Goal: Task Accomplishment & Management: Manage account settings

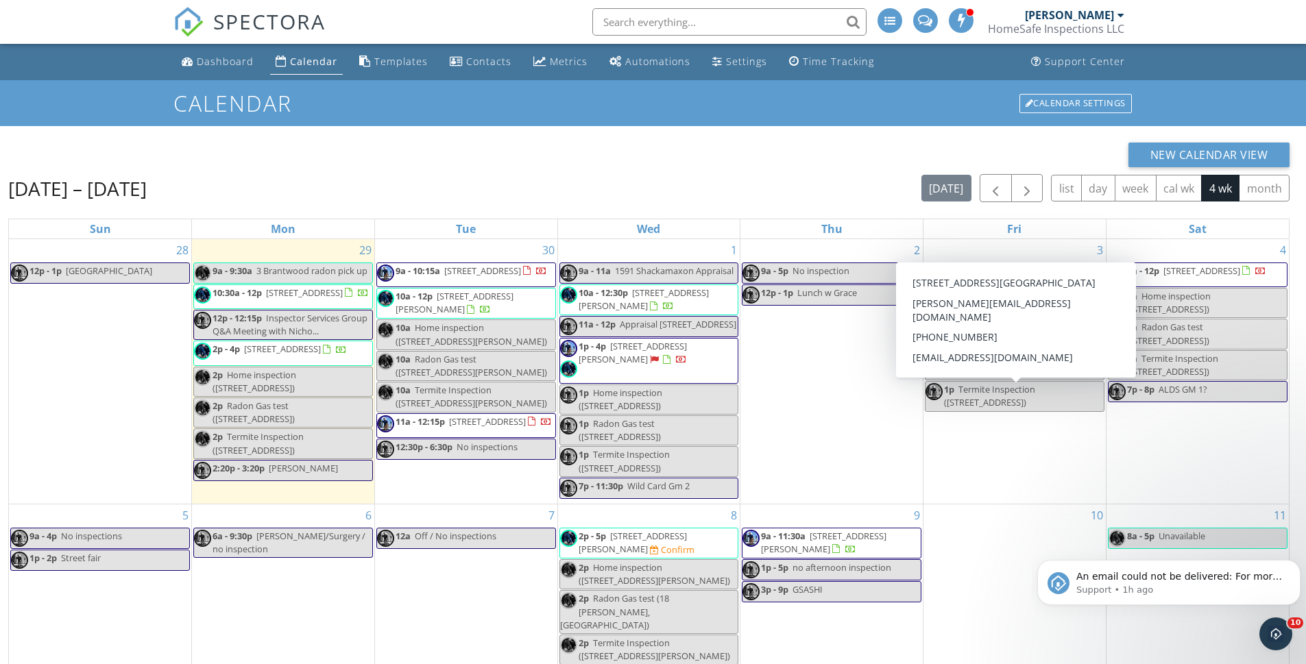
click at [1186, 465] on div "4 9a - 12p 56 Hartlander St, East Brunswick 08816 9a Home inspection (56 Hartla…" at bounding box center [1197, 371] width 182 height 265
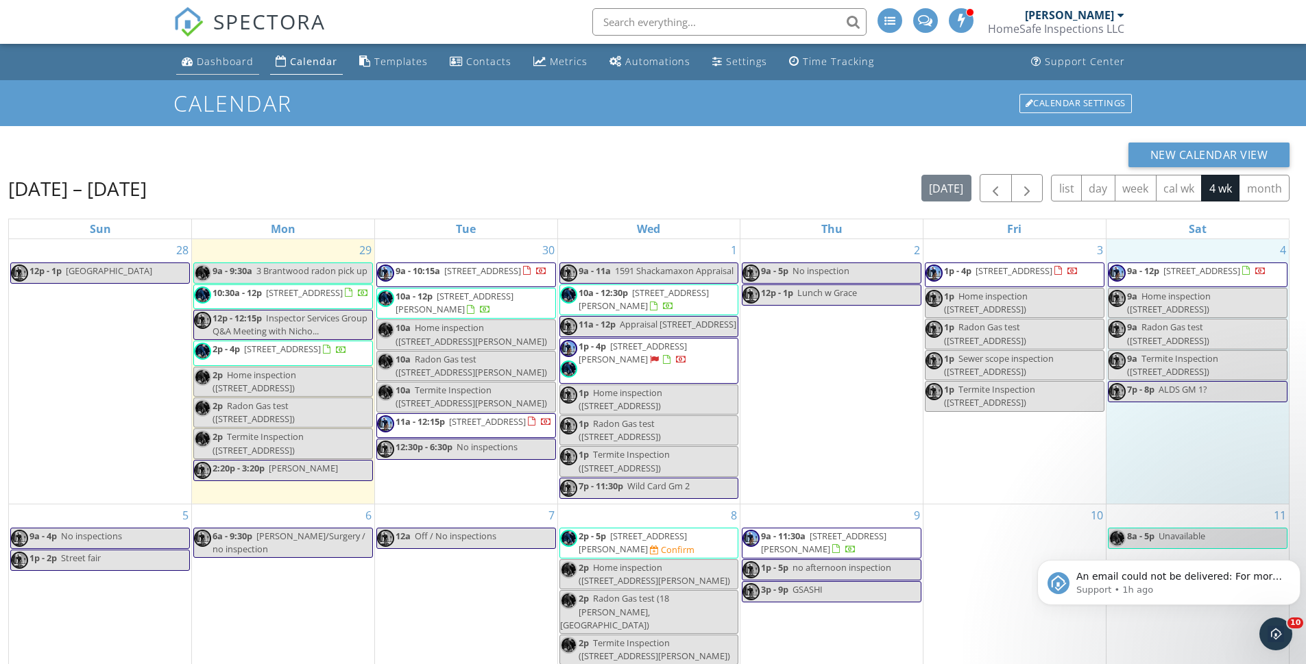
click at [218, 60] on div "Dashboard" at bounding box center [225, 61] width 57 height 13
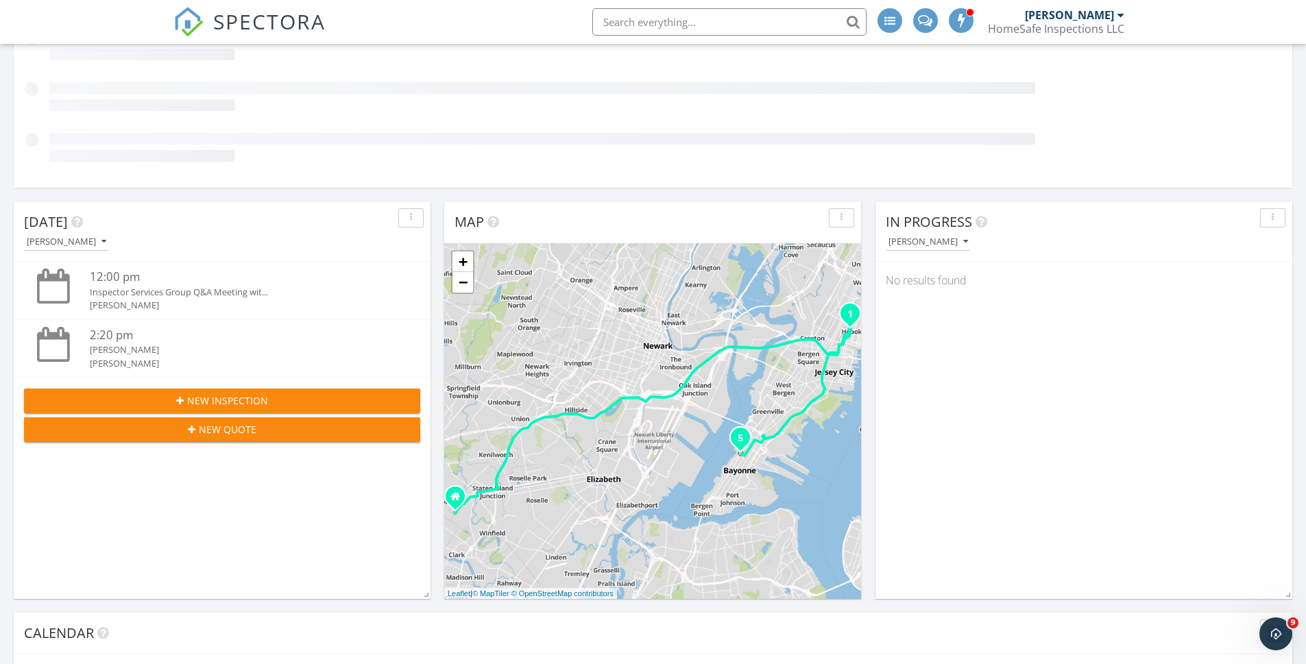
click at [213, 401] on span "New Inspection" at bounding box center [227, 400] width 81 height 14
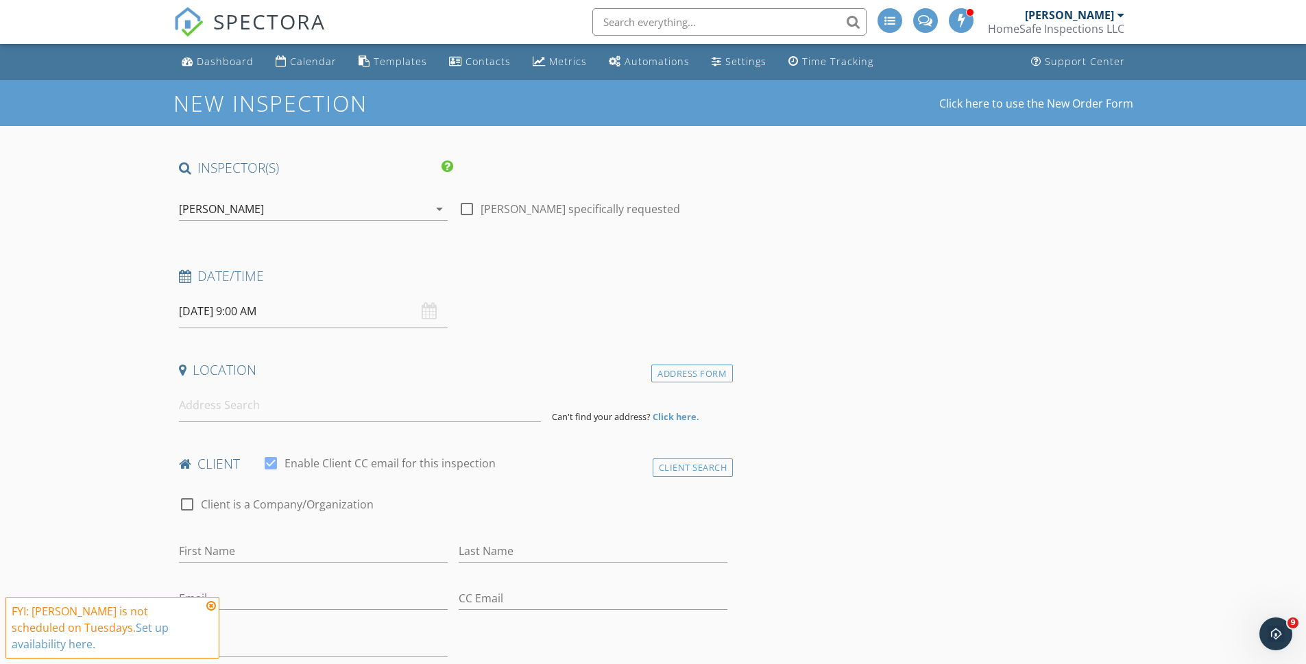
click at [231, 210] on div "[PERSON_NAME]" at bounding box center [221, 209] width 85 height 12
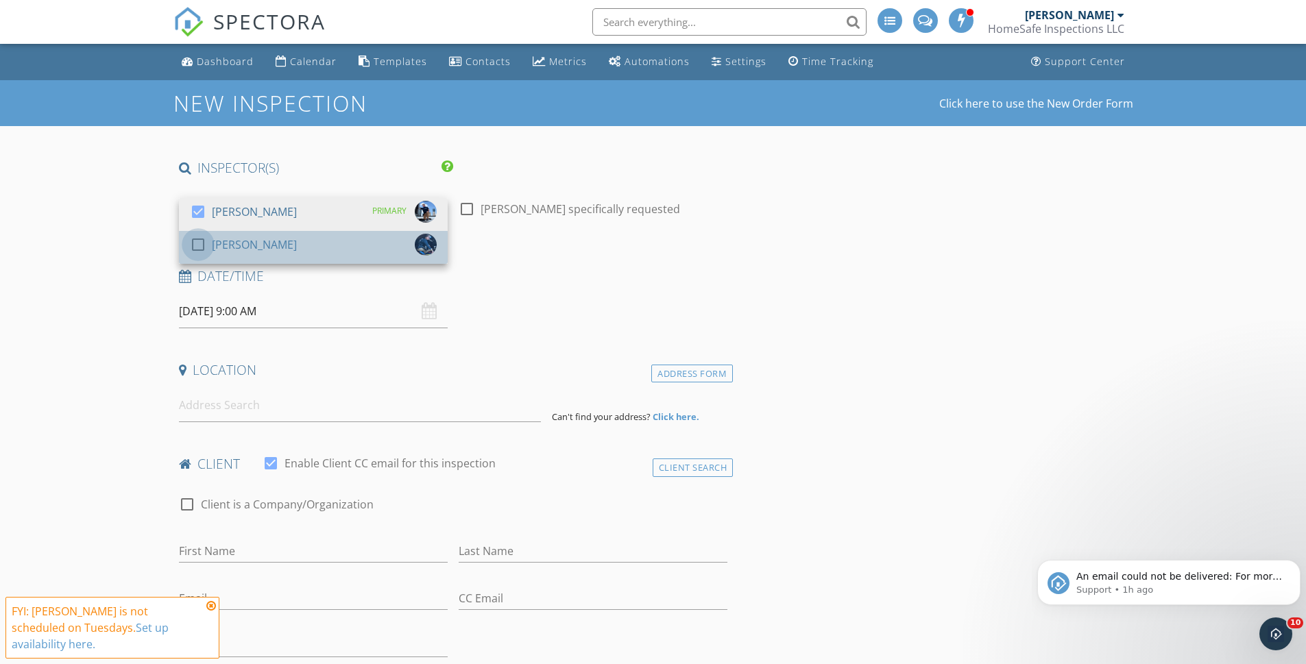
drag, startPoint x: 197, startPoint y: 247, endPoint x: 197, endPoint y: 221, distance: 26.7
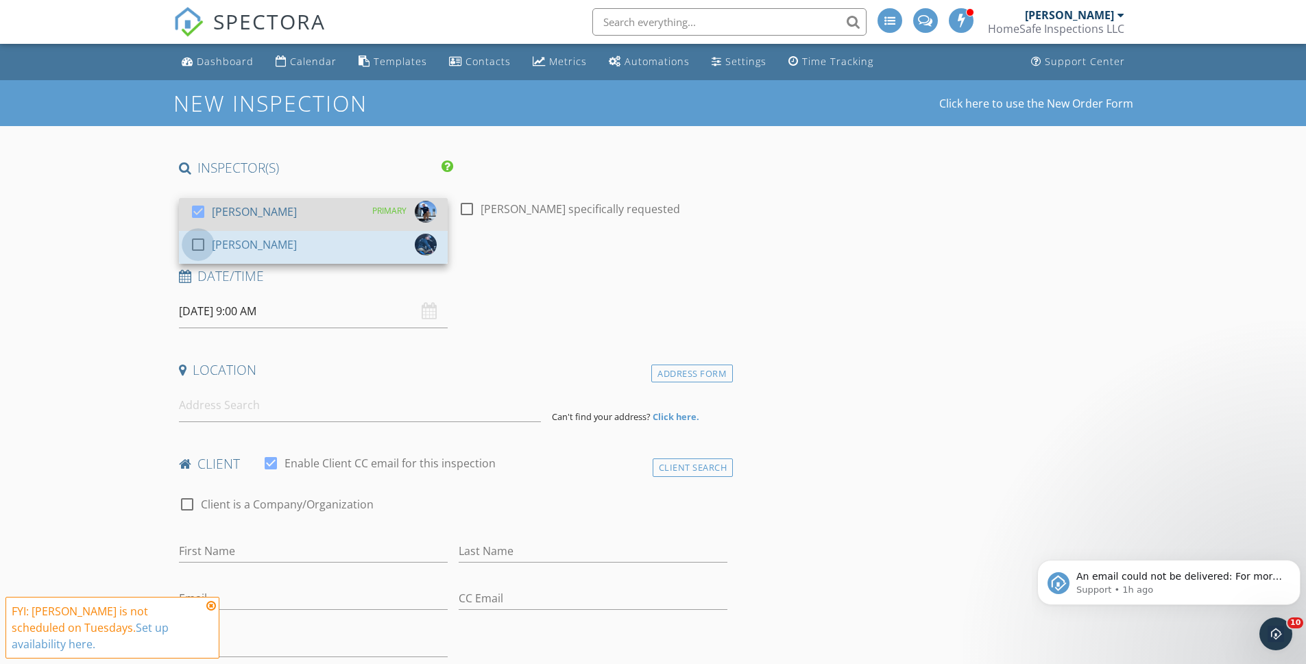
click at [196, 242] on div at bounding box center [197, 244] width 23 height 23
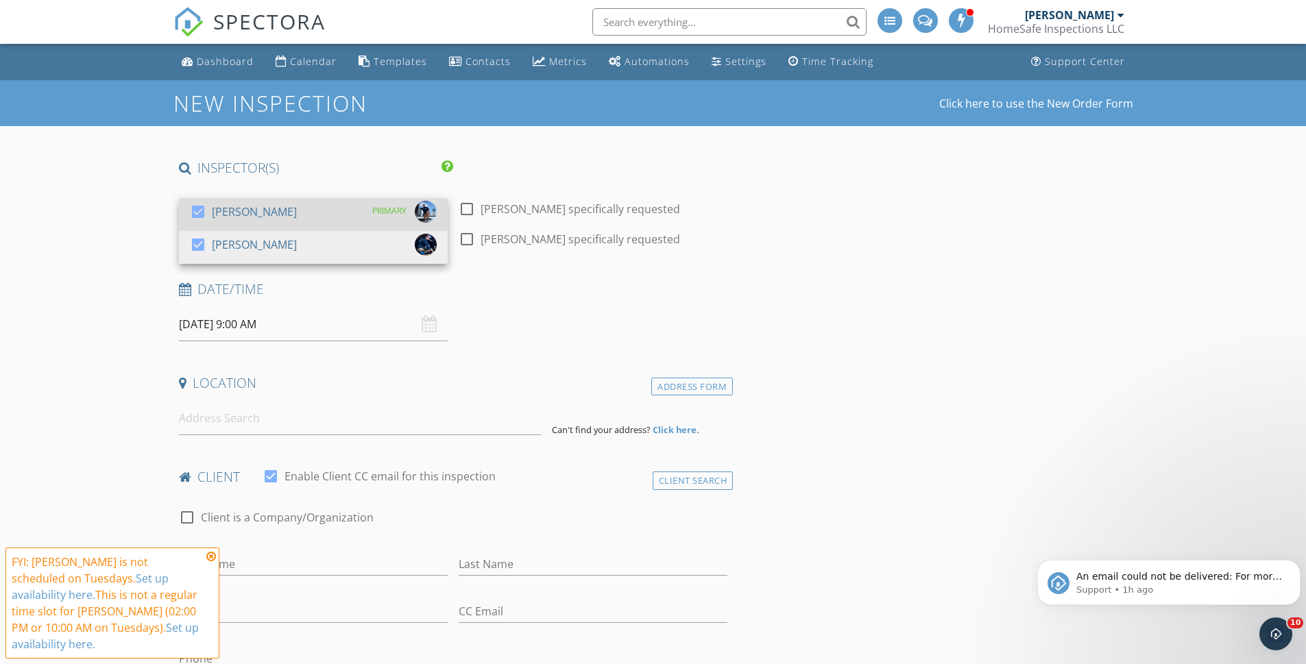
click at [197, 216] on div at bounding box center [197, 211] width 23 height 23
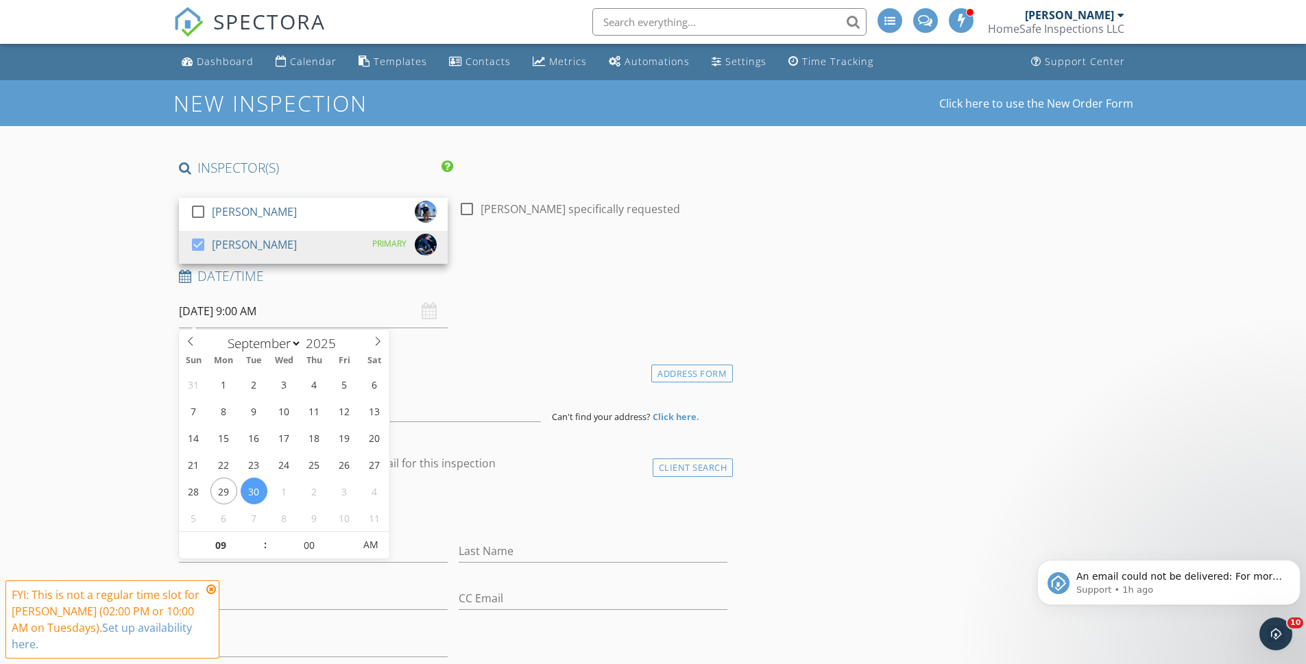
click at [197, 306] on input "09/30/2025 9:00 AM" at bounding box center [313, 312] width 269 height 34
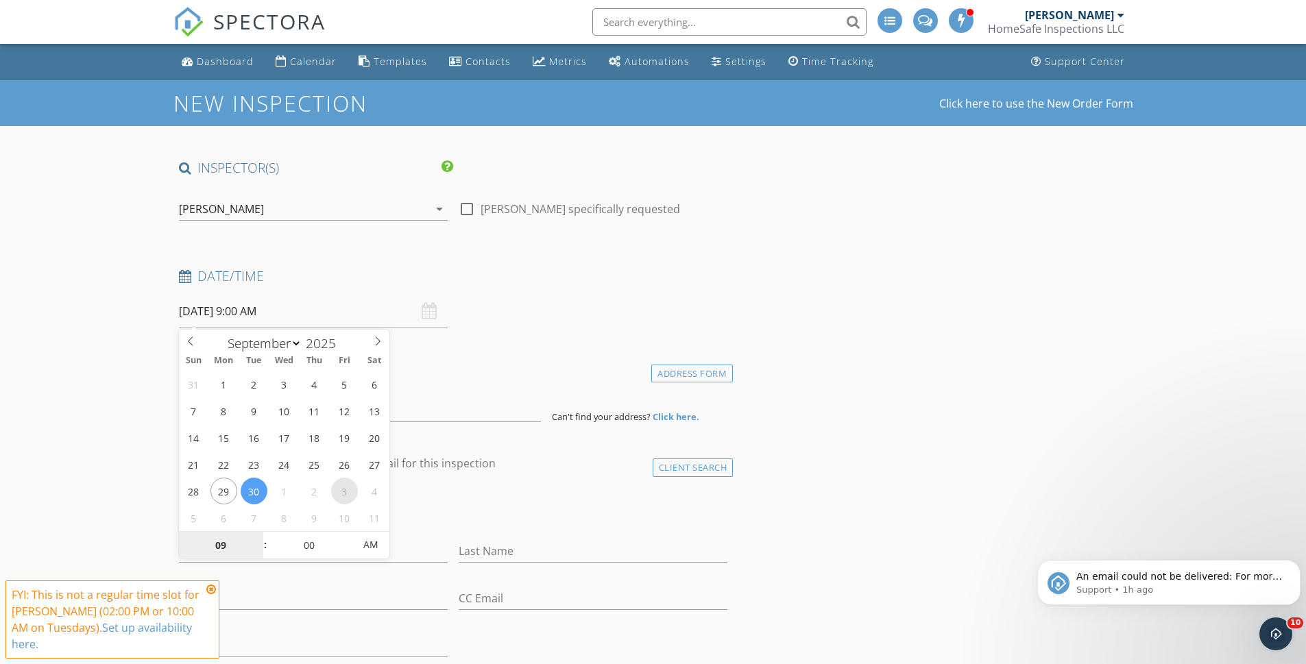
select select "9"
type input "10/03/2025 9:00 AM"
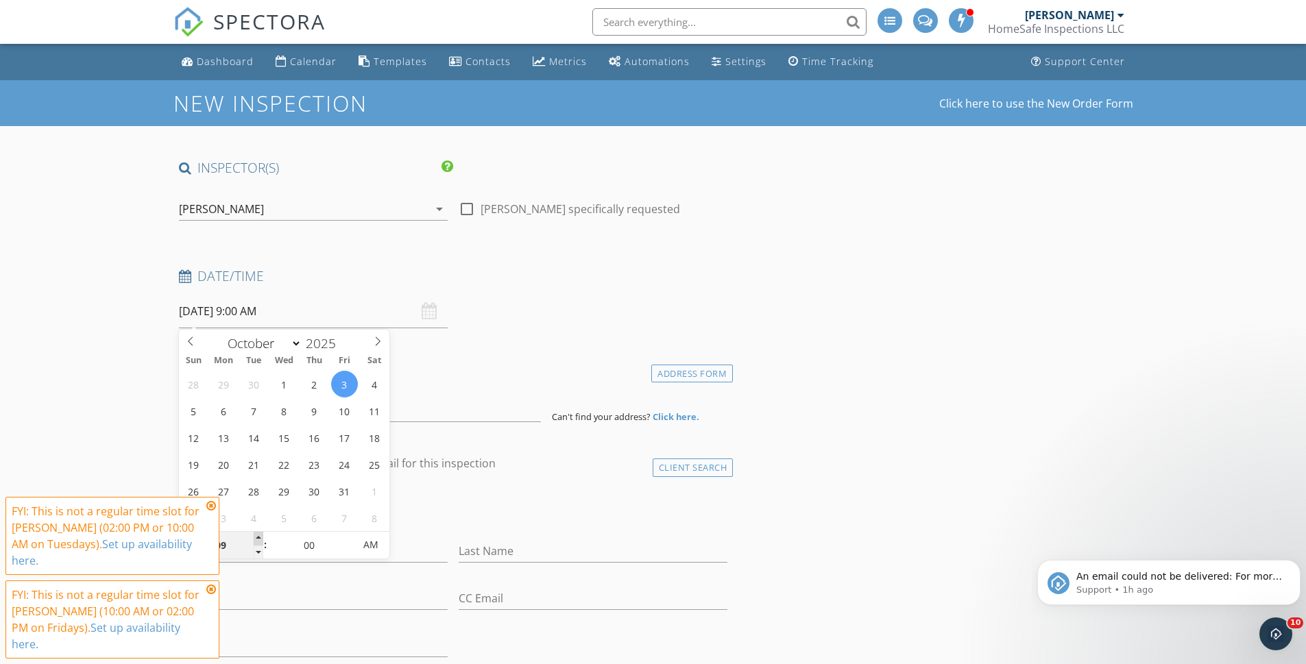
type input "10"
type input "10/03/2025 10:00 AM"
click at [259, 537] on span at bounding box center [259, 539] width 10 height 14
type input "11"
type input "10/03/2025 11:00 AM"
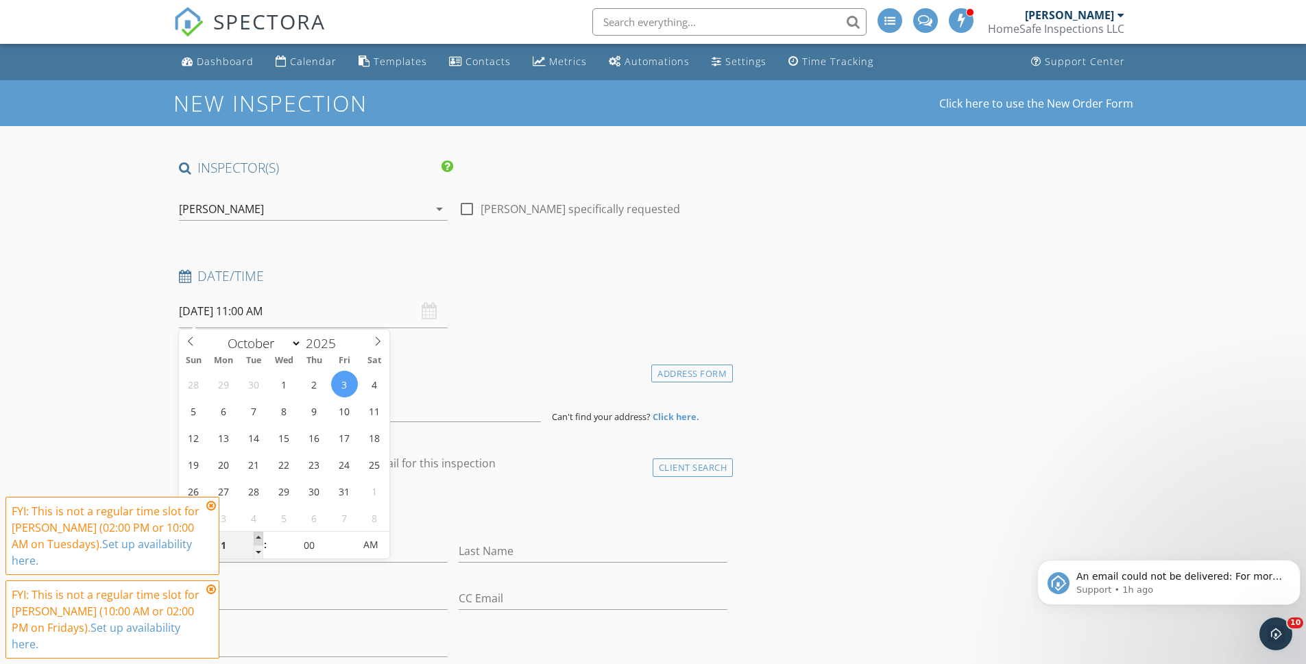
click at [259, 537] on span at bounding box center [259, 539] width 10 height 14
click at [210, 511] on icon at bounding box center [211, 505] width 10 height 11
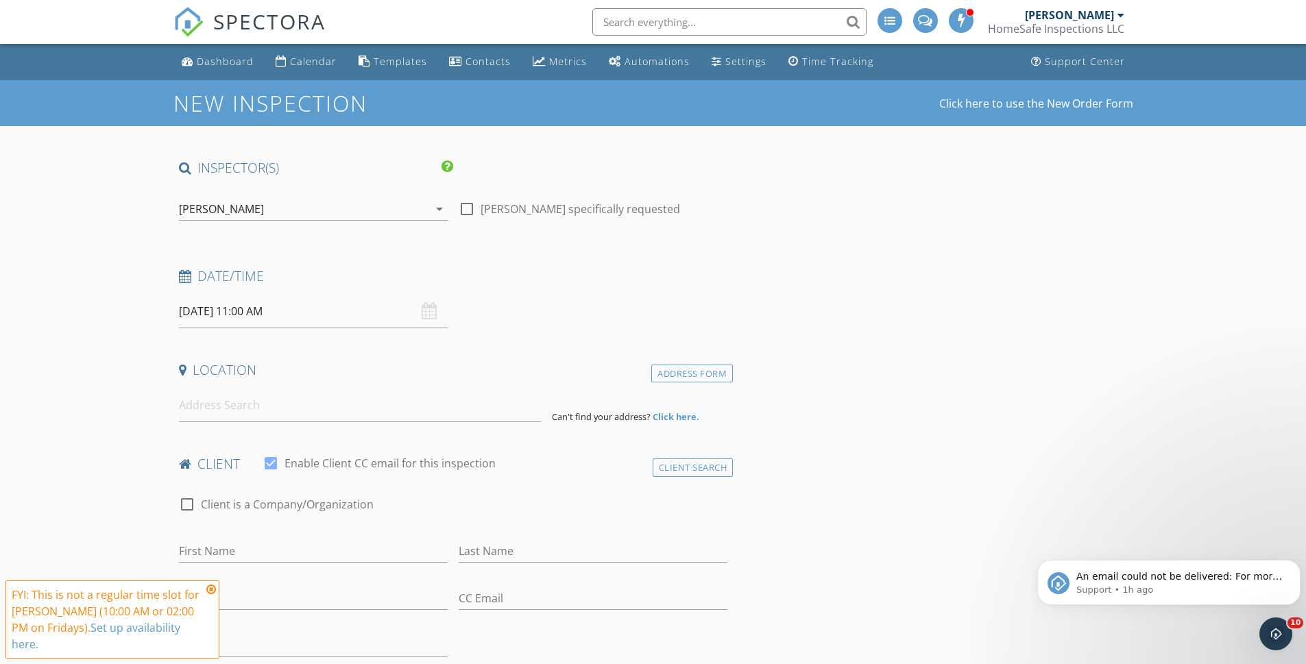
click at [210, 595] on icon at bounding box center [211, 589] width 10 height 11
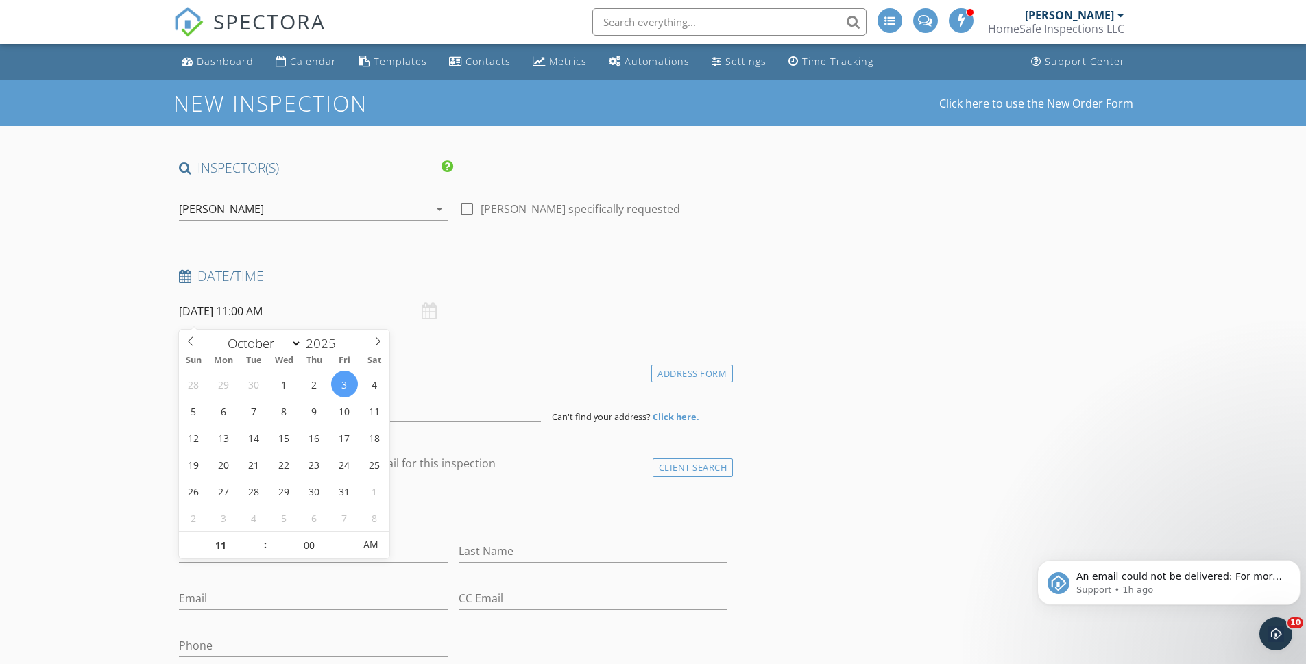
click at [215, 308] on input "10/03/2025 11:00 AM" at bounding box center [313, 312] width 269 height 34
type input "12"
type input "10/03/2025 12:00 PM"
click at [259, 540] on span at bounding box center [259, 539] width 10 height 14
type input "01"
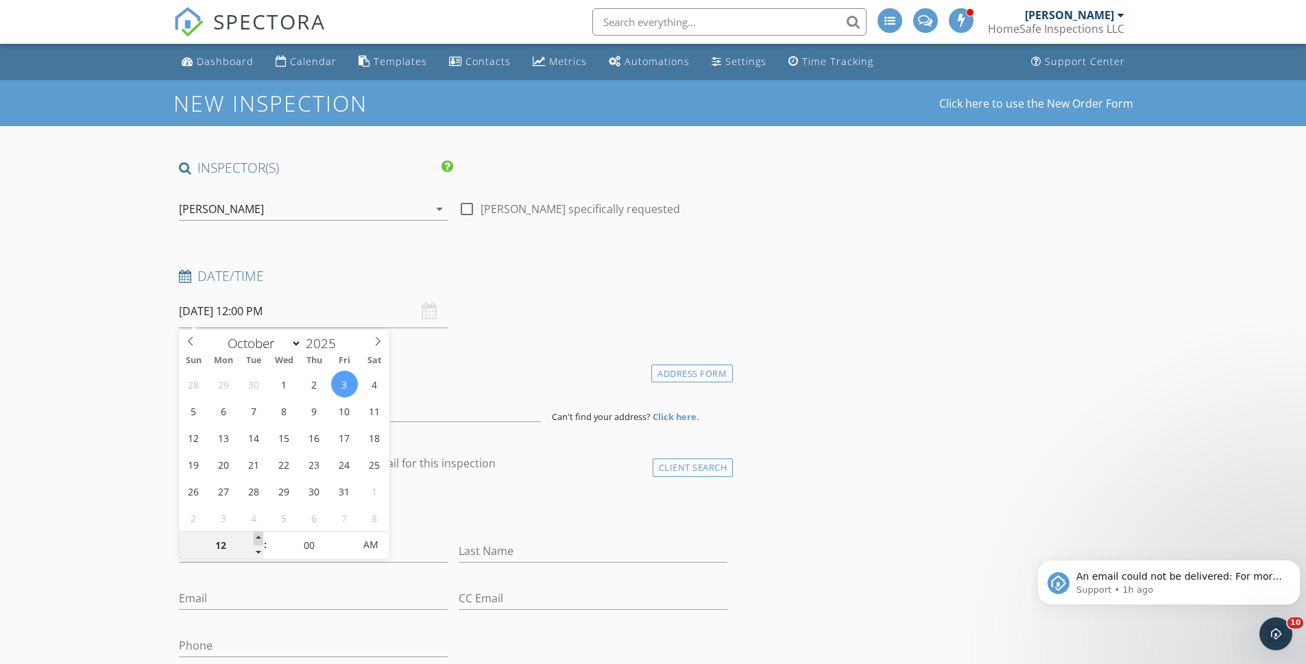
type input "10/03/2025 1:00 PM"
click at [259, 540] on span at bounding box center [259, 539] width 10 height 14
type input "02"
type input "10/03/2025 2:00 PM"
click at [259, 540] on span at bounding box center [259, 539] width 10 height 14
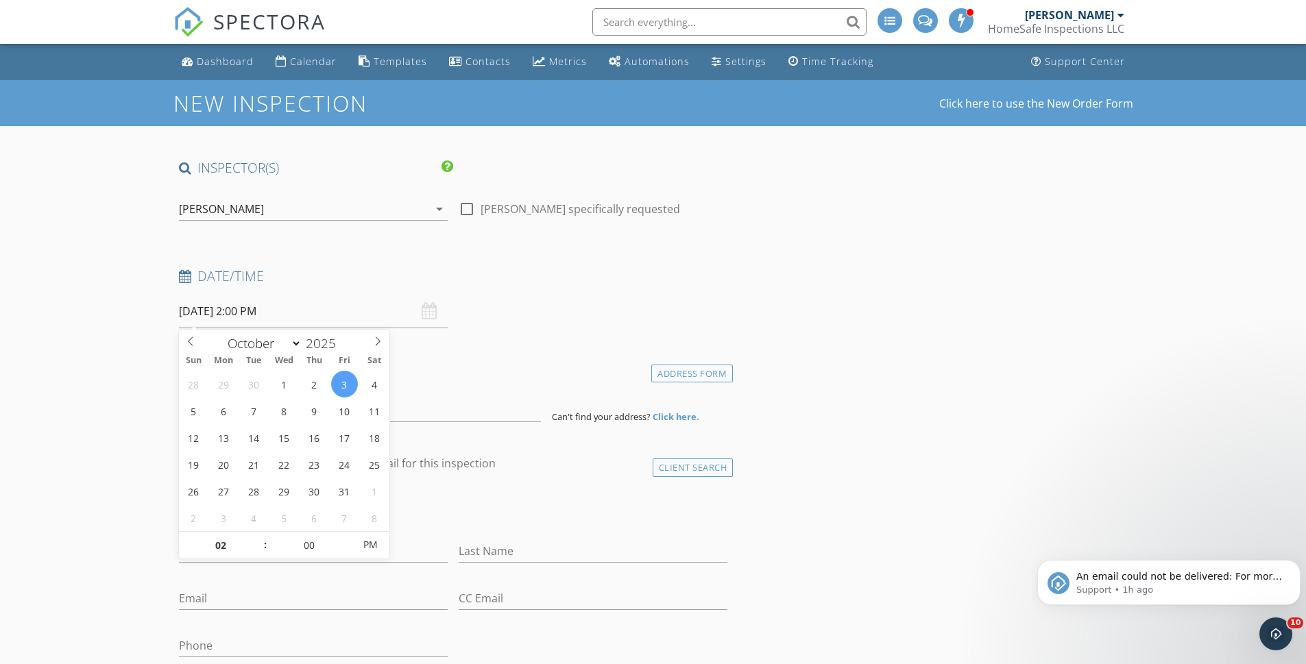
drag, startPoint x: 8, startPoint y: 439, endPoint x: 64, endPoint y: 423, distance: 58.6
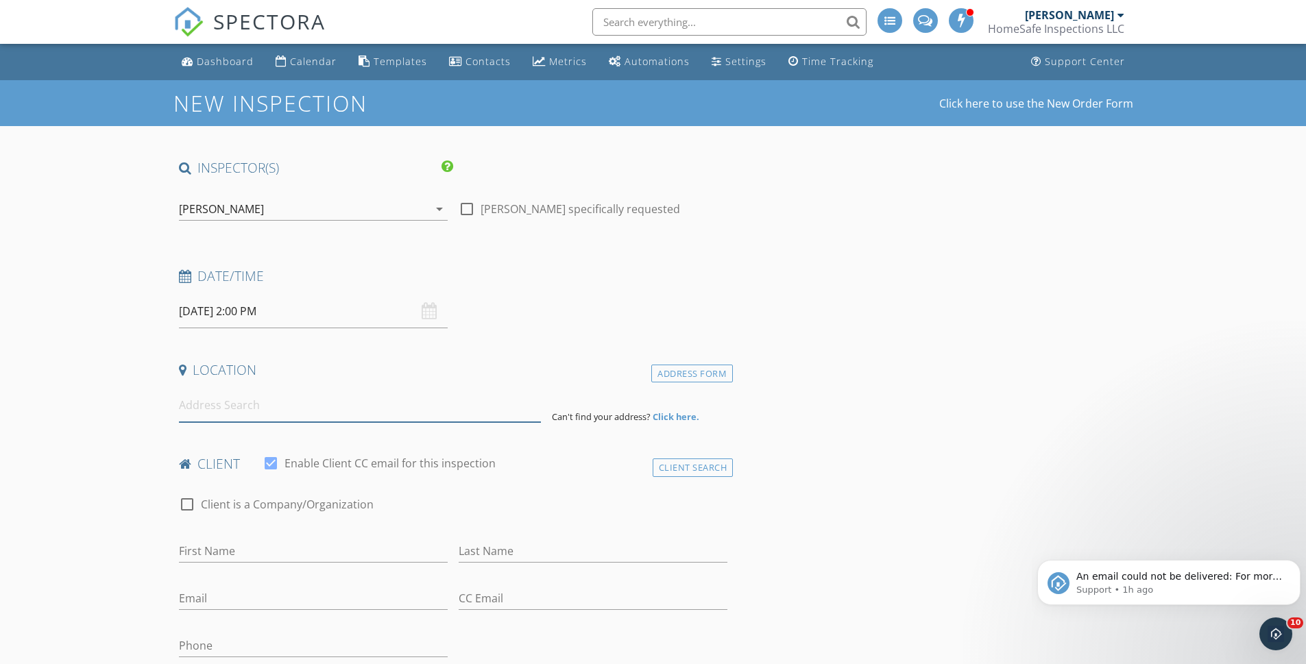
click at [228, 410] on input at bounding box center [360, 406] width 362 height 34
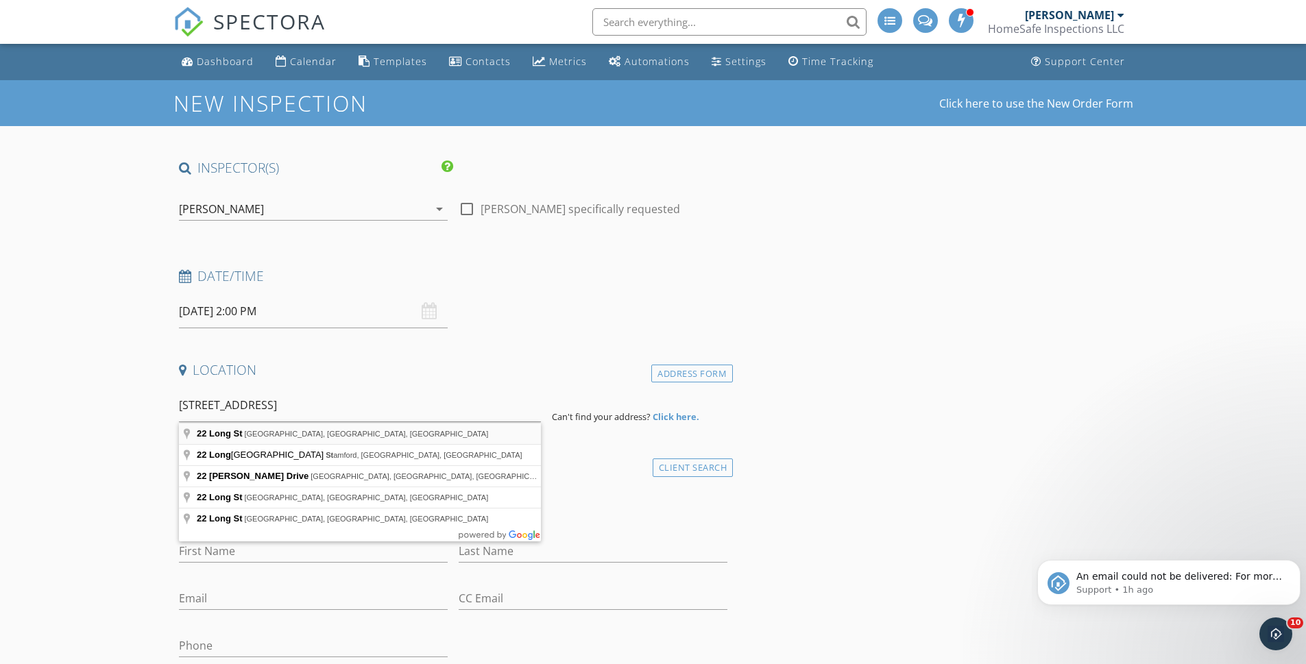
type input "22 Long St, Jersey City, NJ, USA"
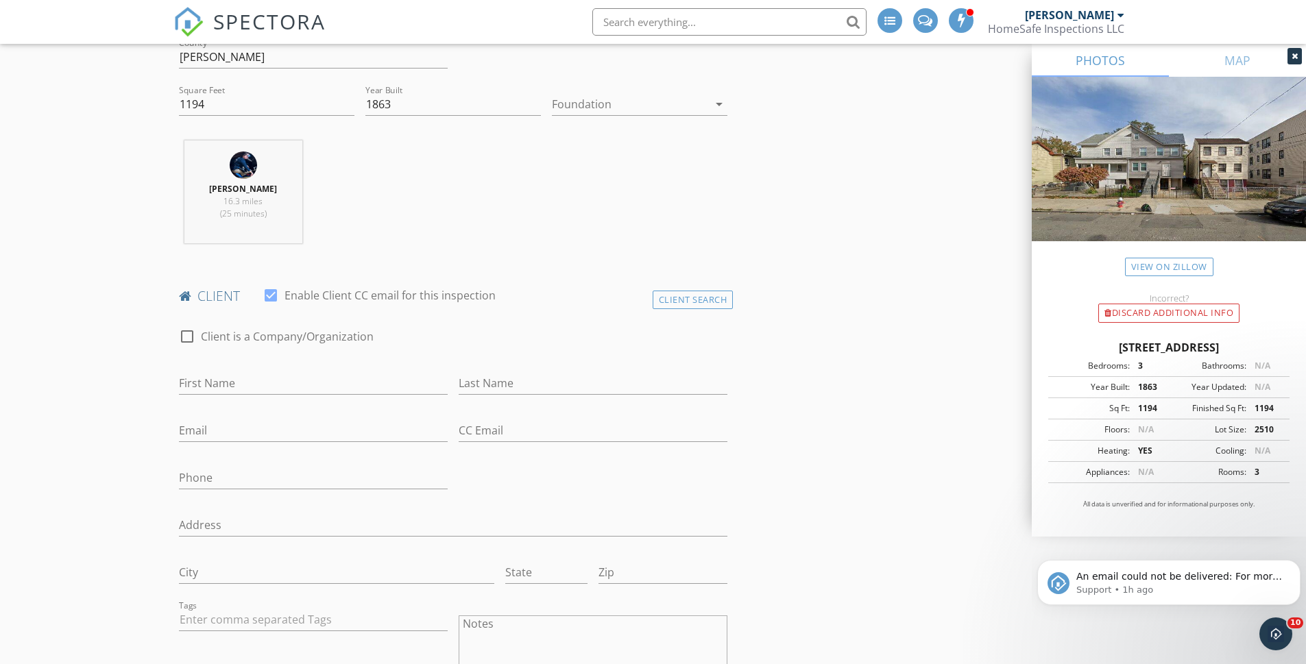
scroll to position [480, 0]
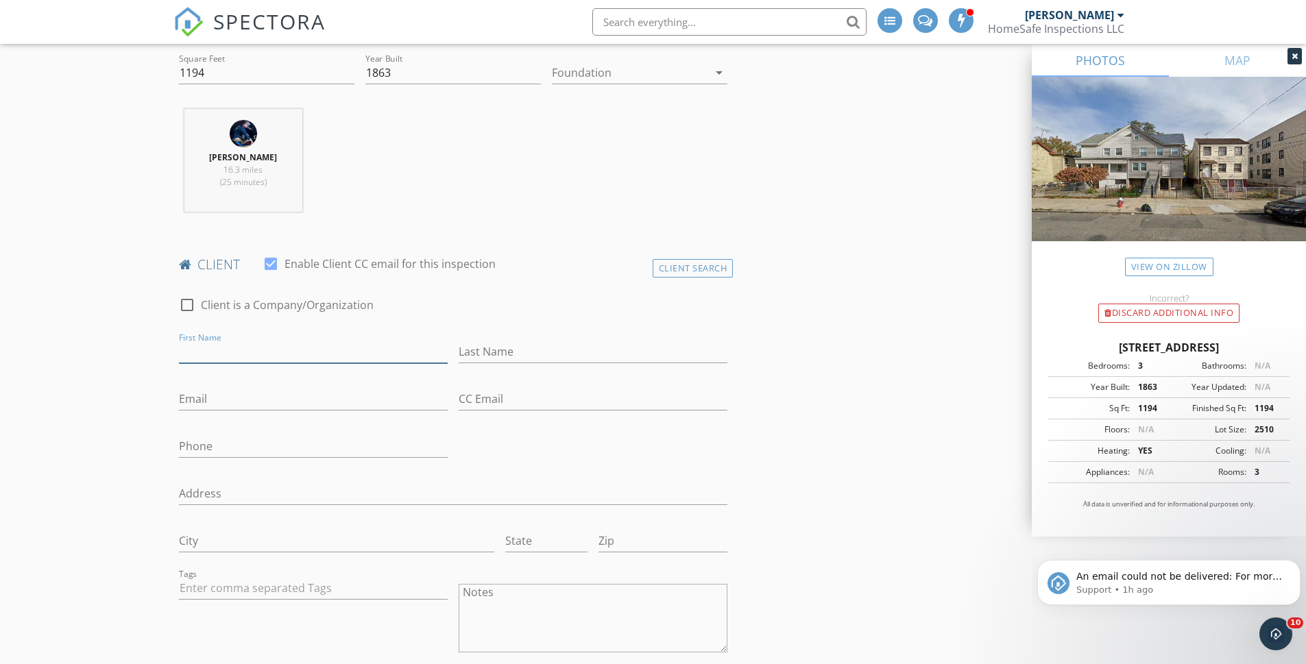
drag, startPoint x: 204, startPoint y: 356, endPoint x: 196, endPoint y: 357, distance: 7.7
click at [204, 356] on input "First Name" at bounding box center [313, 352] width 269 height 23
type input "[PERSON_NAME]"
type input "[EMAIL_ADDRESS][DOMAIN_NAME]"
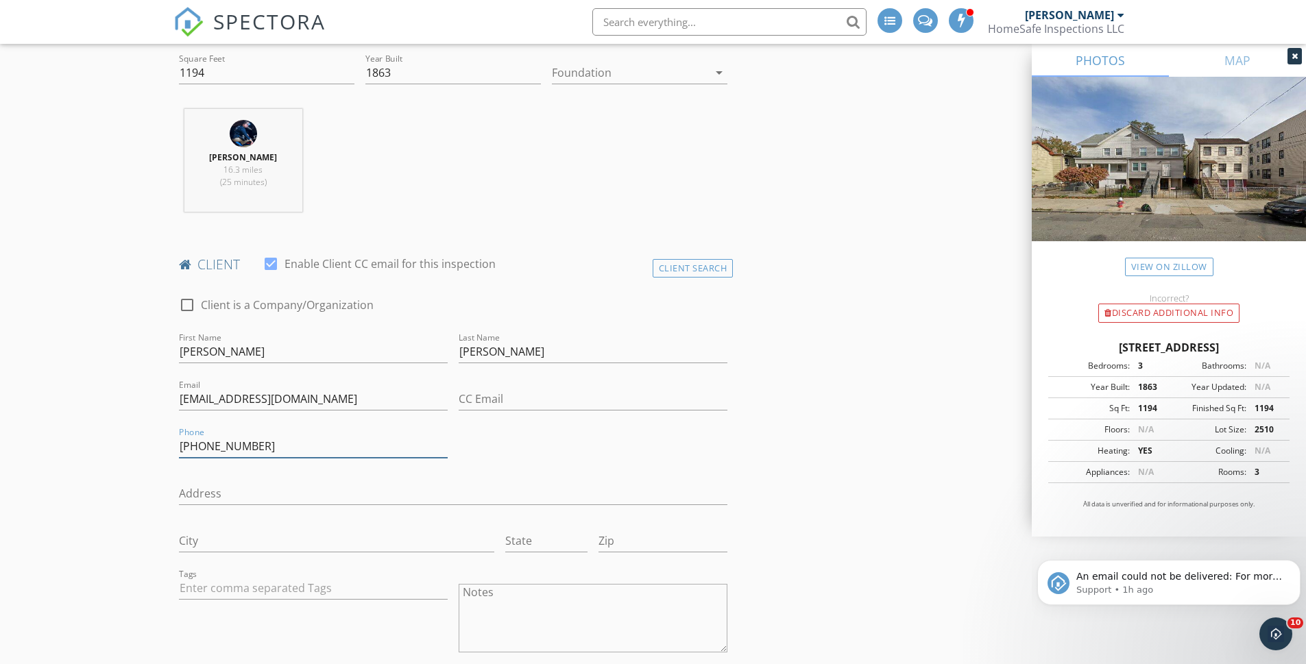
type input "862-224-4515"
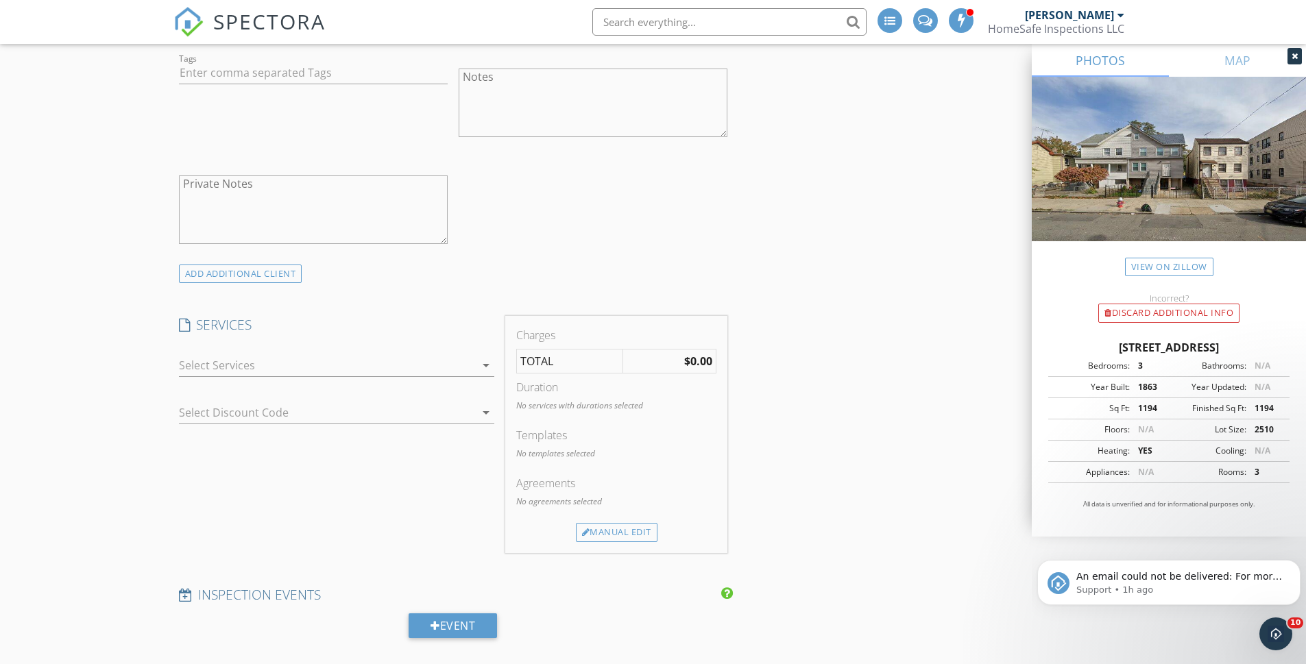
scroll to position [1012, 0]
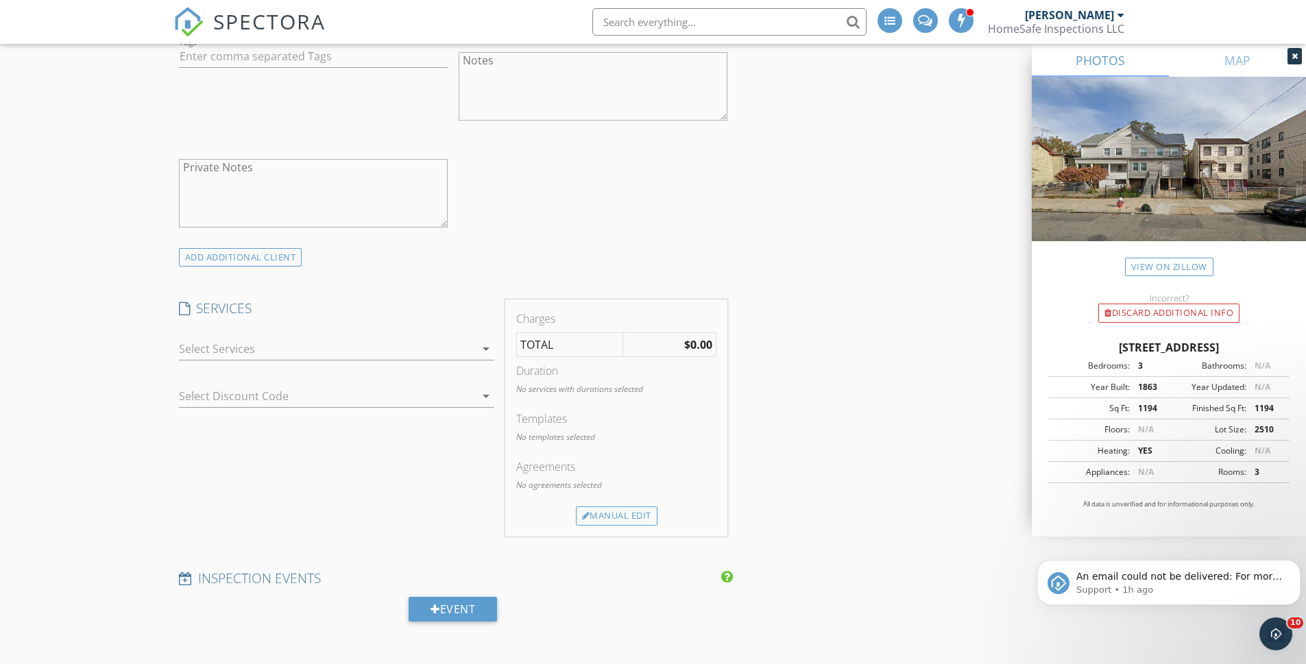
click at [213, 331] on div "check_box_outline_blank HomeSafe & Sound Package (Single Family & Townhome only…" at bounding box center [336, 352] width 315 height 45
click at [195, 343] on div at bounding box center [327, 349] width 296 height 22
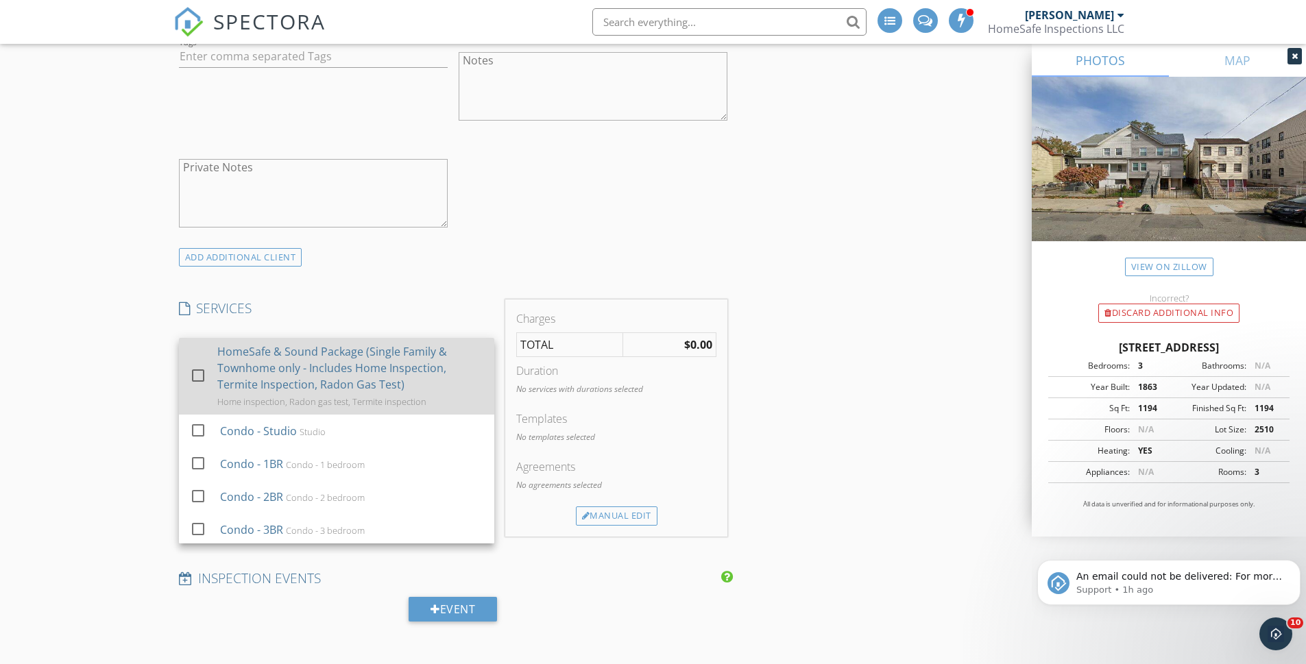
click at [201, 378] on div at bounding box center [197, 375] width 23 height 23
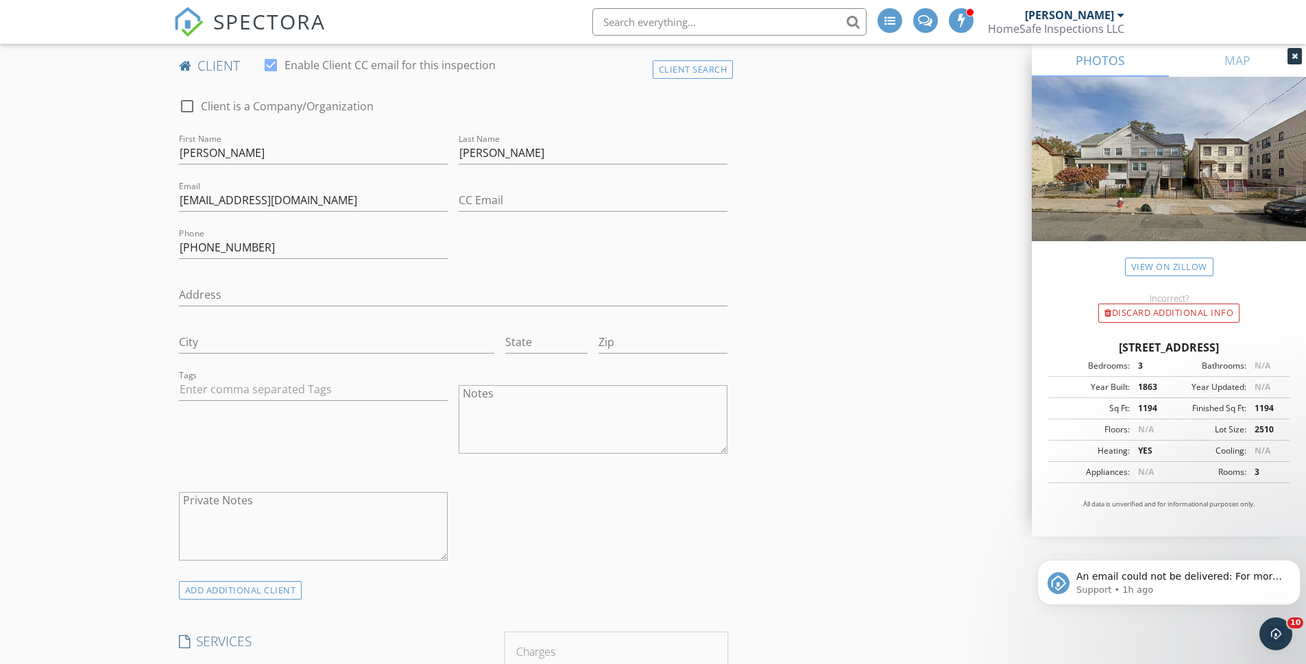
scroll to position [651, 0]
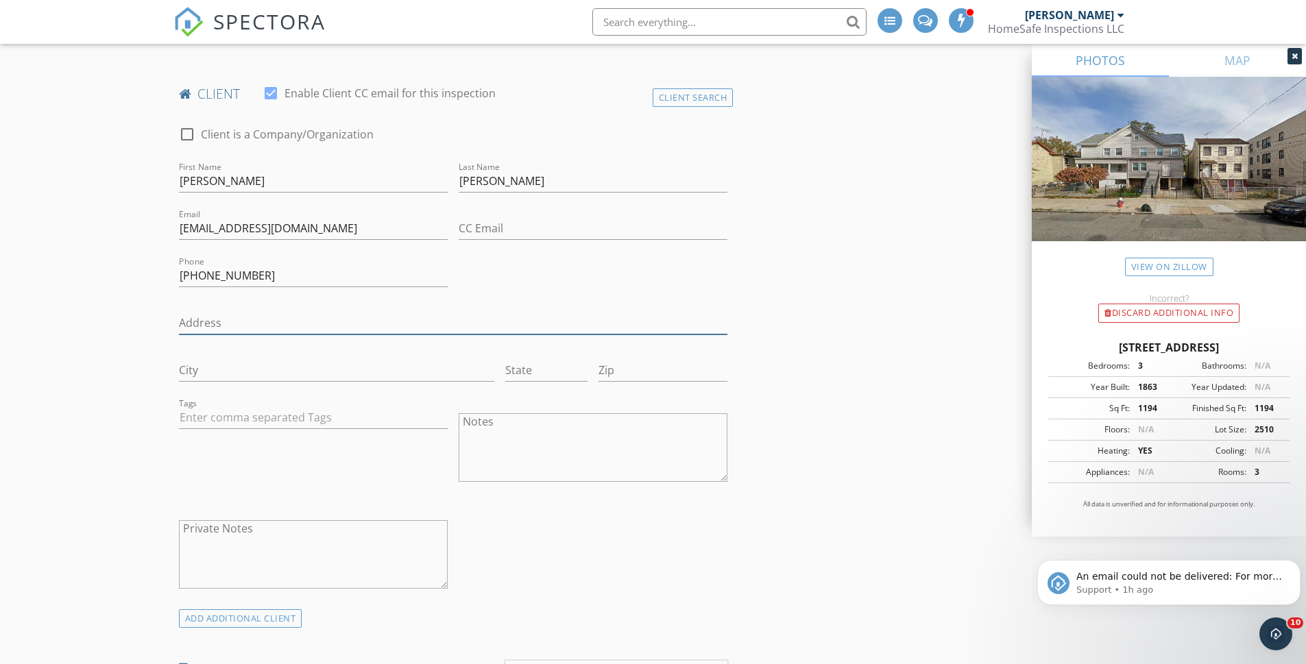
click at [195, 317] on input "Address" at bounding box center [453, 323] width 549 height 23
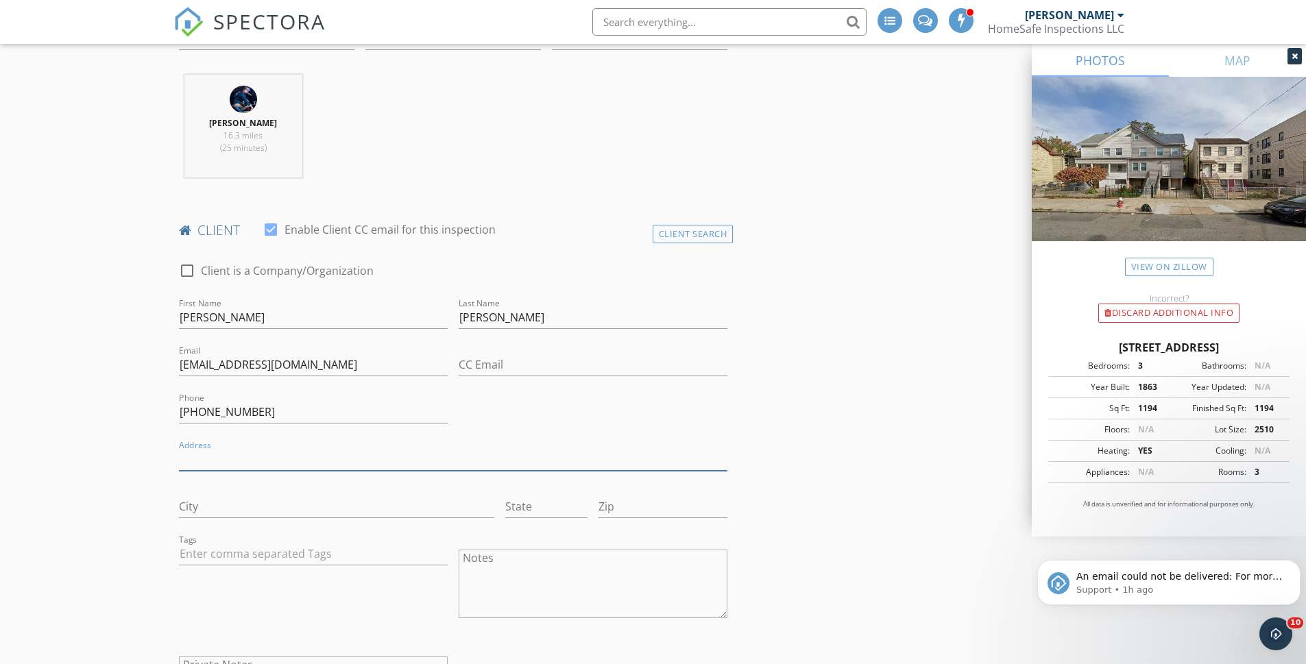
scroll to position [513, 0]
click at [186, 461] on input "Address" at bounding box center [453, 460] width 549 height 23
type input "40 Bleecker St"
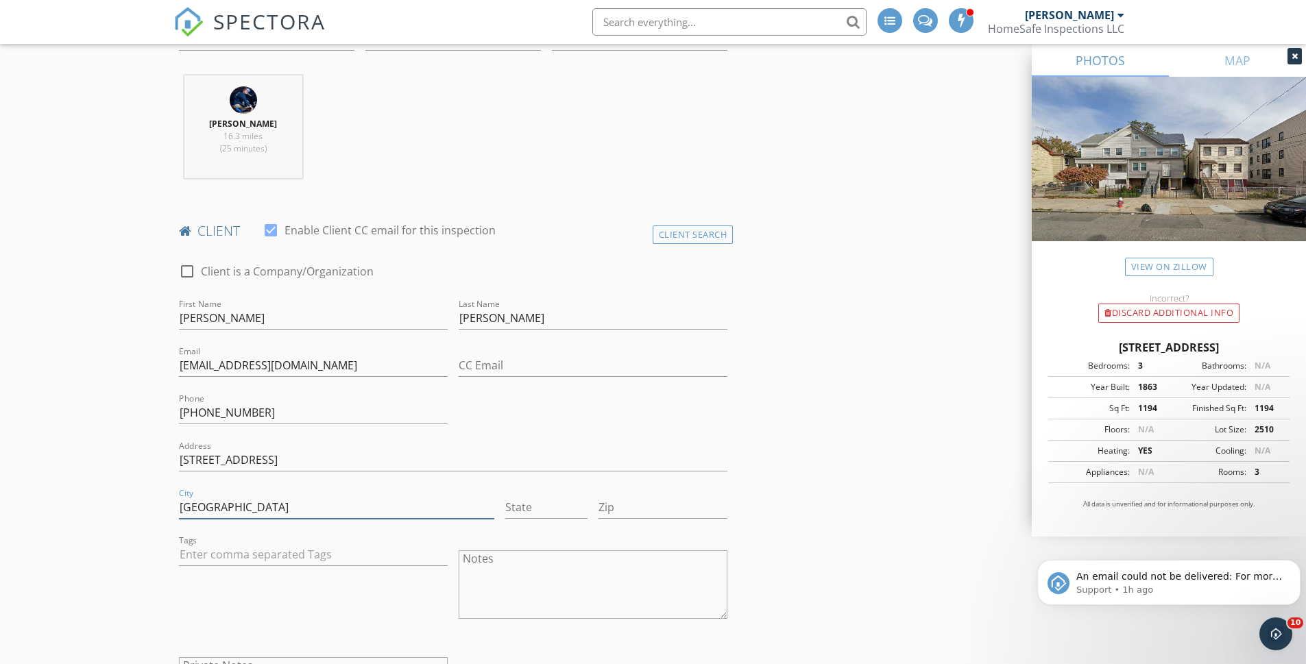
type input "Jersey City"
type input "NJ"
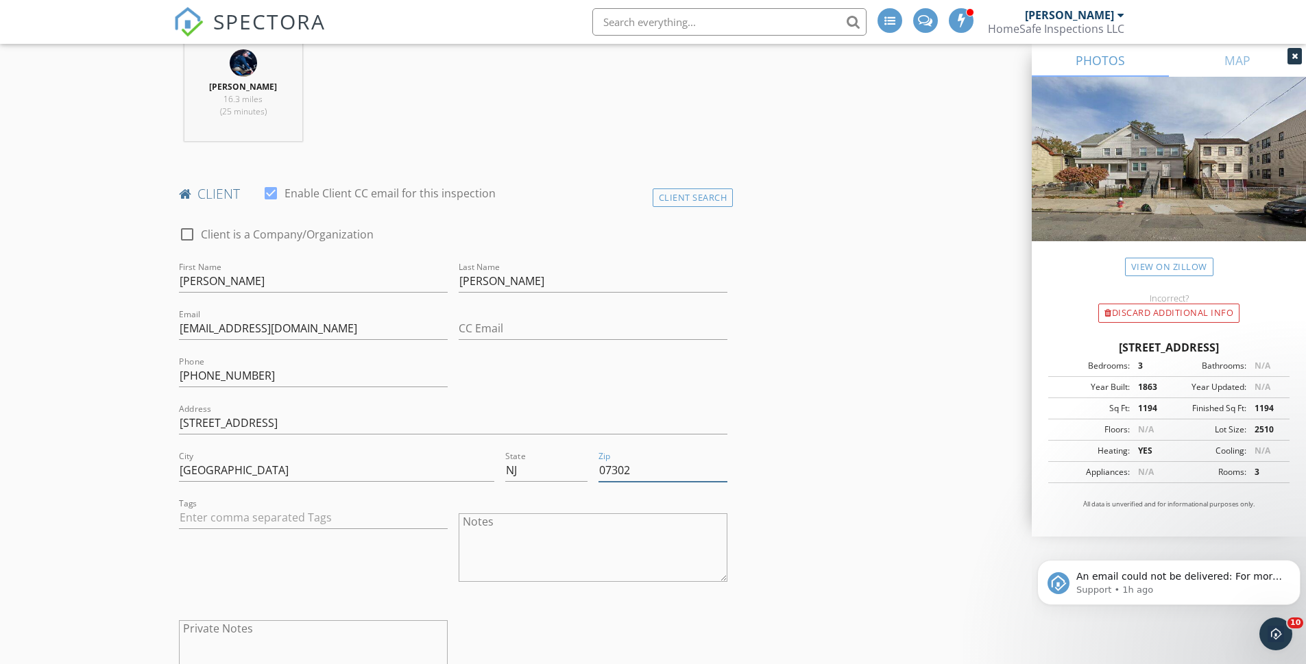
scroll to position [582, 0]
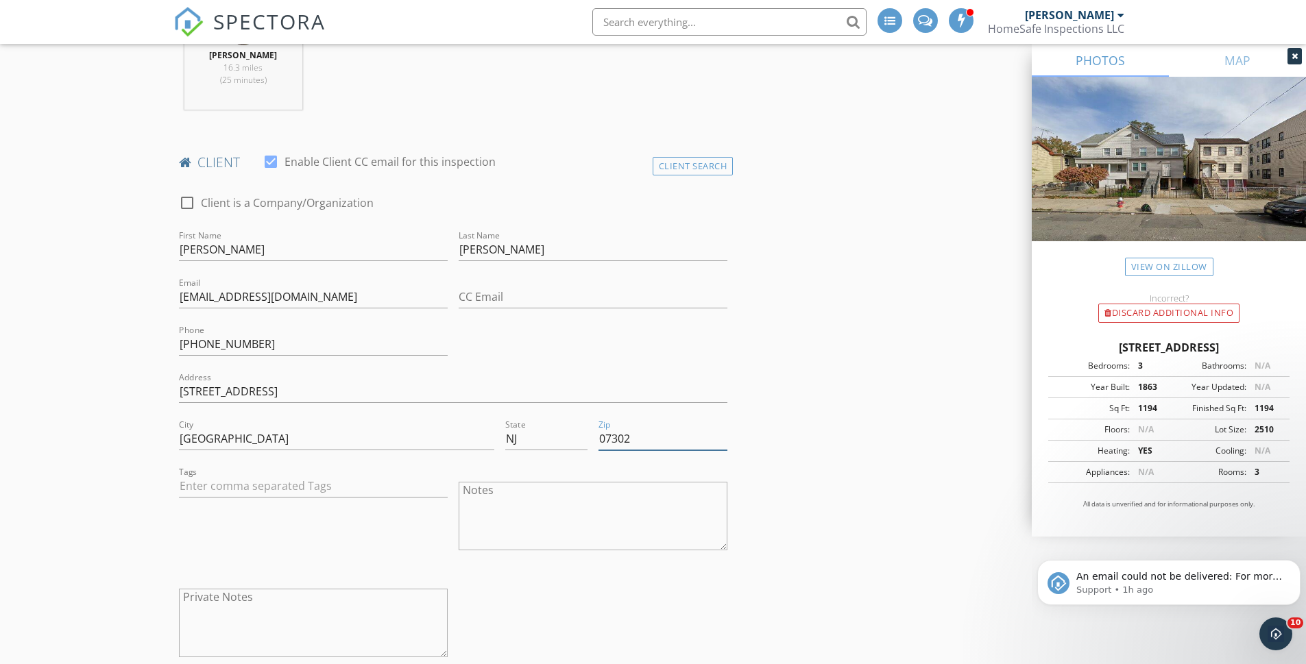
type input "07302"
click at [300, 396] on input "40 Bleecker St" at bounding box center [453, 391] width 549 height 23
type input "40 Bleecker St #2A"
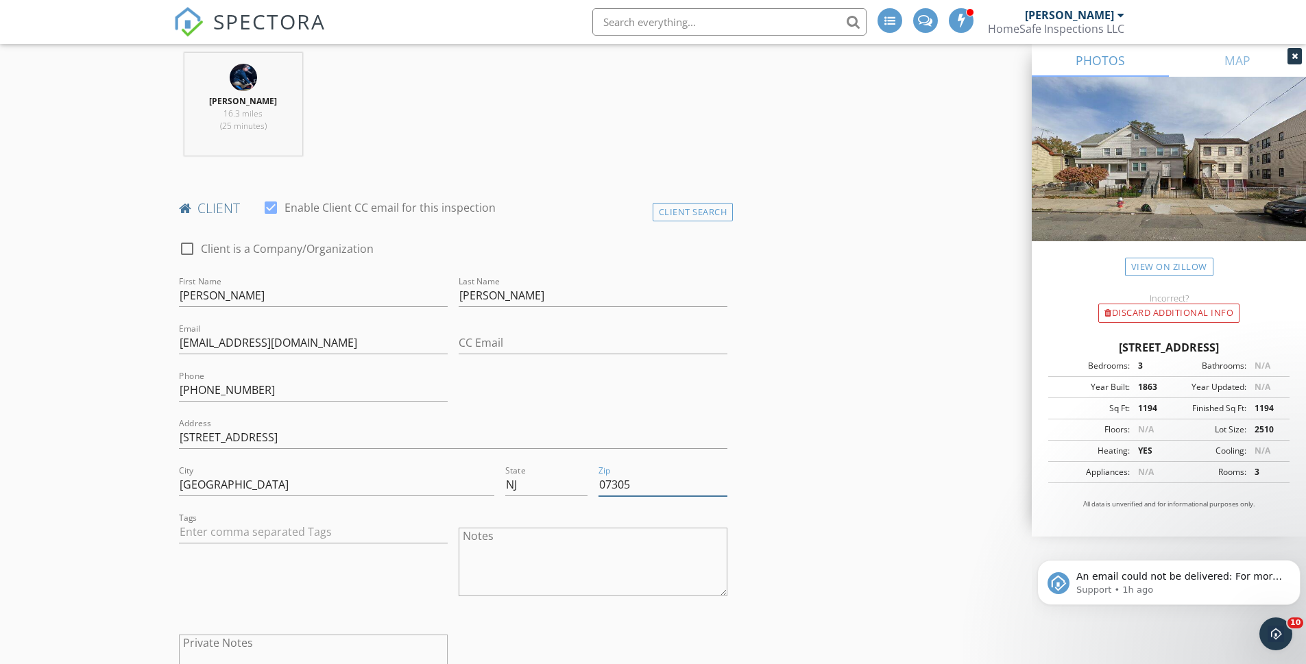
scroll to position [535, 0]
click at [644, 484] on input "07305" at bounding box center [662, 485] width 129 height 23
type input "07307"
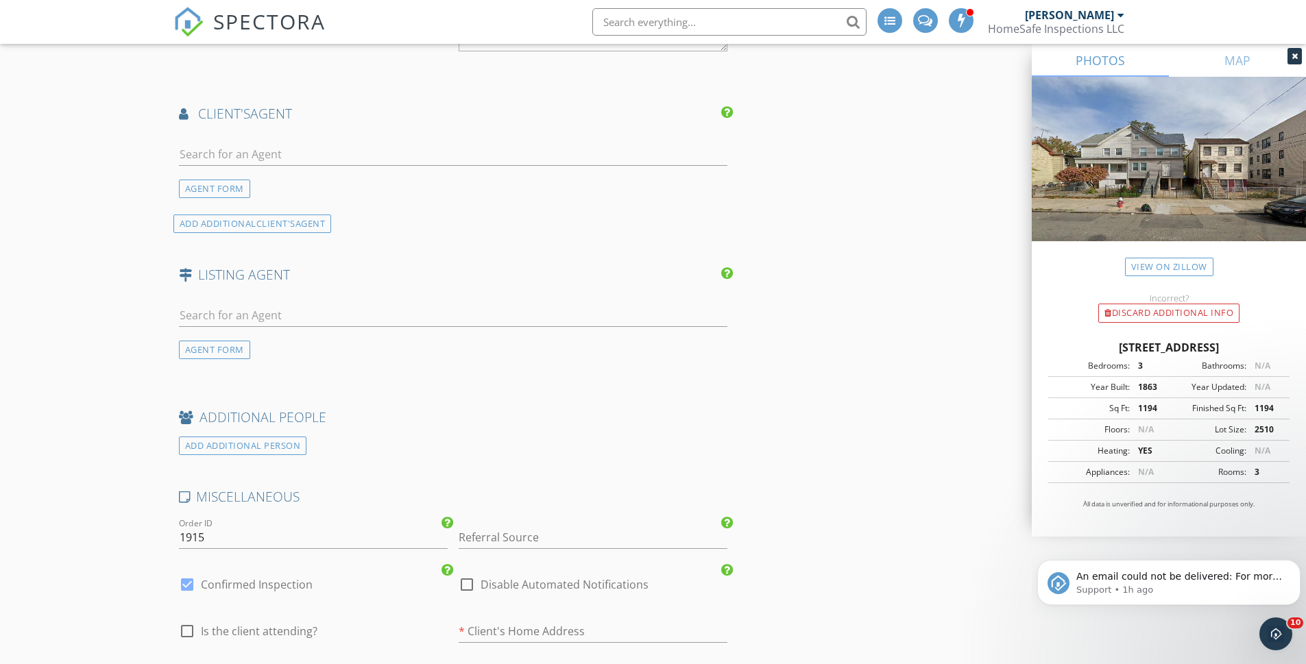
scroll to position [2199, 0]
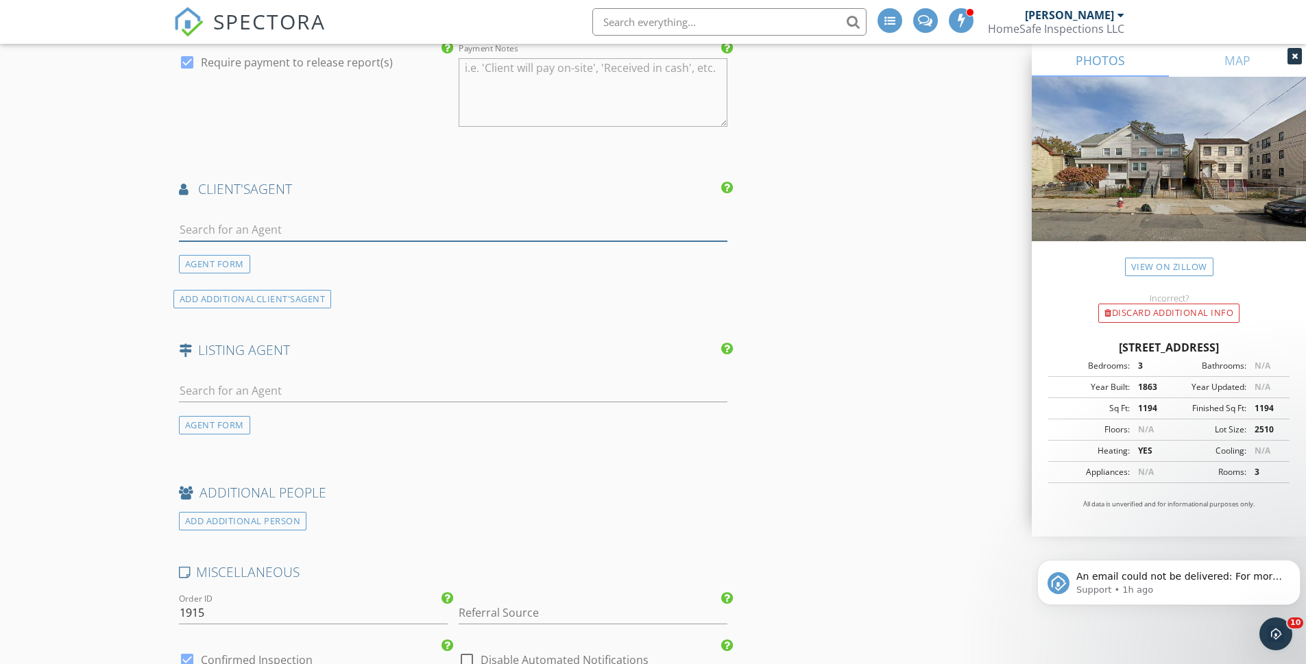
click at [222, 228] on input "text" at bounding box center [453, 230] width 549 height 23
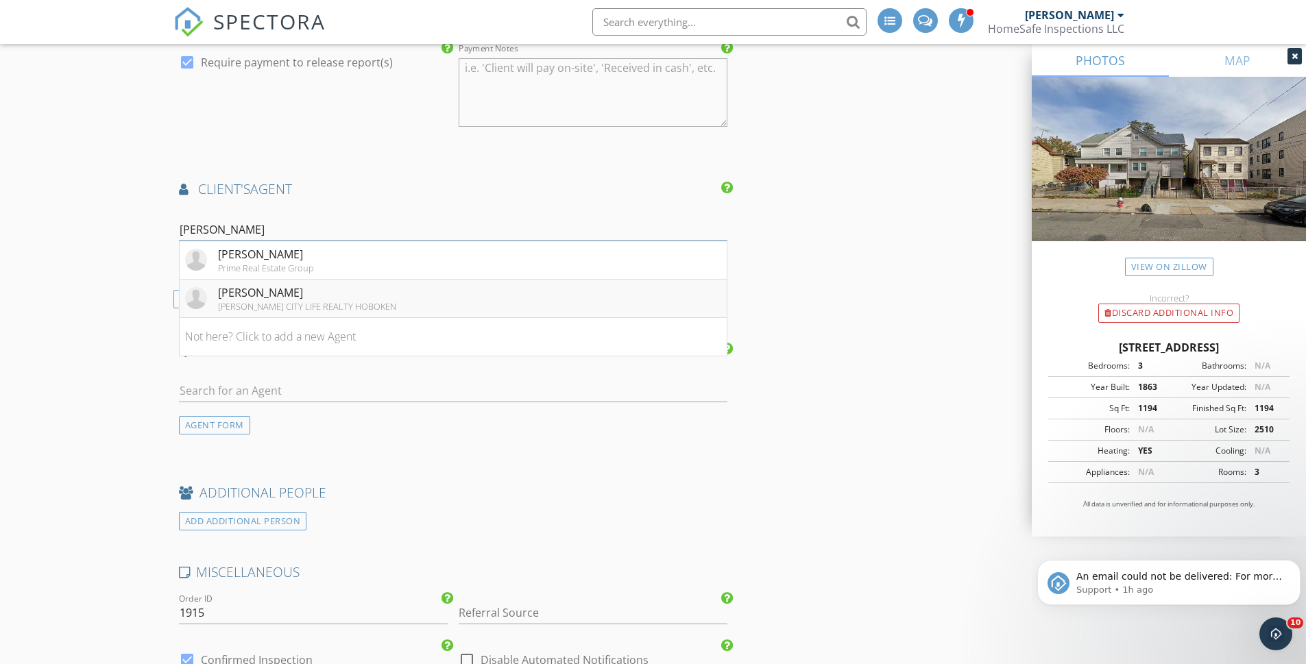
type input "Jesse"
click at [260, 304] on div "KELLER WILLIAMS CITY LIFE REALTY HOBOKEN" at bounding box center [307, 306] width 178 height 11
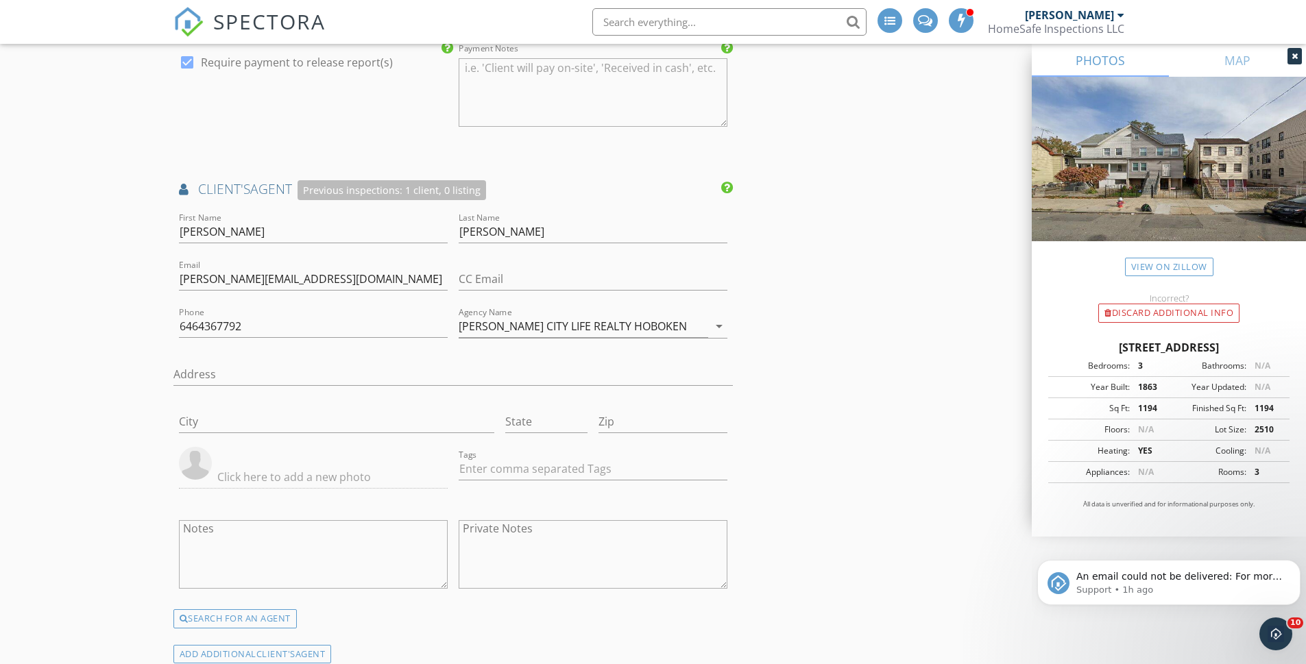
click at [277, 332] on input "6464367792" at bounding box center [313, 326] width 269 height 23
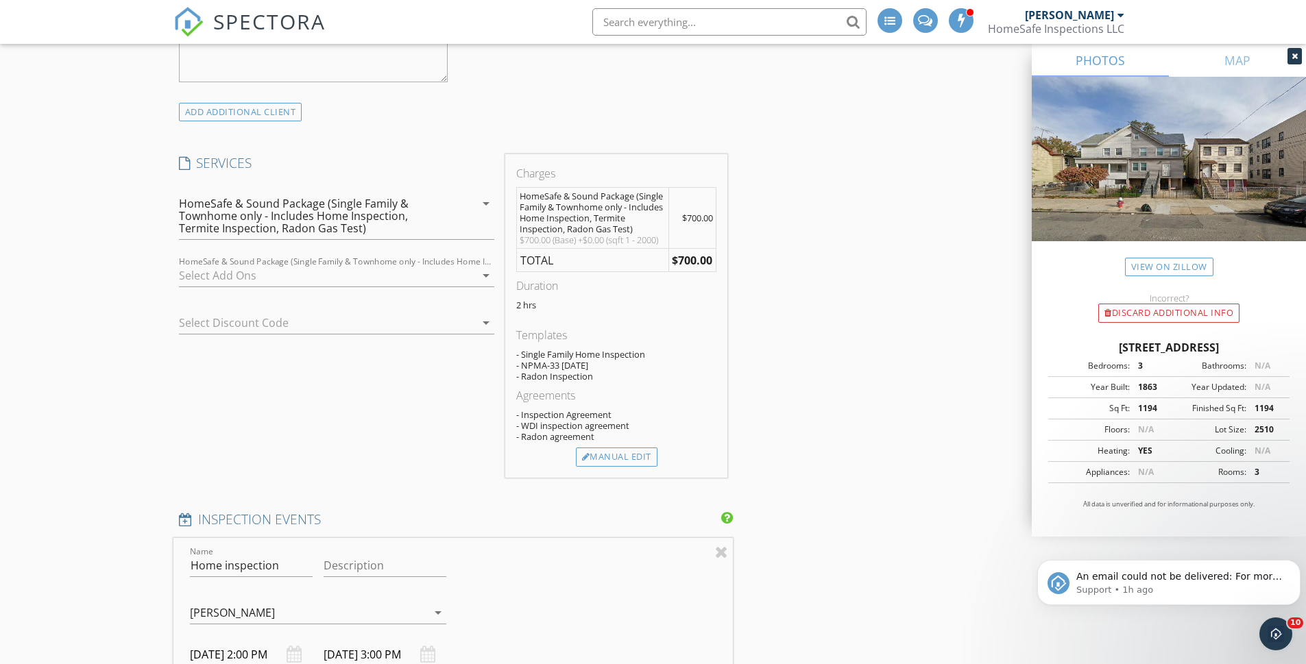
scroll to position [1145, 0]
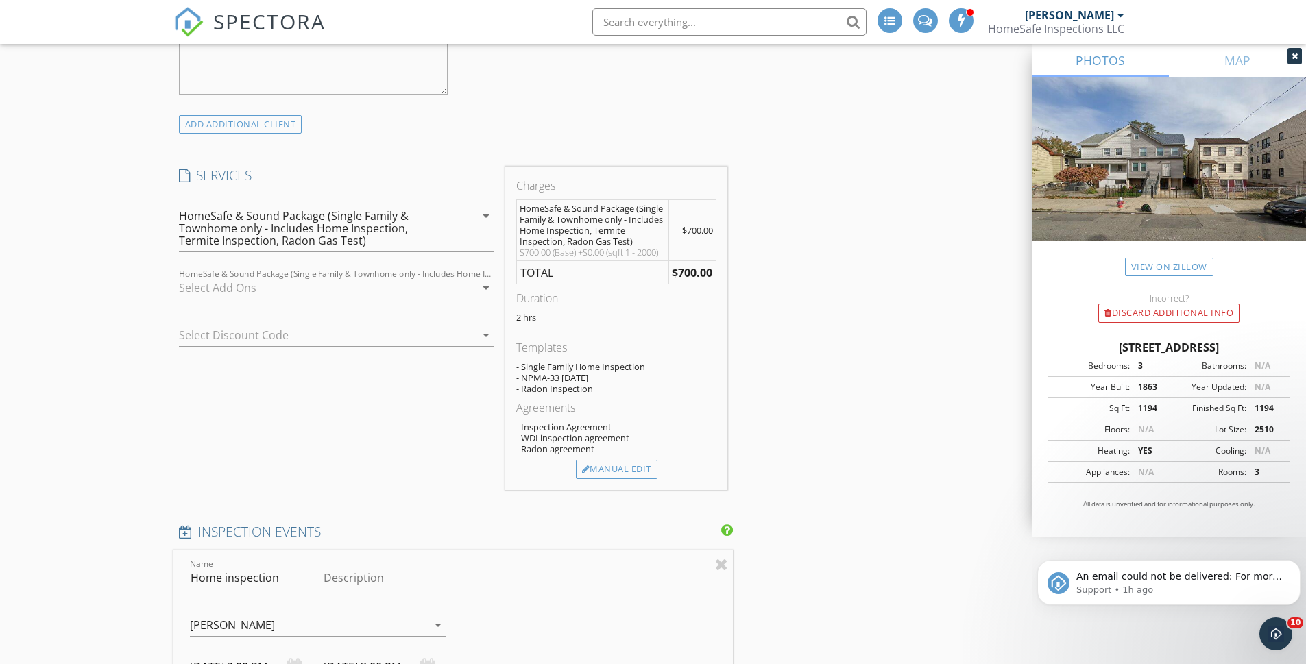
click at [278, 231] on div "HomeSafe & Sound Package (Single Family & Townhome only - Includes Home Inspect…" at bounding box center [312, 228] width 267 height 37
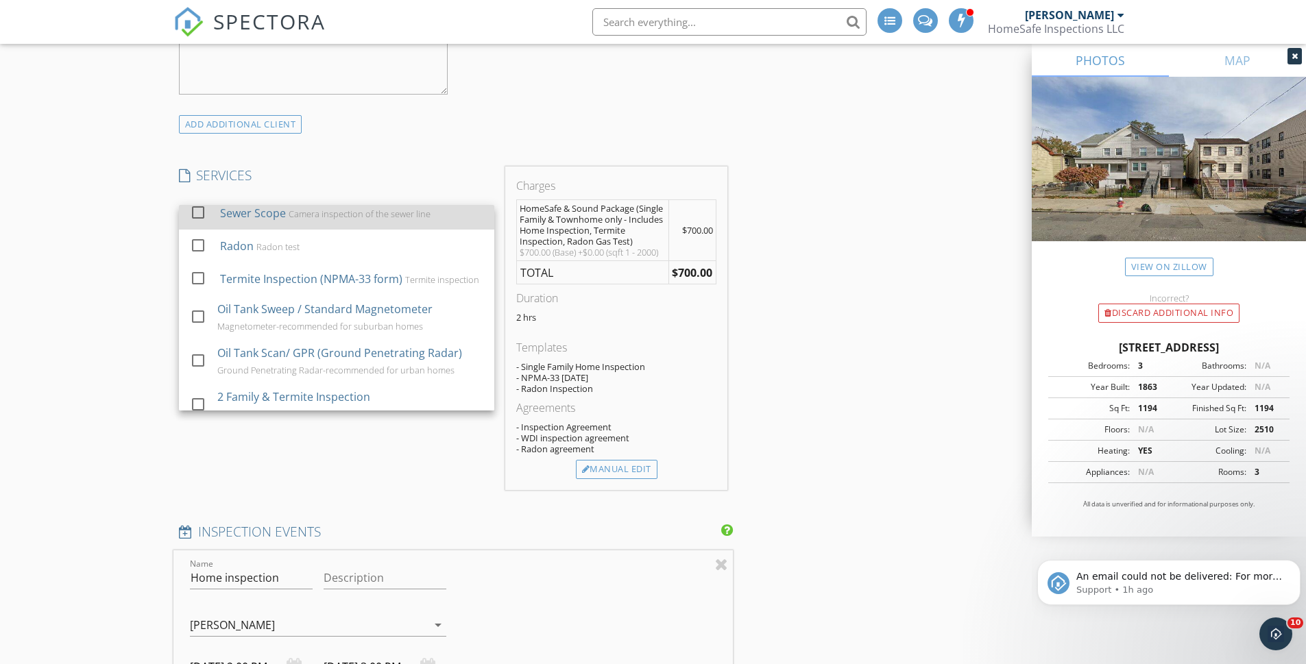
scroll to position [274, 0]
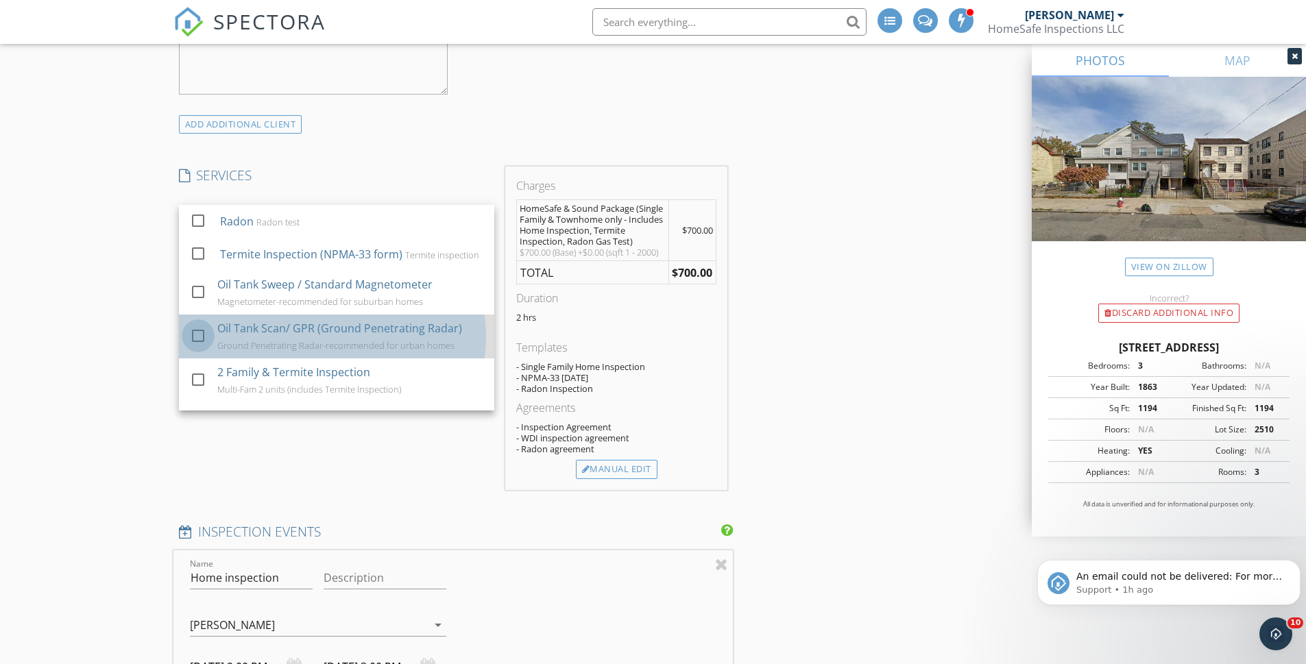
click at [197, 343] on div at bounding box center [197, 335] width 23 height 23
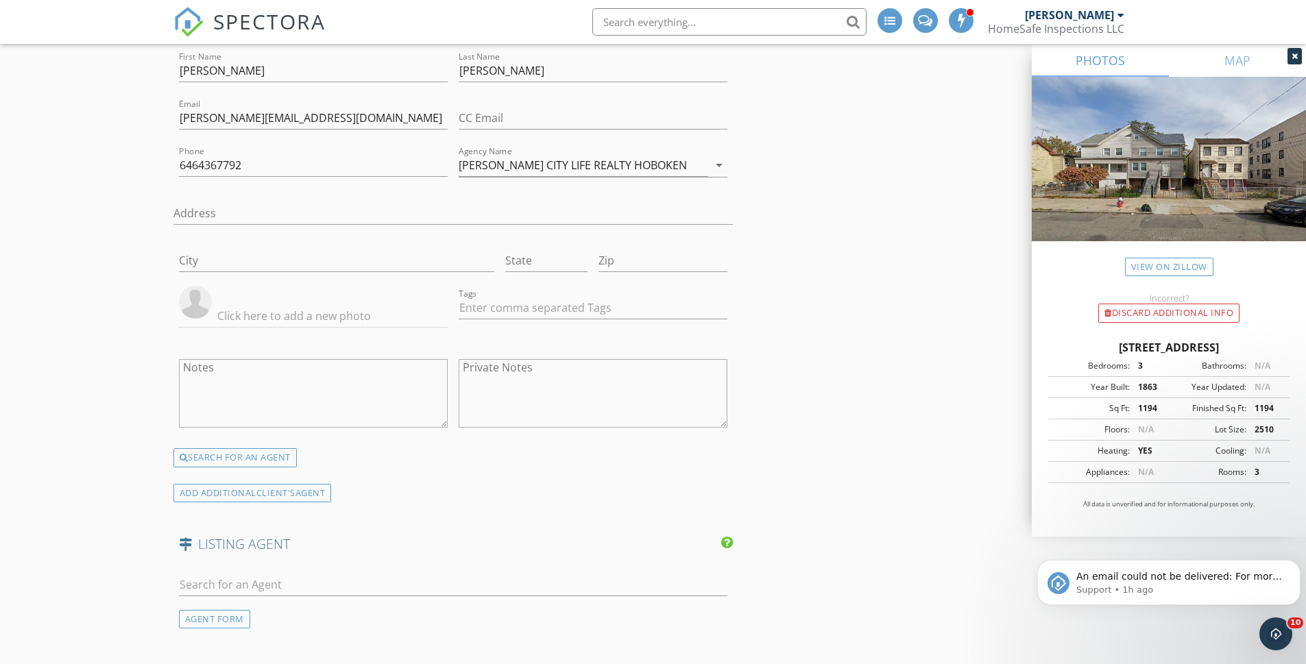
scroll to position [2379, 0]
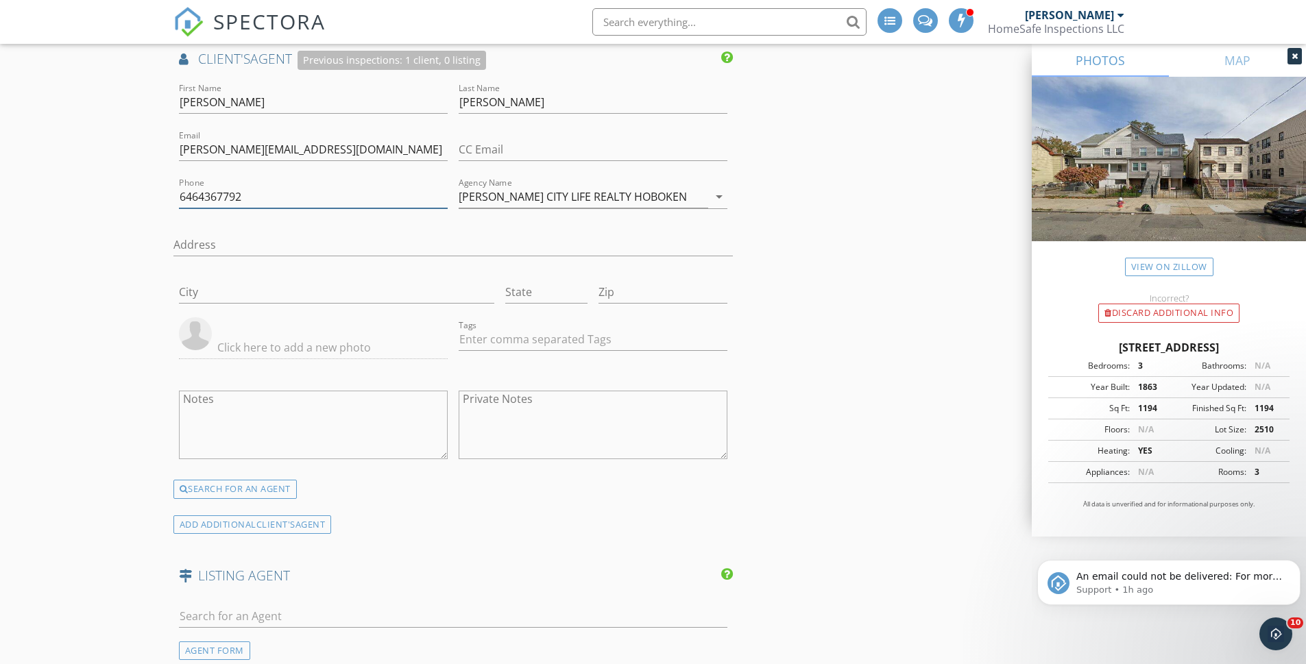
click at [286, 208] on input "6464367792" at bounding box center [313, 197] width 269 height 23
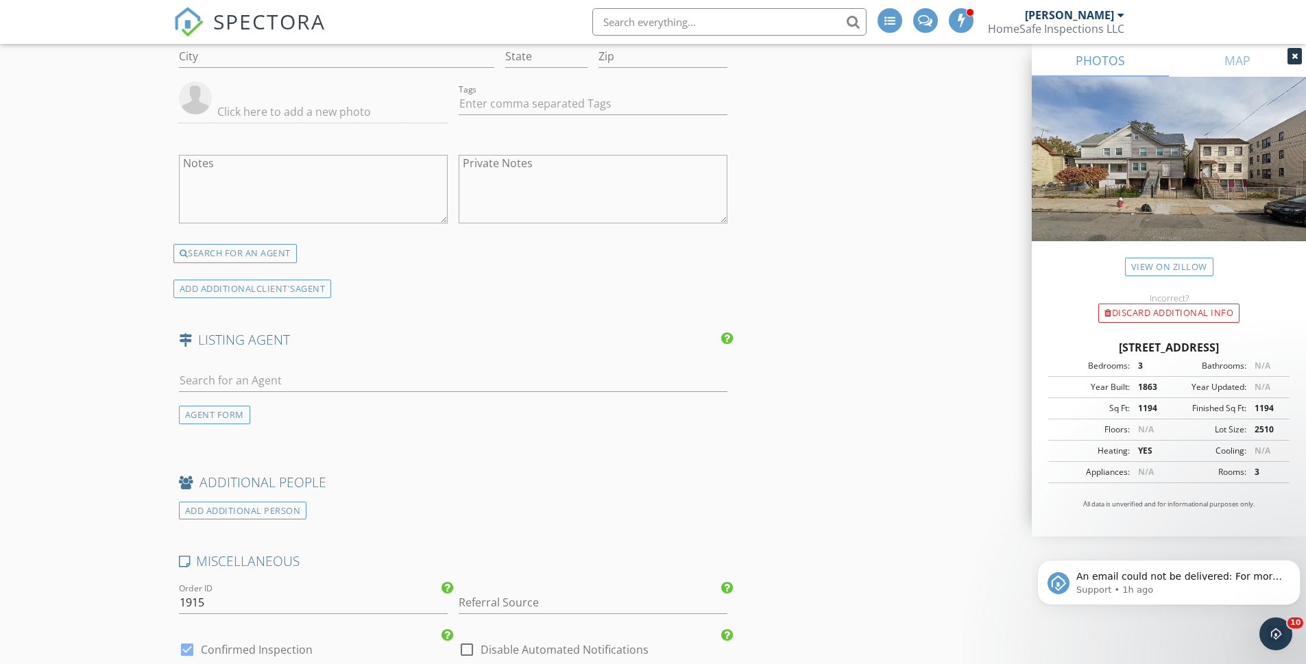
scroll to position [2653, 0]
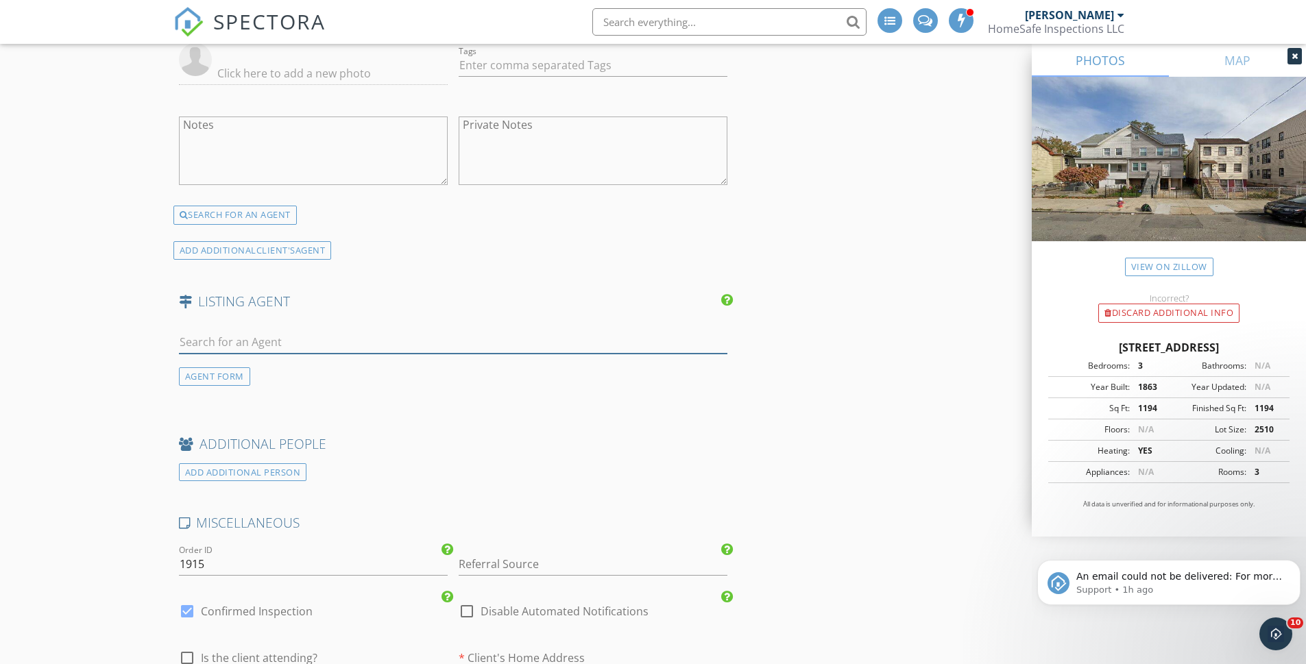
click at [215, 345] on input "text" at bounding box center [453, 342] width 549 height 23
type input "Moniqu"
click at [248, 376] on div "Monique Belgrave" at bounding box center [260, 367] width 85 height 16
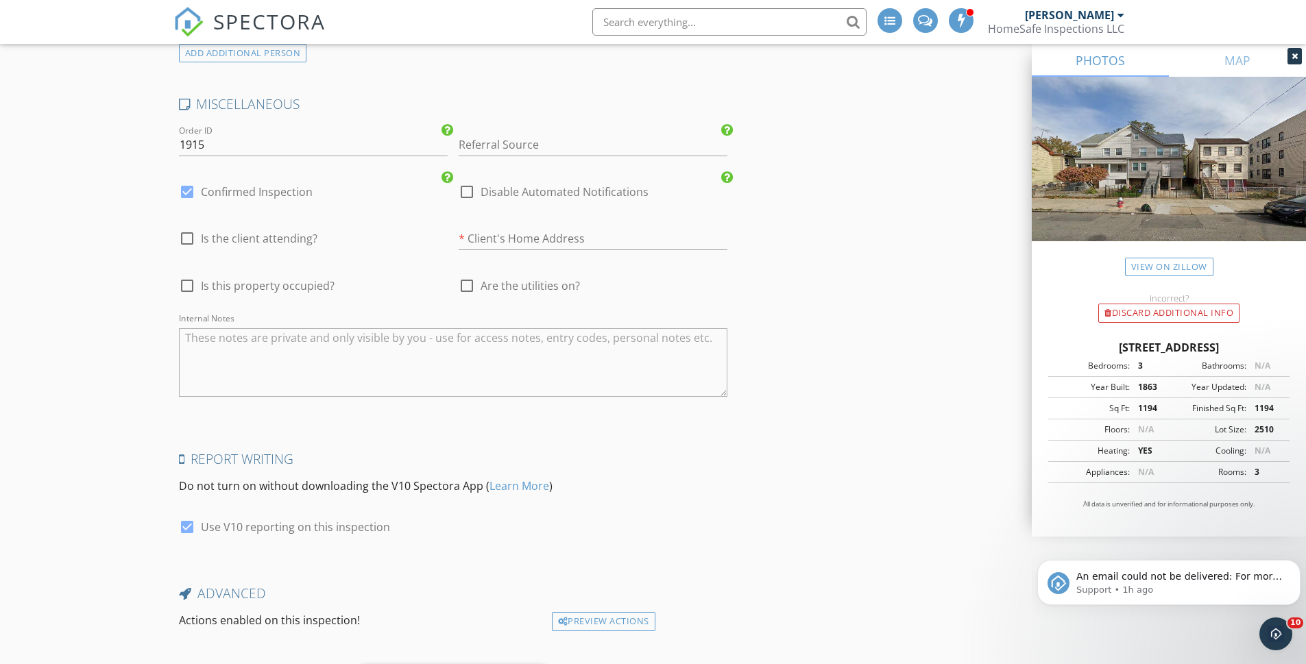
scroll to position [3537, 0]
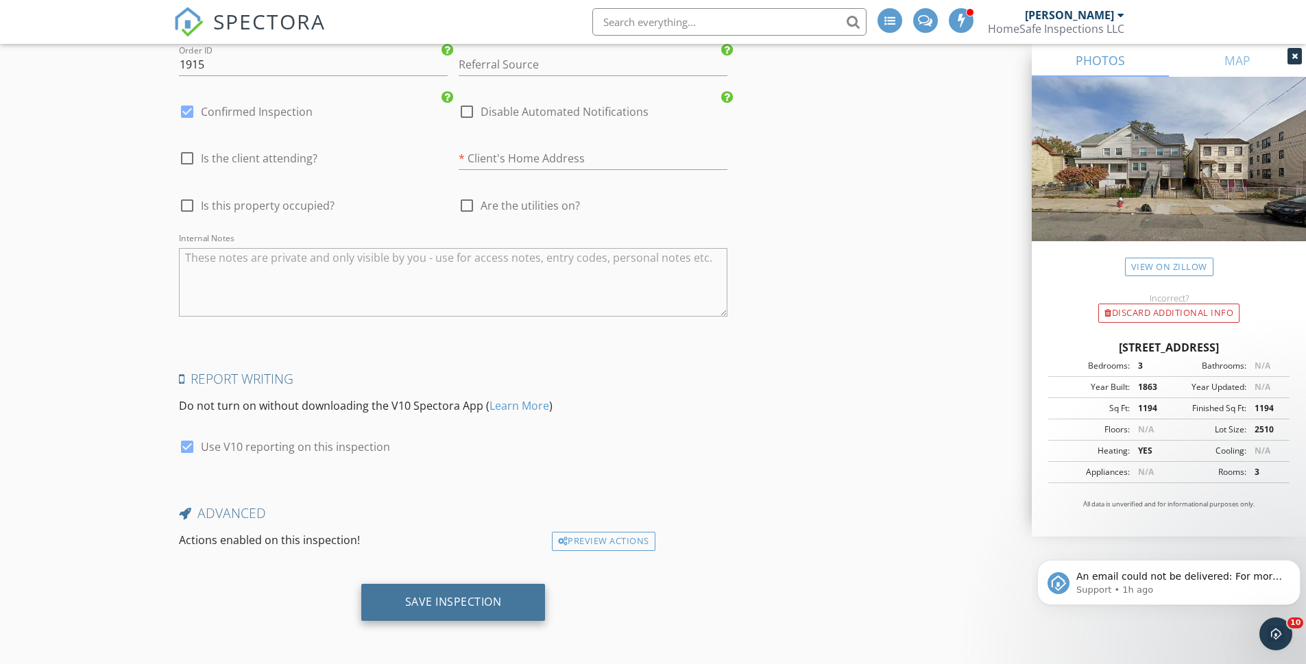
click at [496, 607] on div "Save Inspection" at bounding box center [453, 602] width 97 height 14
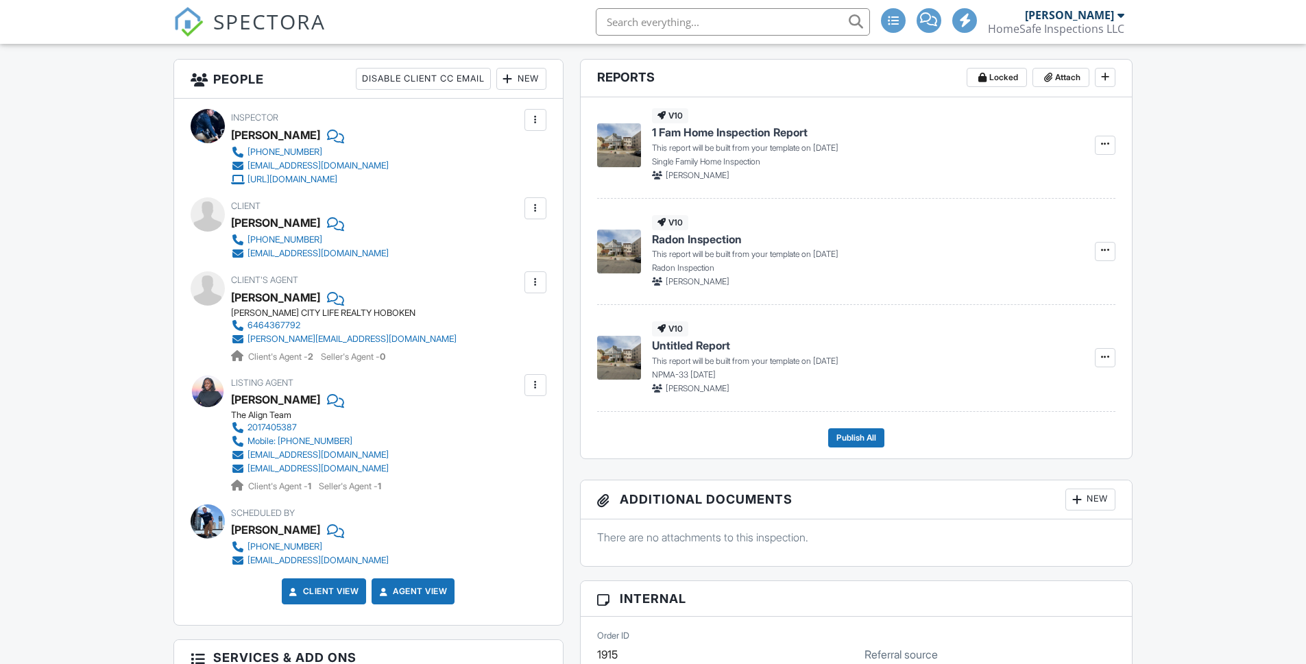
click at [536, 210] on div at bounding box center [536, 209] width 14 height 14
click at [514, 245] on li "Edit" at bounding box center [503, 250] width 70 height 34
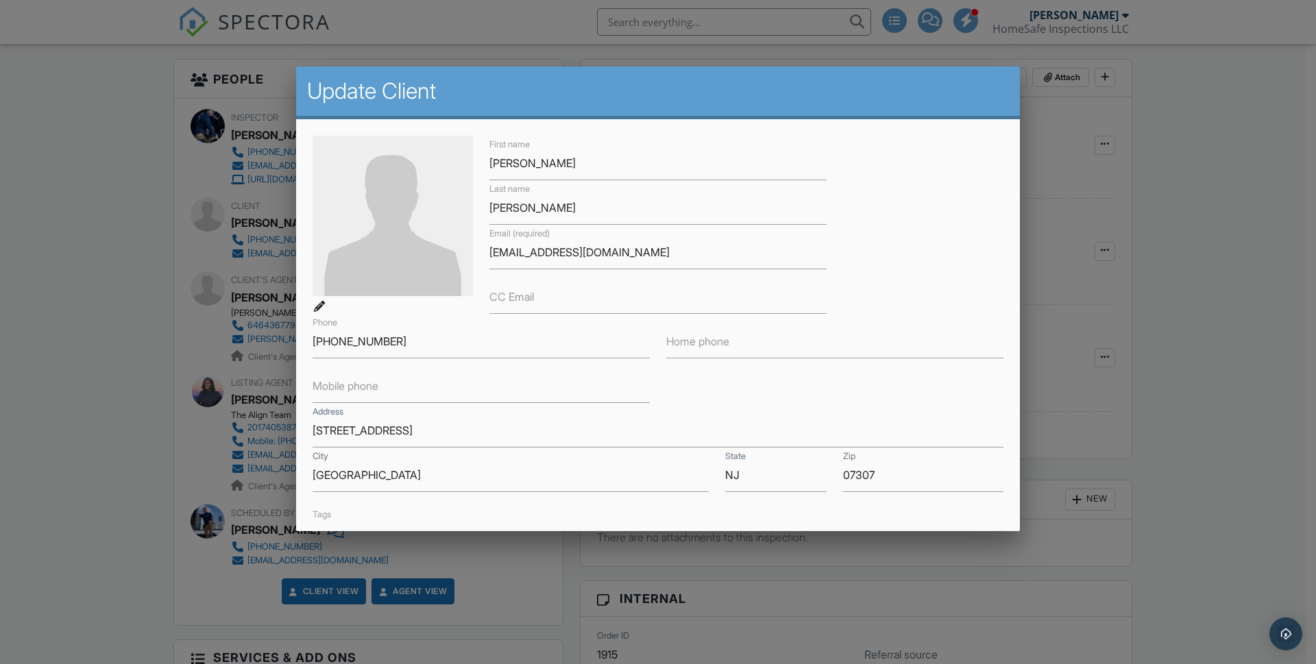
click at [692, 341] on label "Home phone" at bounding box center [697, 341] width 63 height 15
click at [692, 341] on input "Home phone" at bounding box center [834, 342] width 337 height 34
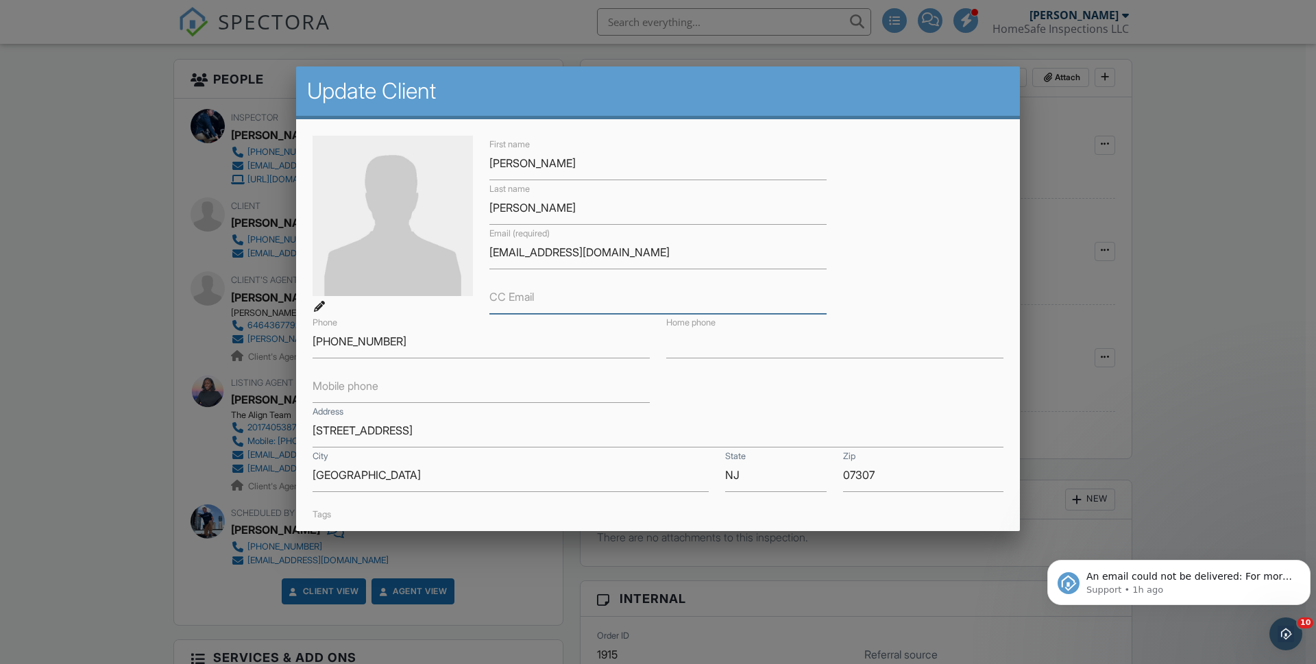
click at [579, 305] on input "CC Email" at bounding box center [657, 297] width 337 height 34
click at [618, 302] on input "jfinikin502@gmail.com" at bounding box center [657, 297] width 337 height 34
type input "jfinikin502@gmail.com"
click at [414, 346] on input "862-224-4515" at bounding box center [481, 342] width 337 height 34
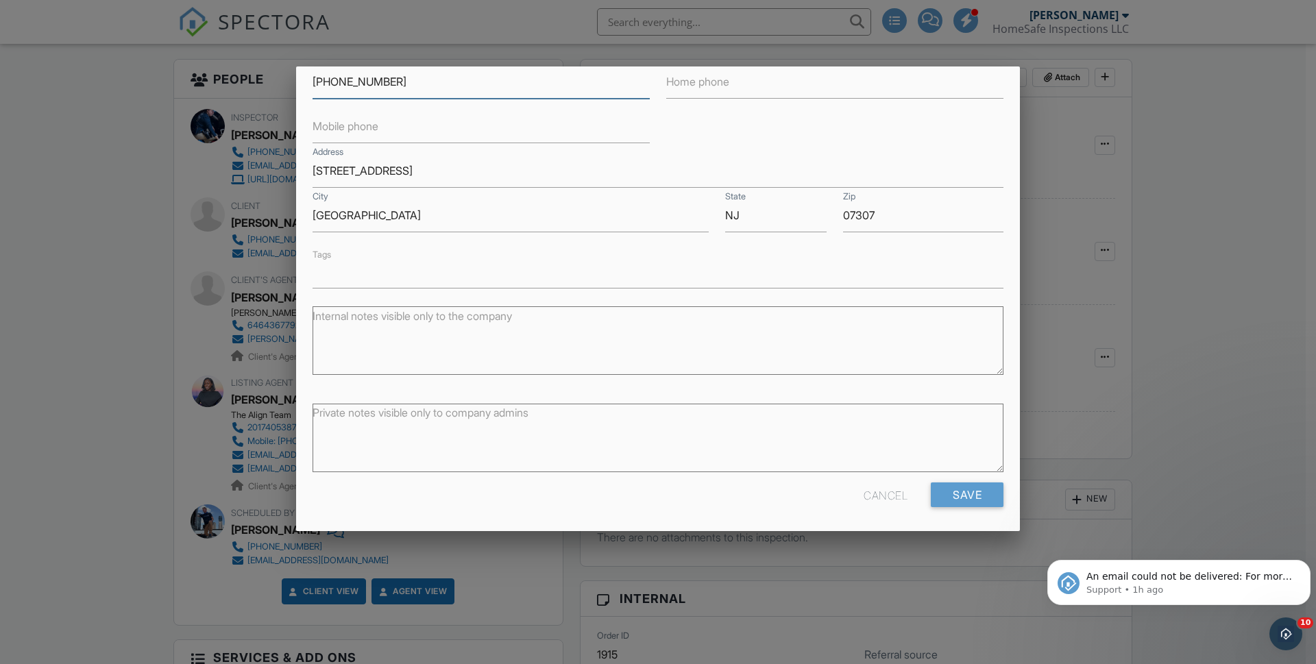
scroll to position [263, 0]
click at [962, 490] on input "Save" at bounding box center [967, 492] width 73 height 25
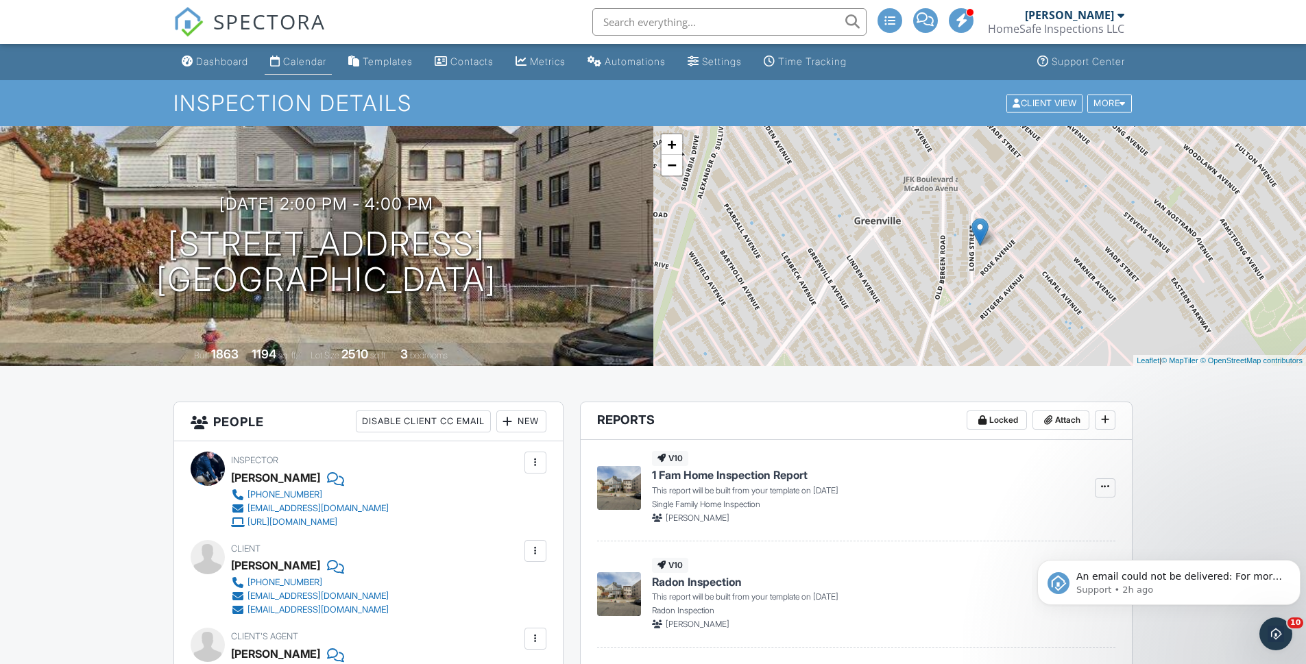
click at [297, 53] on link "Calendar" at bounding box center [298, 61] width 67 height 25
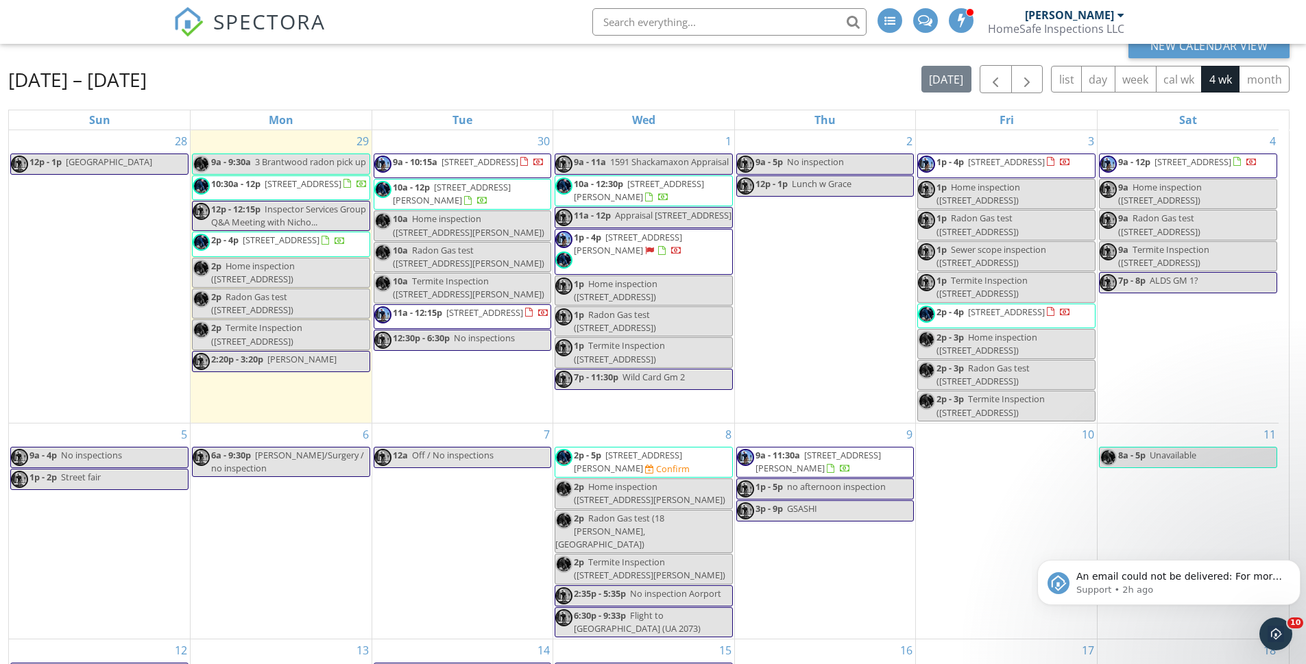
scroll to position [137, 0]
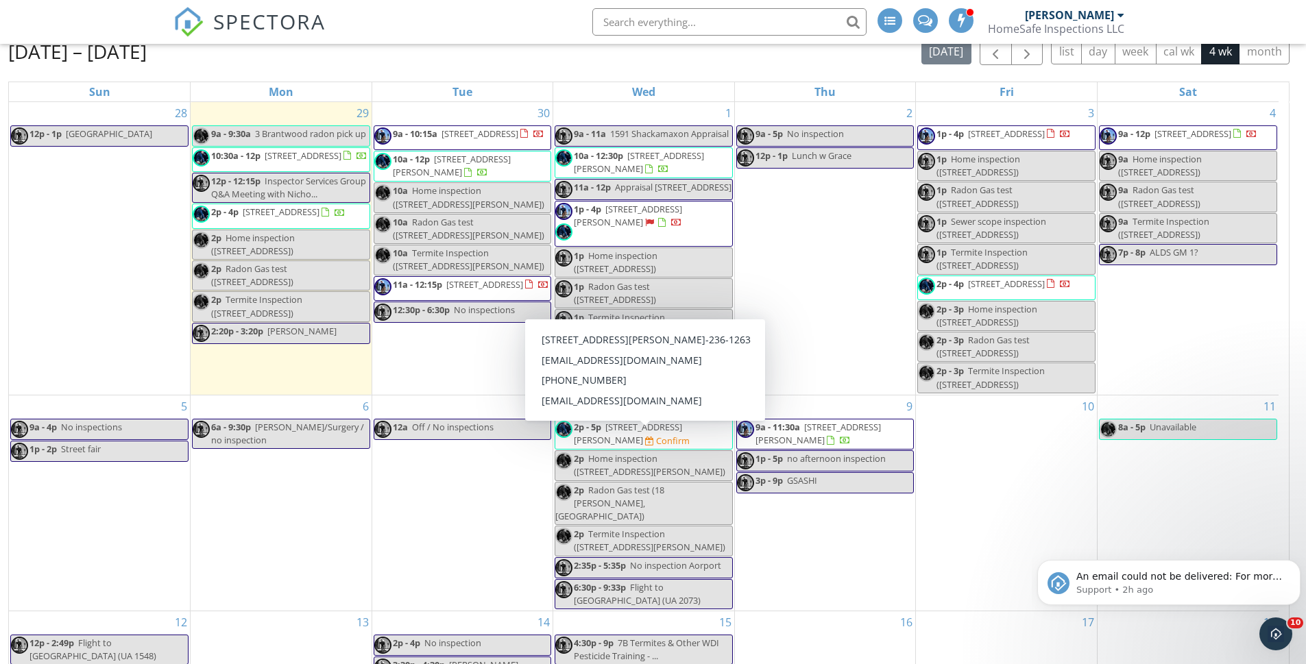
click at [660, 448] on span "2p - 5p [STREET_ADDRESS][PERSON_NAME] Confirm" at bounding box center [643, 434] width 177 height 27
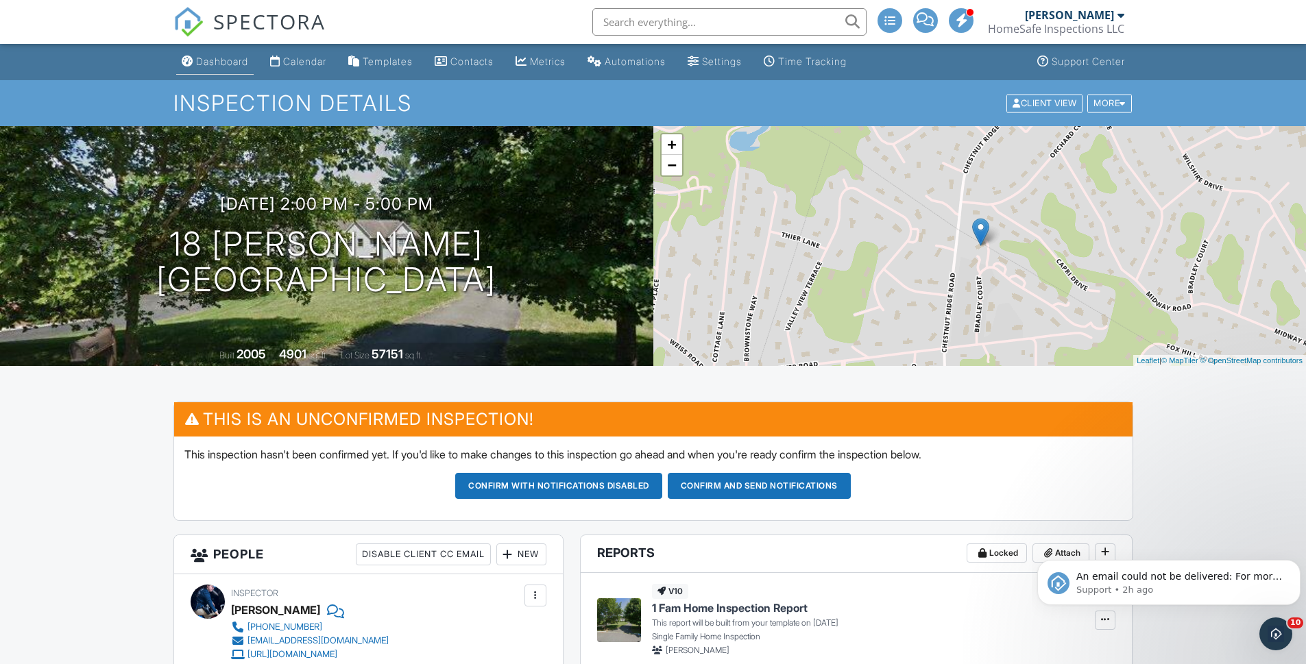
click at [237, 60] on div "Dashboard" at bounding box center [222, 62] width 52 height 12
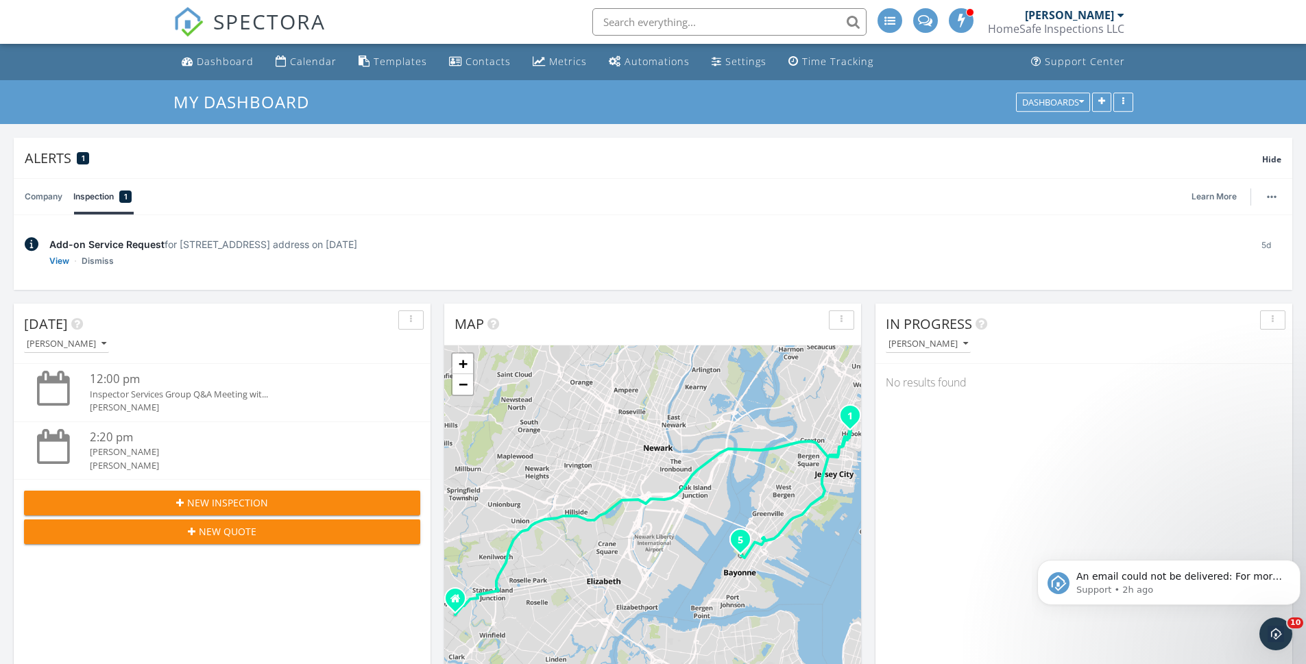
click at [674, 23] on input "text" at bounding box center [729, 21] width 274 height 27
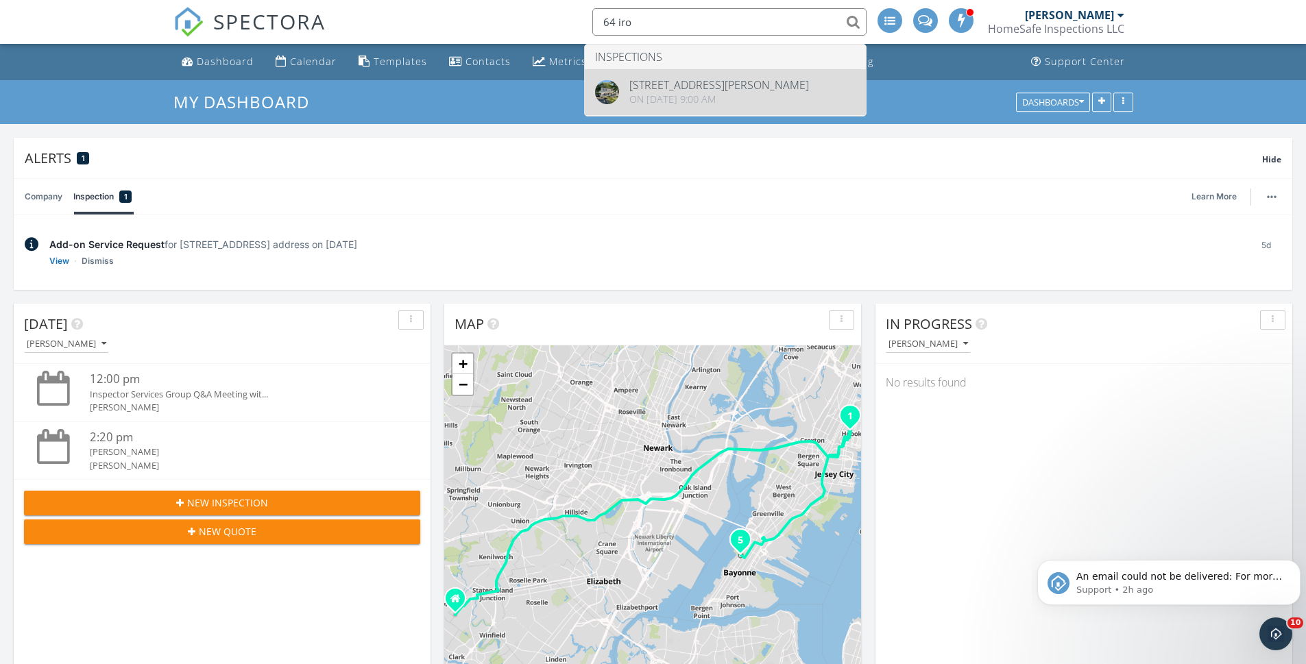
type input "64 iro"
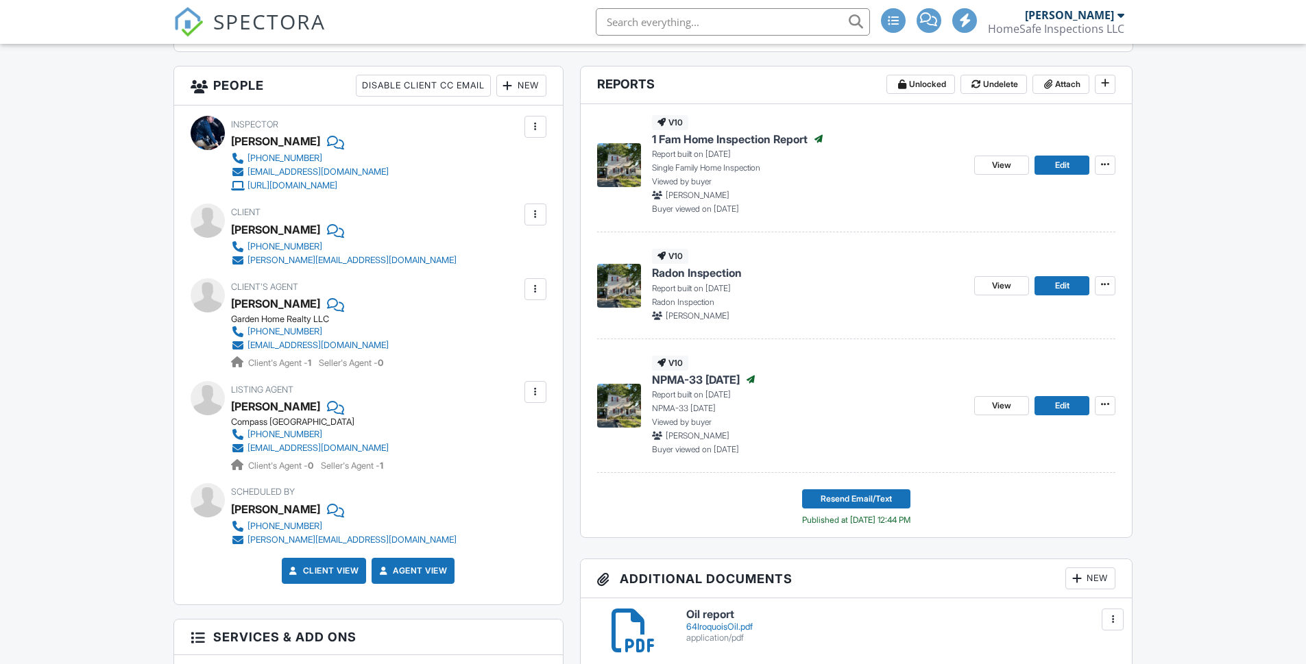
click at [1097, 183] on div "View Edit" at bounding box center [1044, 165] width 141 height 100
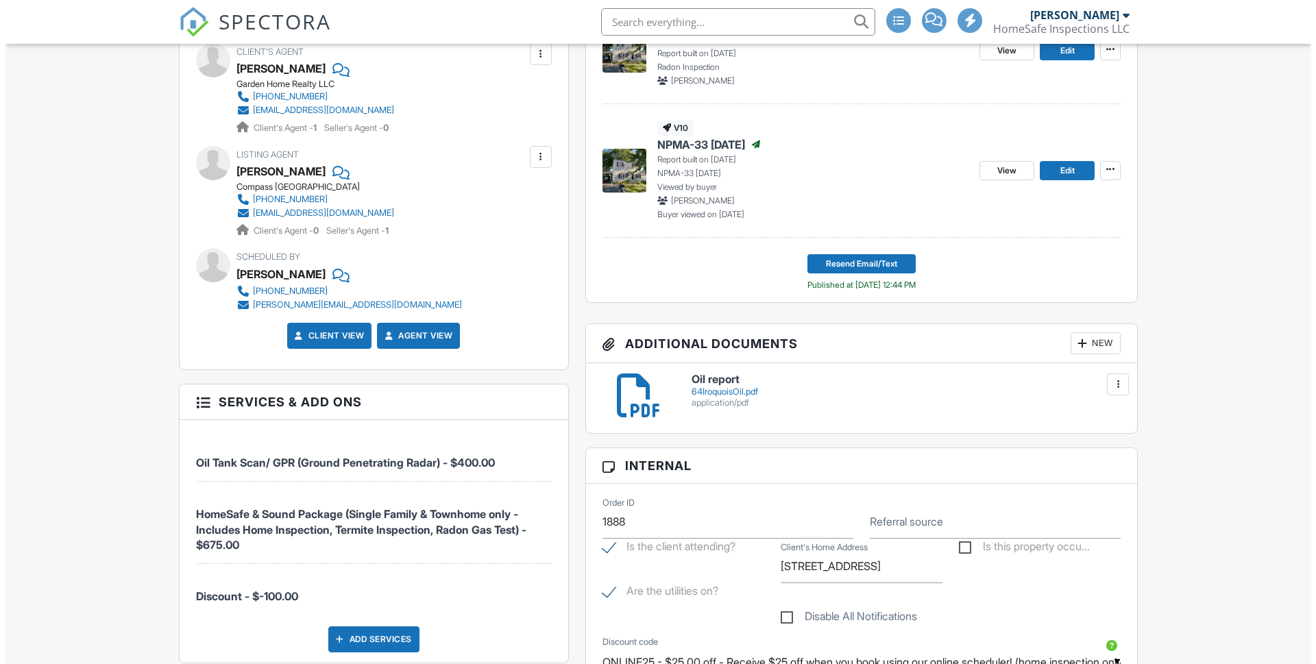
scroll to position [891, 0]
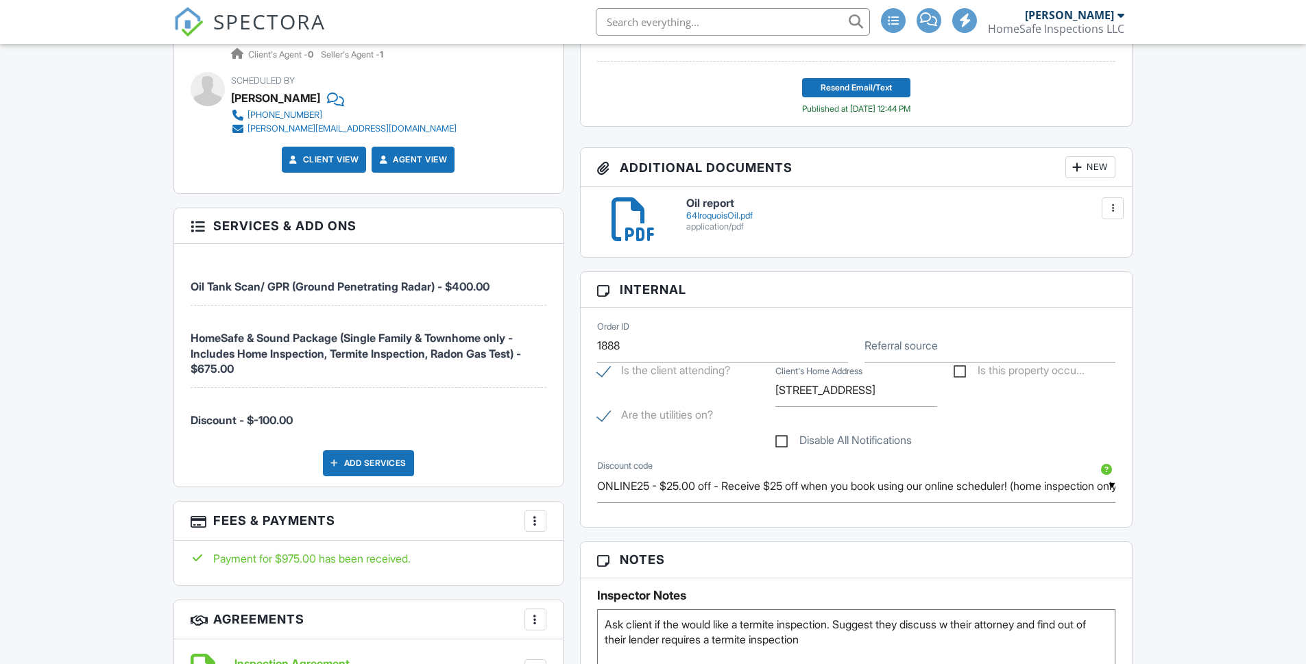
click at [1089, 167] on div "New" at bounding box center [1090, 167] width 50 height 22
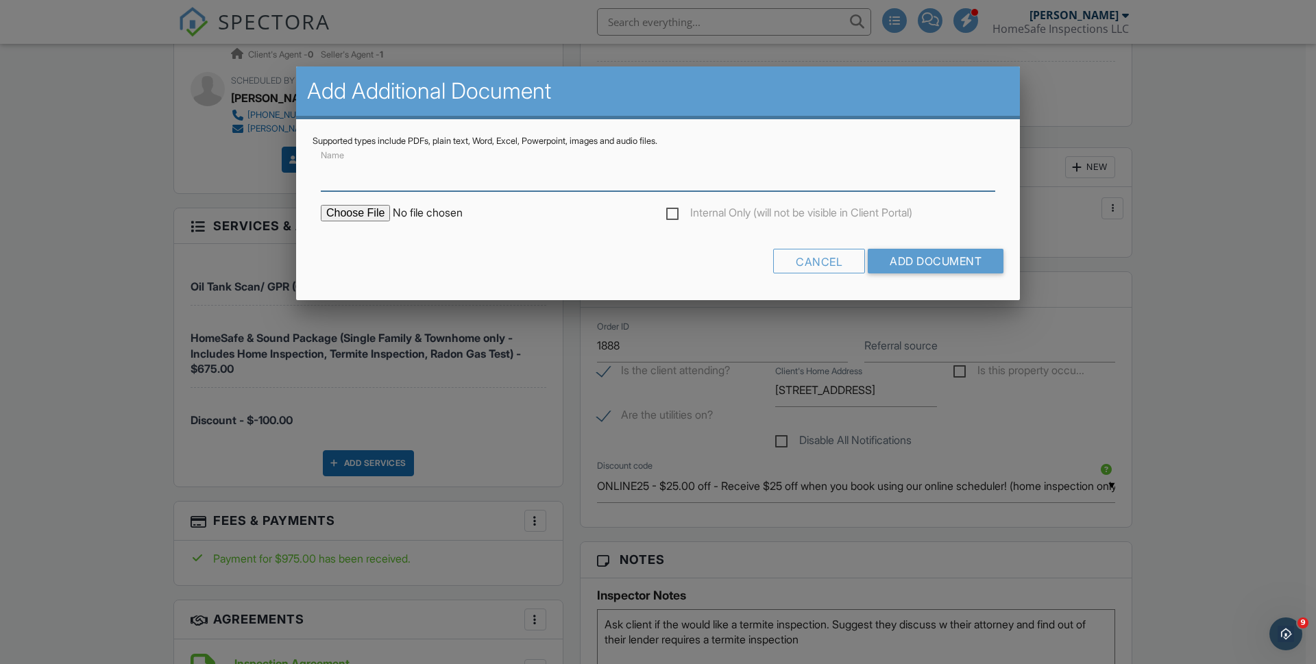
scroll to position [0, 0]
click at [346, 180] on input "Name" at bounding box center [658, 175] width 675 height 34
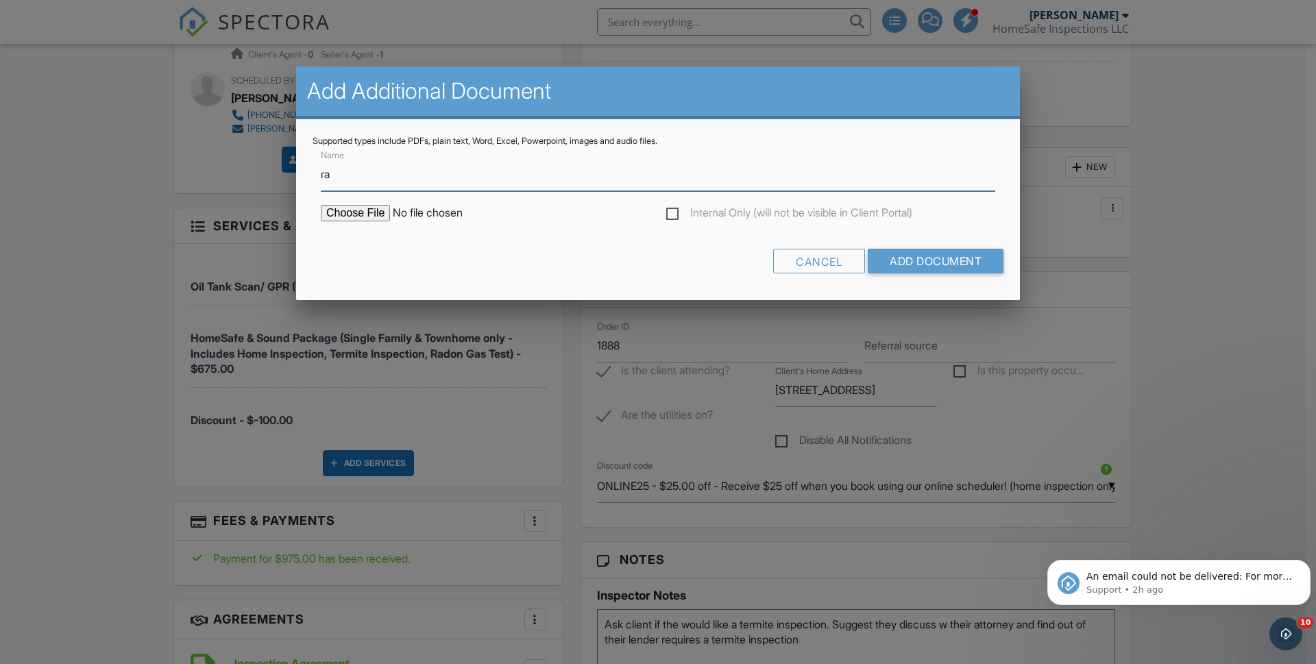
type input "Radon results"
click at [359, 213] on input "file" at bounding box center [437, 213] width 233 height 16
type input "C:\fakepath\64IroquoisRadon.pdf"
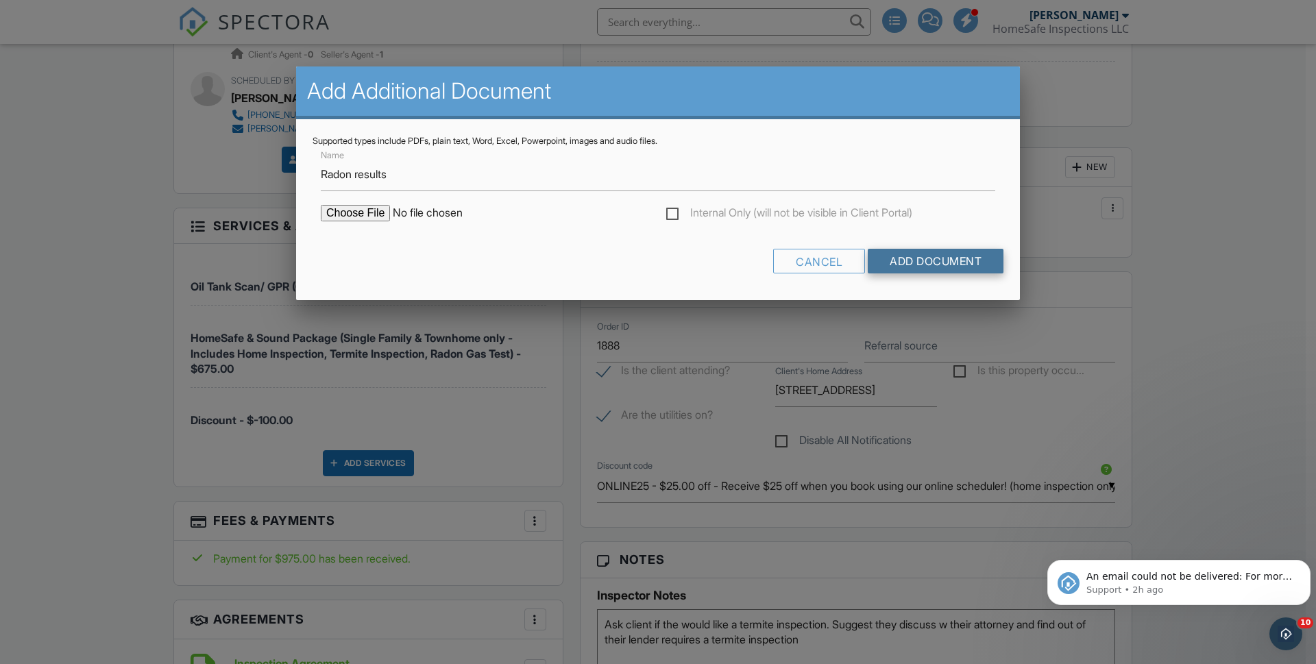
click at [912, 259] on input "Add Document" at bounding box center [936, 261] width 136 height 25
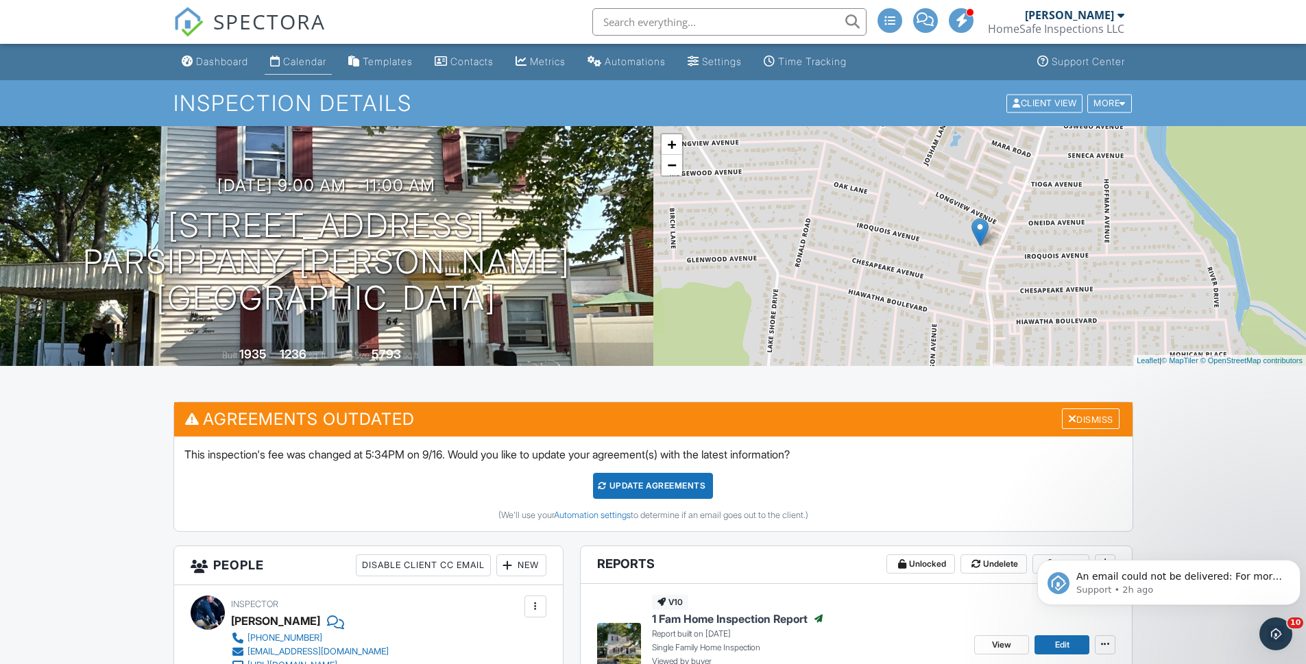
click at [306, 66] on div "Calendar" at bounding box center [304, 62] width 43 height 12
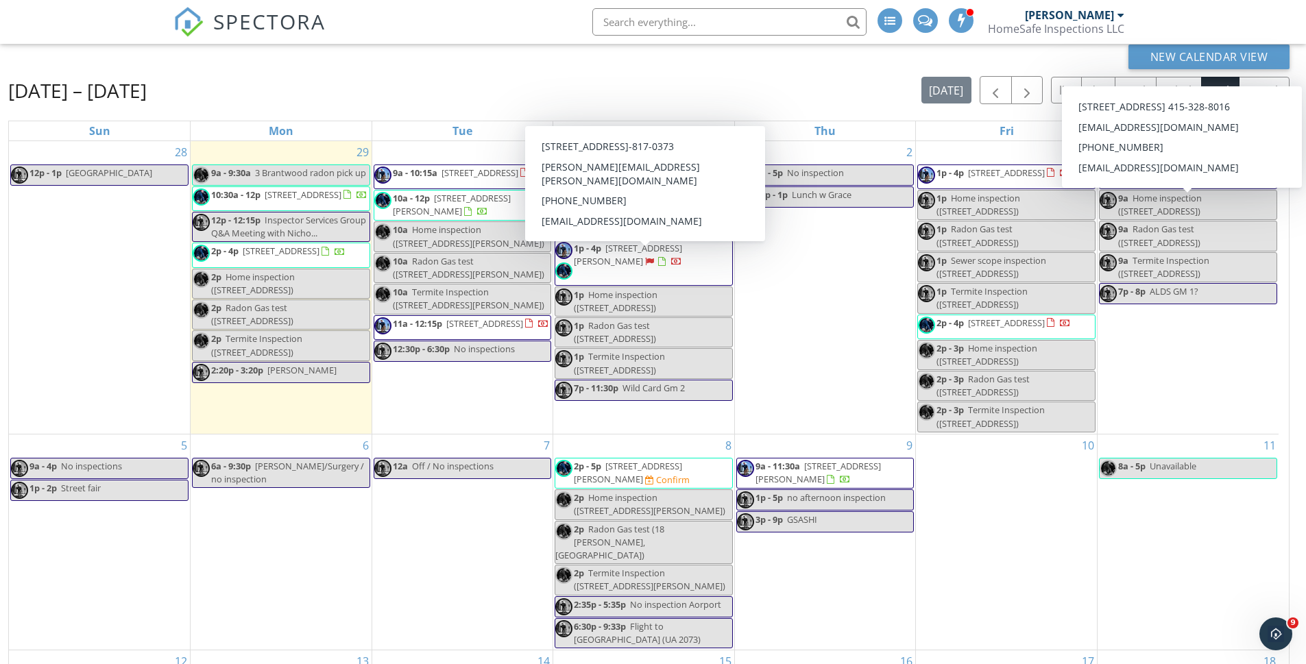
click at [674, 274] on span "1p - 4p [STREET_ADDRESS]" at bounding box center [643, 262] width 177 height 41
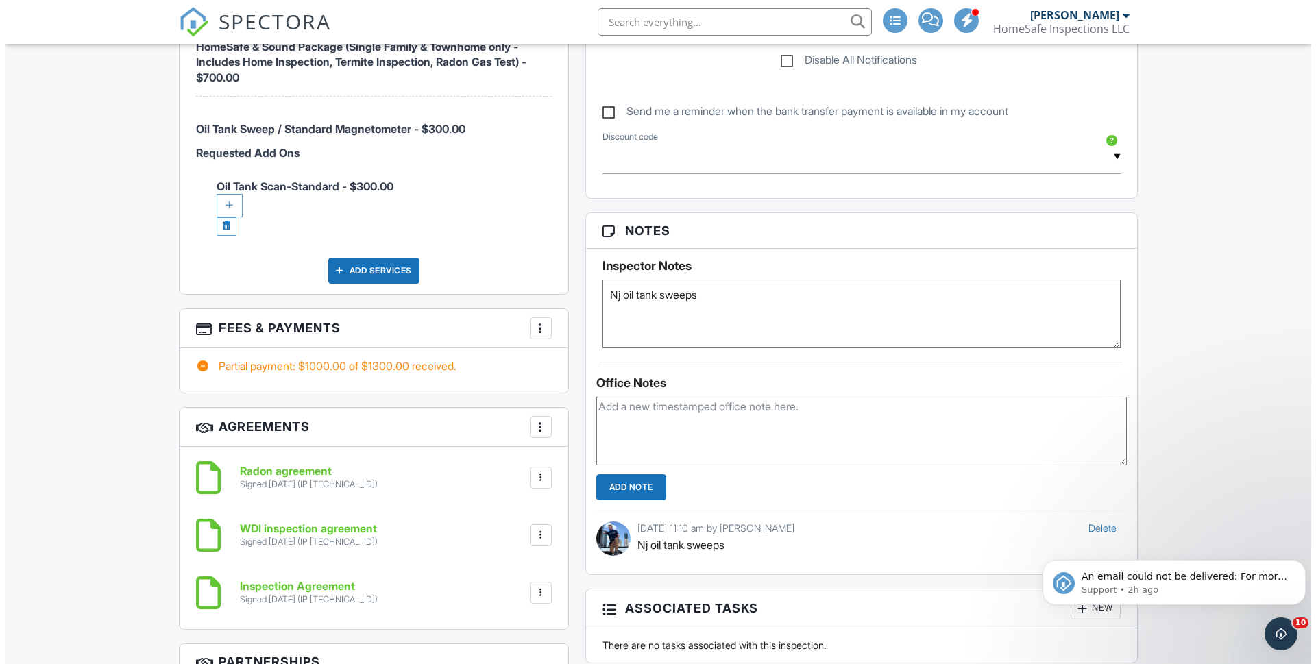
scroll to position [1145, 0]
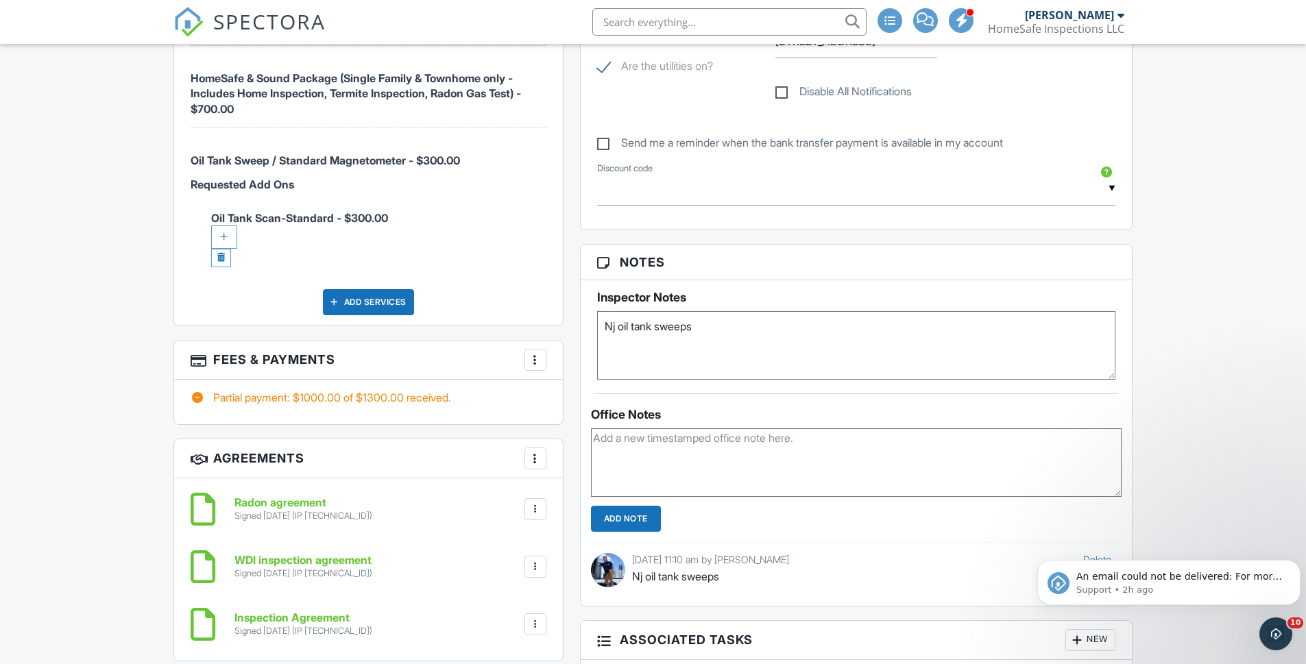
click at [542, 353] on div at bounding box center [536, 360] width 14 height 14
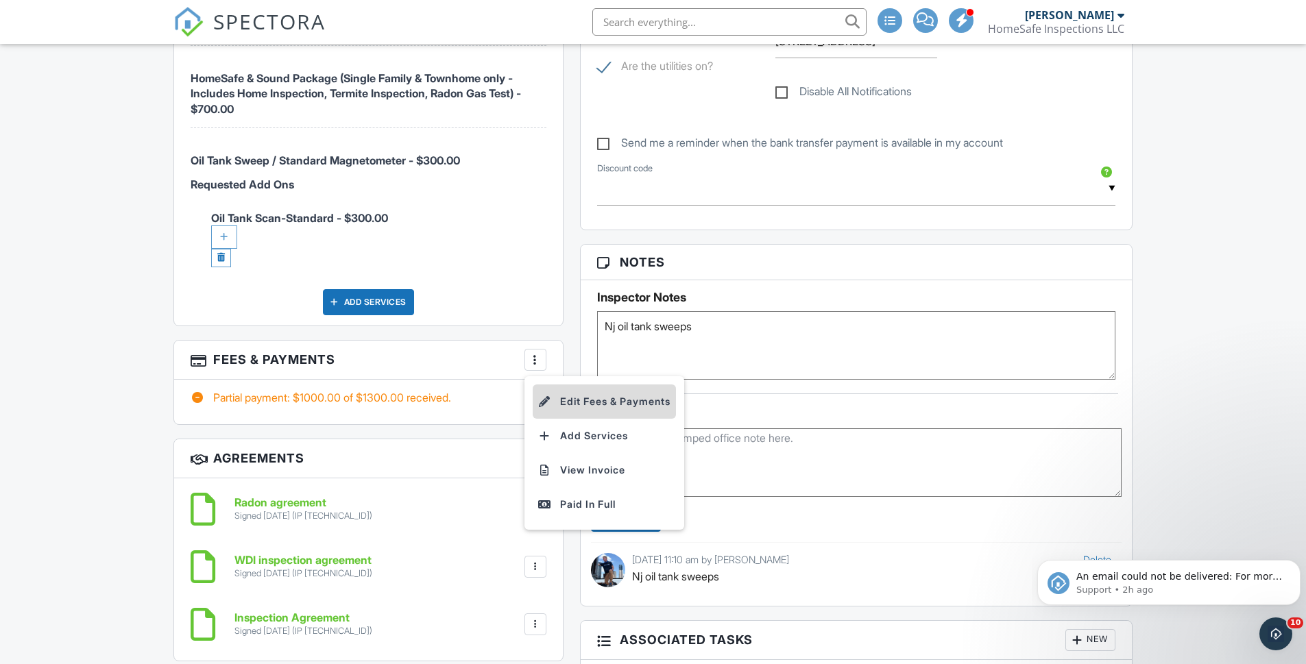
click at [584, 388] on li "Edit Fees & Payments" at bounding box center [604, 402] width 143 height 34
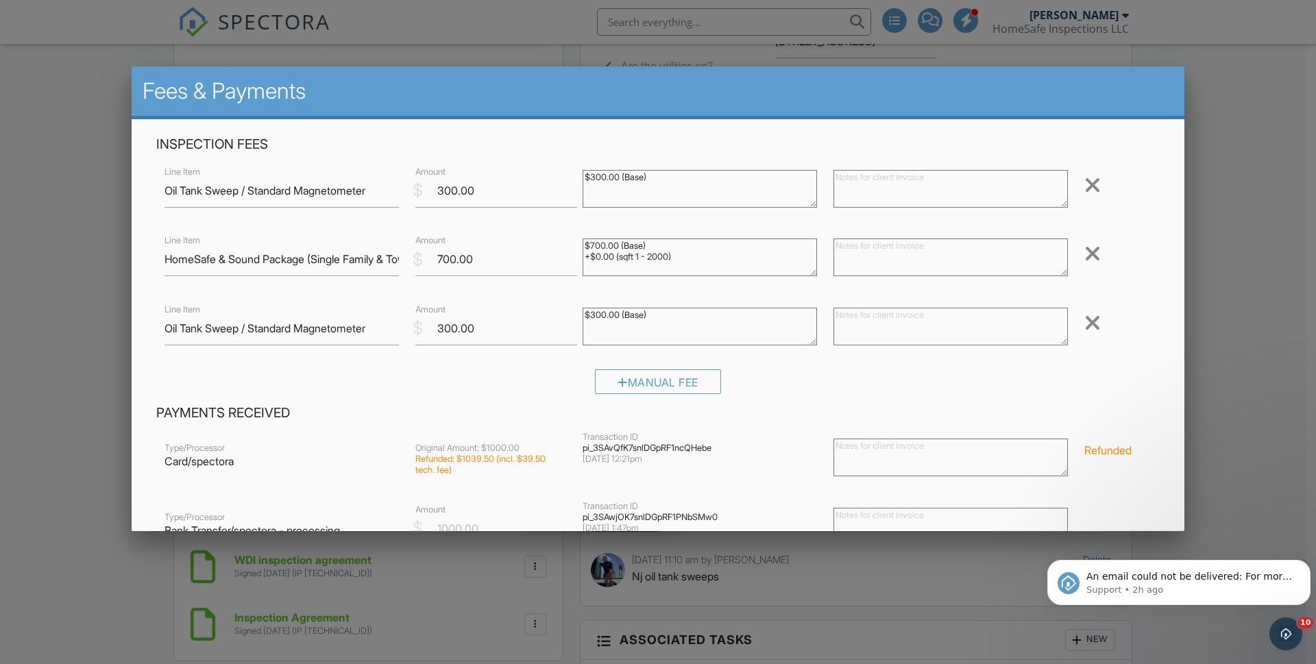
click at [1086, 322] on div at bounding box center [1093, 323] width 16 height 22
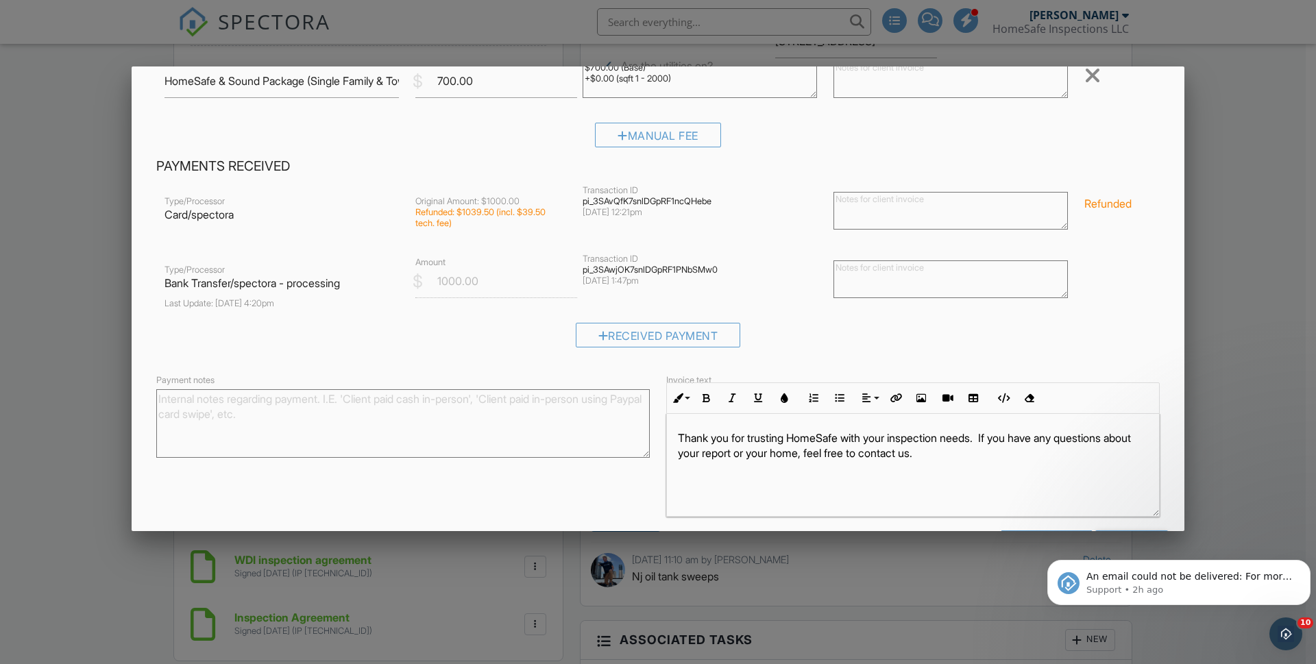
scroll to position [229, 0]
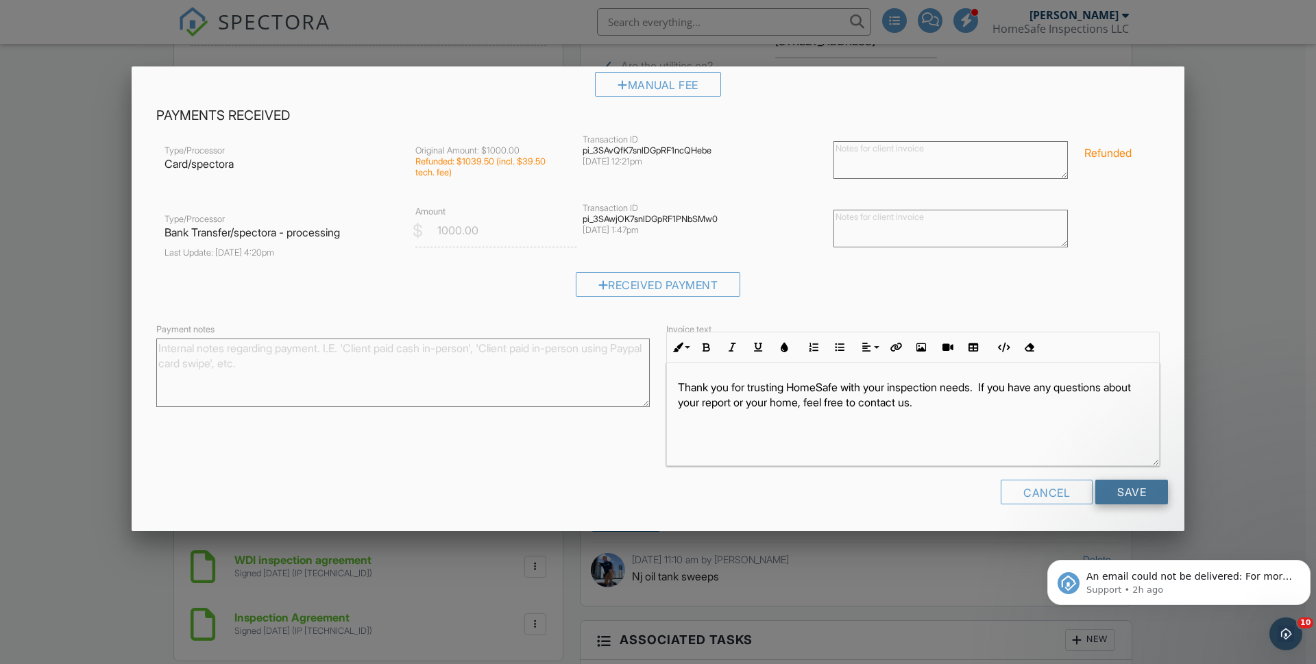
click at [1123, 492] on input "Save" at bounding box center [1131, 492] width 73 height 25
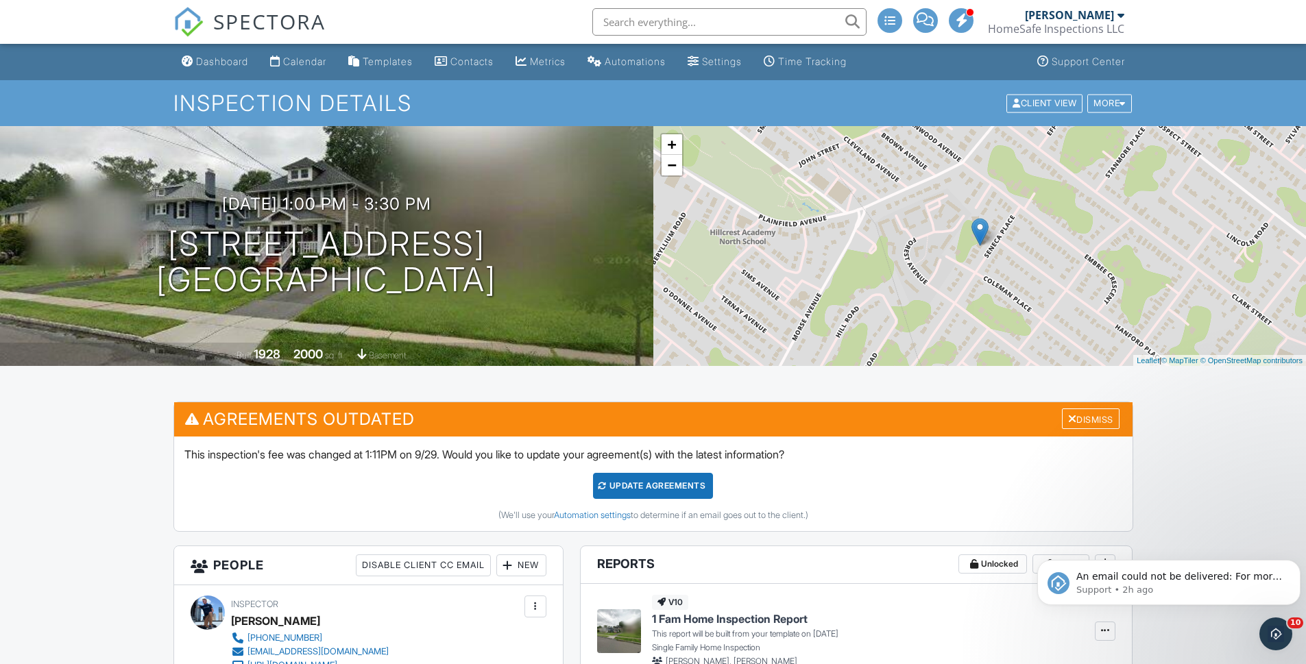
drag, startPoint x: 230, startPoint y: 58, endPoint x: 369, endPoint y: 25, distance: 143.0
click at [230, 58] on div "Dashboard" at bounding box center [222, 62] width 52 height 12
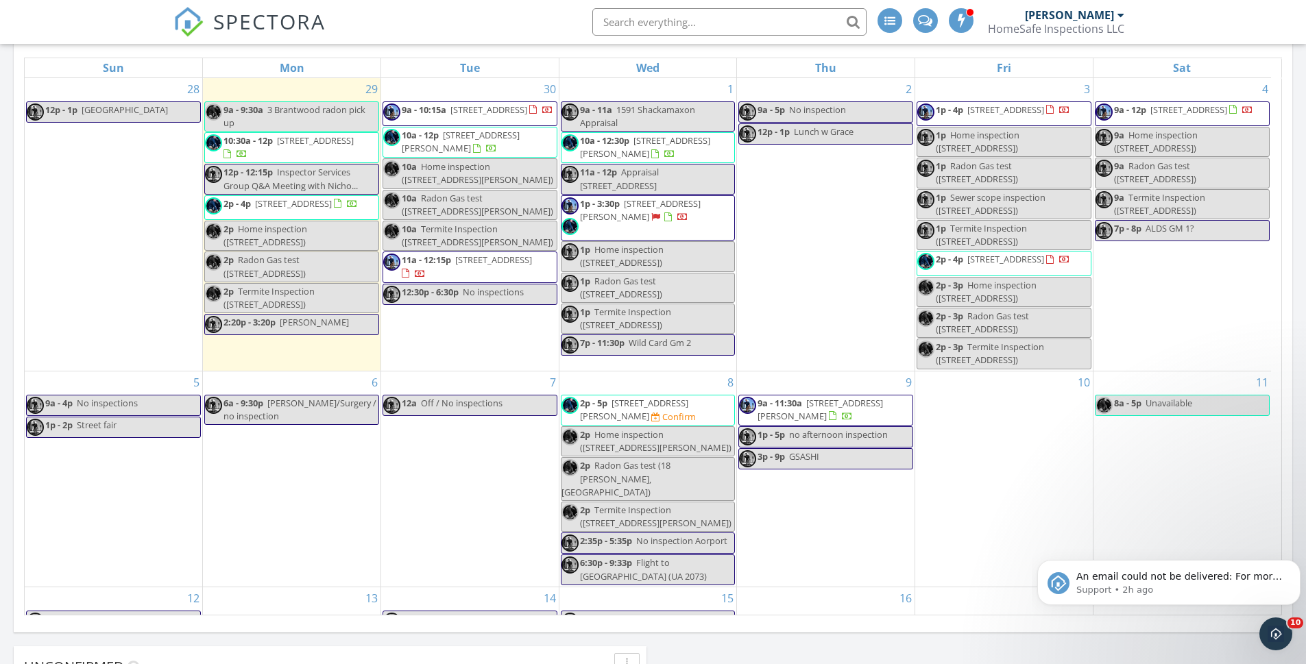
scroll to position [686, 0]
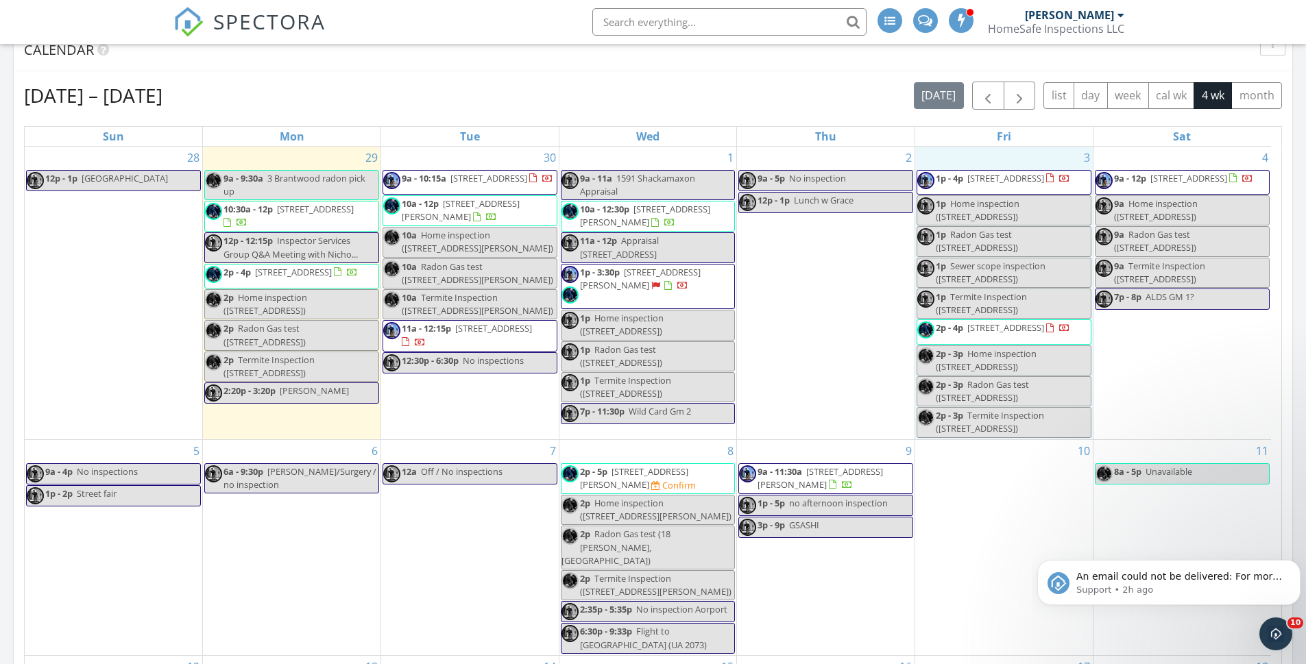
click at [943, 154] on div "3 1p - 4p [STREET_ADDRESS] 1p Home inspection ([STREET_ADDRESS]) 1p Radon Gas t…" at bounding box center [1004, 293] width 178 height 293
click at [995, 125] on link "Event" at bounding box center [1004, 125] width 71 height 22
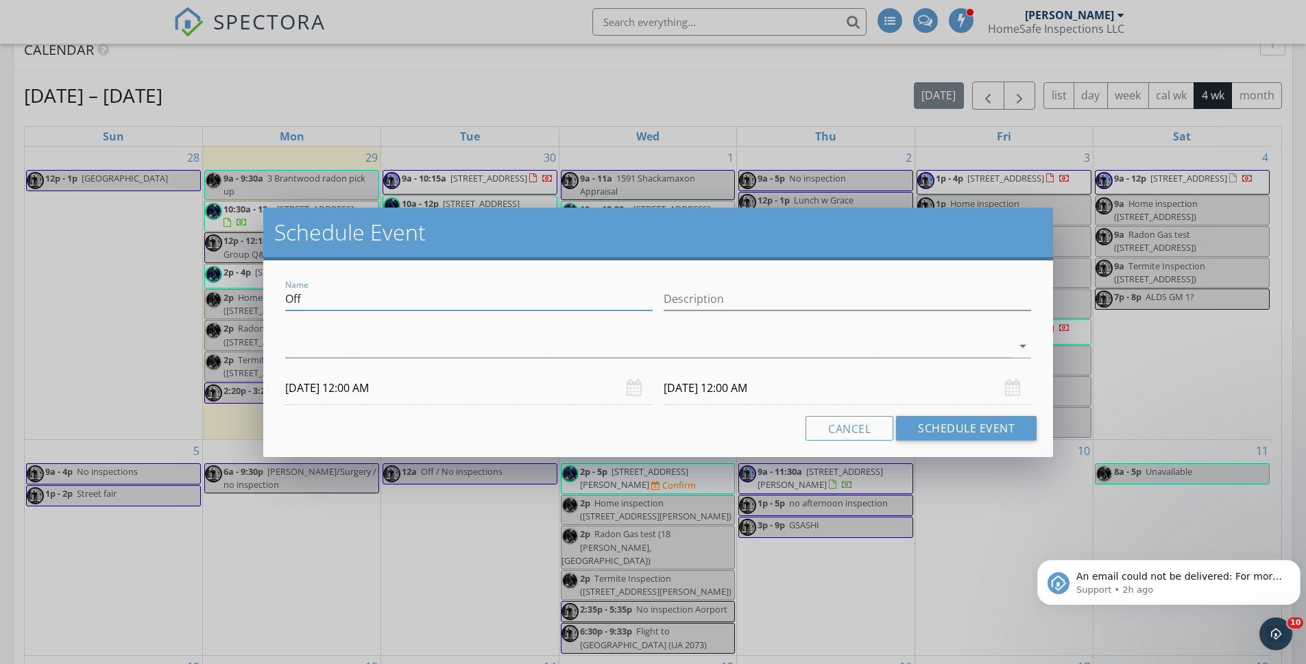
drag, startPoint x: 322, startPoint y: 299, endPoint x: 242, endPoint y: 300, distance: 80.2
click at [242, 300] on div "Schedule Event Name Off Description arrow_drop_down [DATE] 12:00 AM [DATE] 12:0…" at bounding box center [653, 332] width 1306 height 664
type input "[PERSON_NAME] / [PERSON_NAME] meet up"
click at [312, 343] on div at bounding box center [648, 346] width 727 height 23
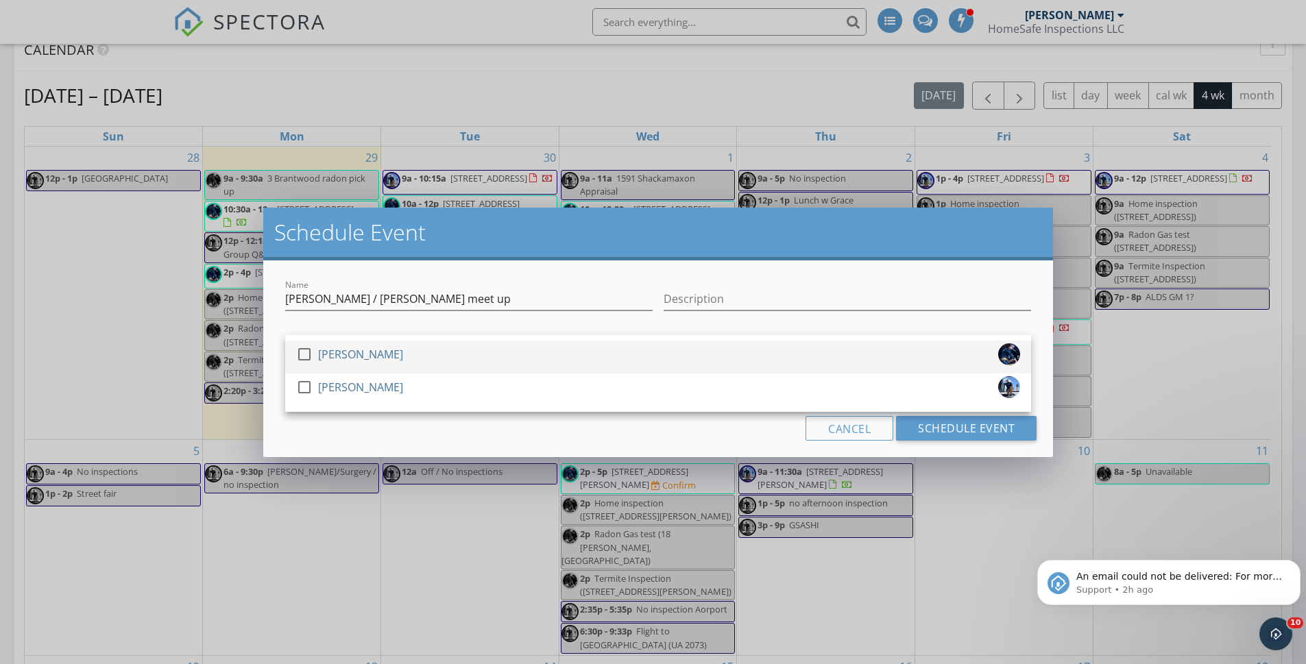
click at [306, 357] on div at bounding box center [304, 354] width 23 height 23
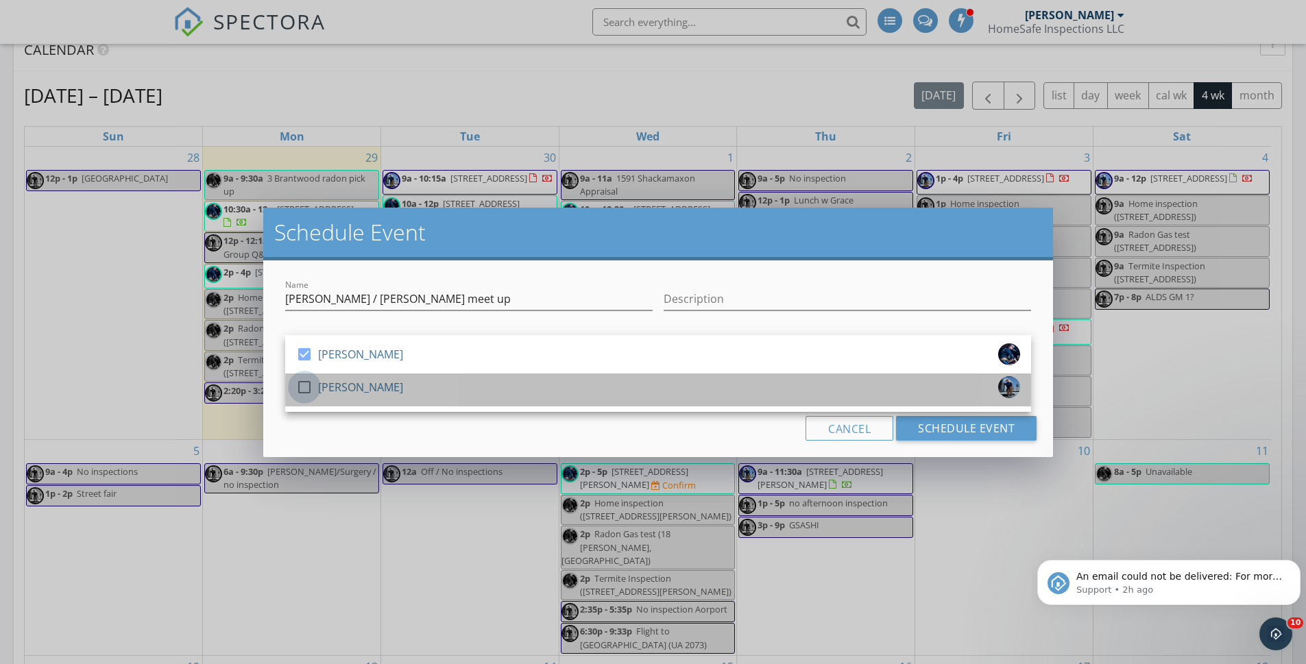
click at [306, 387] on div at bounding box center [304, 387] width 23 height 23
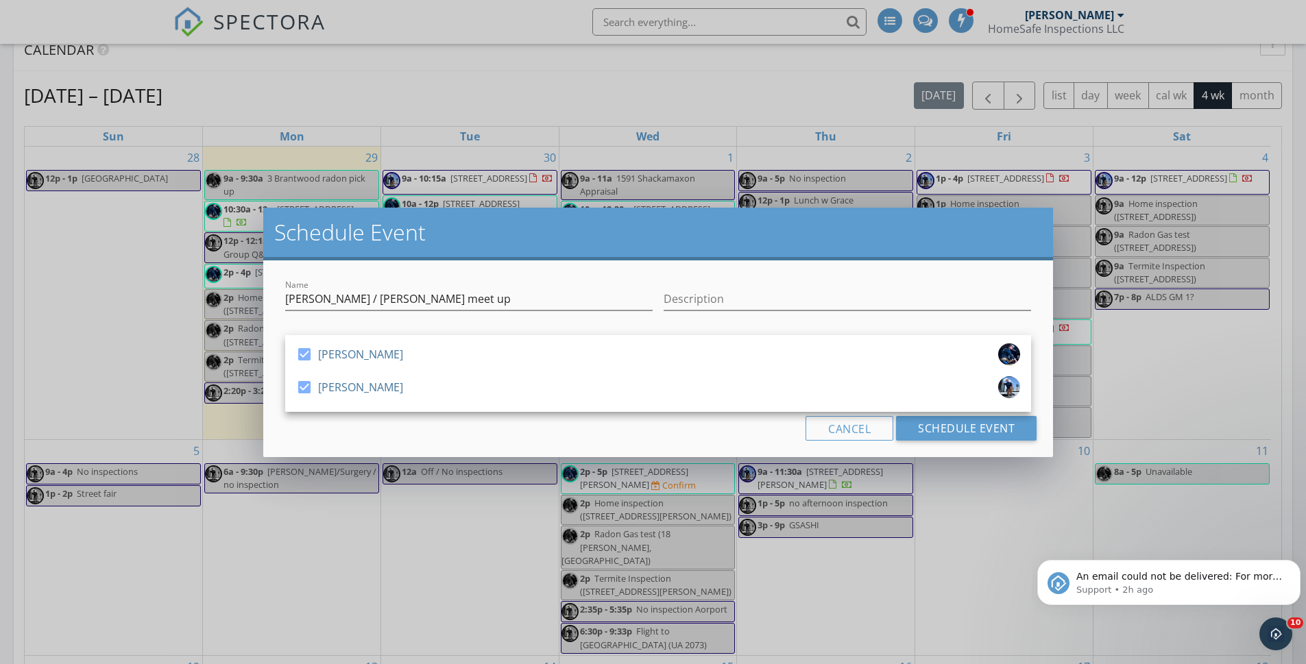
drag, startPoint x: 312, startPoint y: 433, endPoint x: 316, endPoint y: 424, distance: 9.8
click at [313, 433] on div "Cancel Schedule Event" at bounding box center [658, 428] width 757 height 25
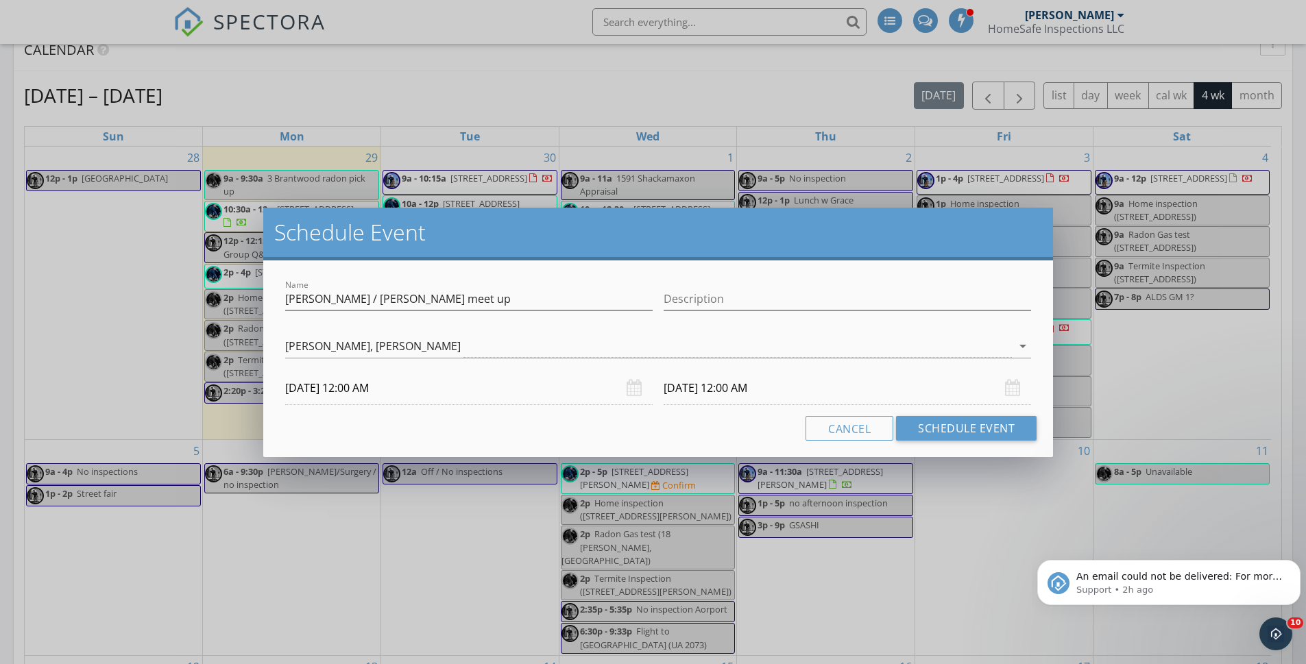
click at [354, 388] on input "[DATE] 12:00 AM" at bounding box center [468, 389] width 367 height 34
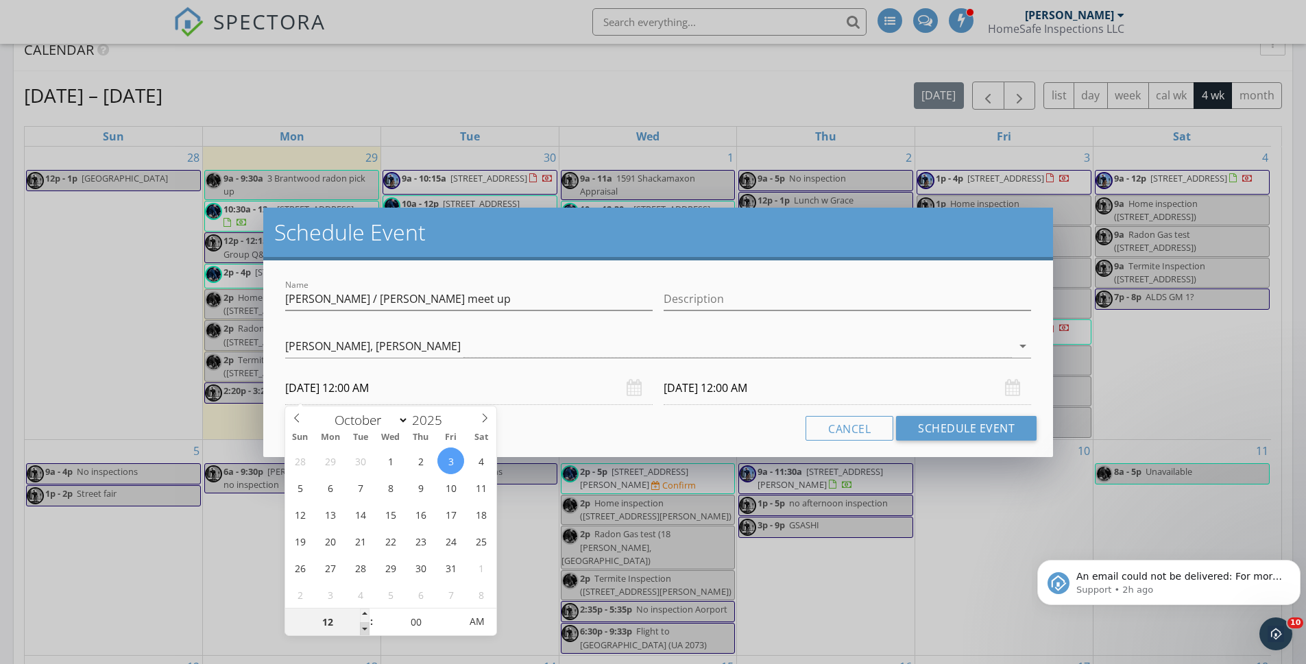
type input "11"
type input "[DATE] 11:00 PM"
click at [362, 627] on span at bounding box center [365, 629] width 10 height 14
type input "[DATE] 11:00 PM"
type input "10"
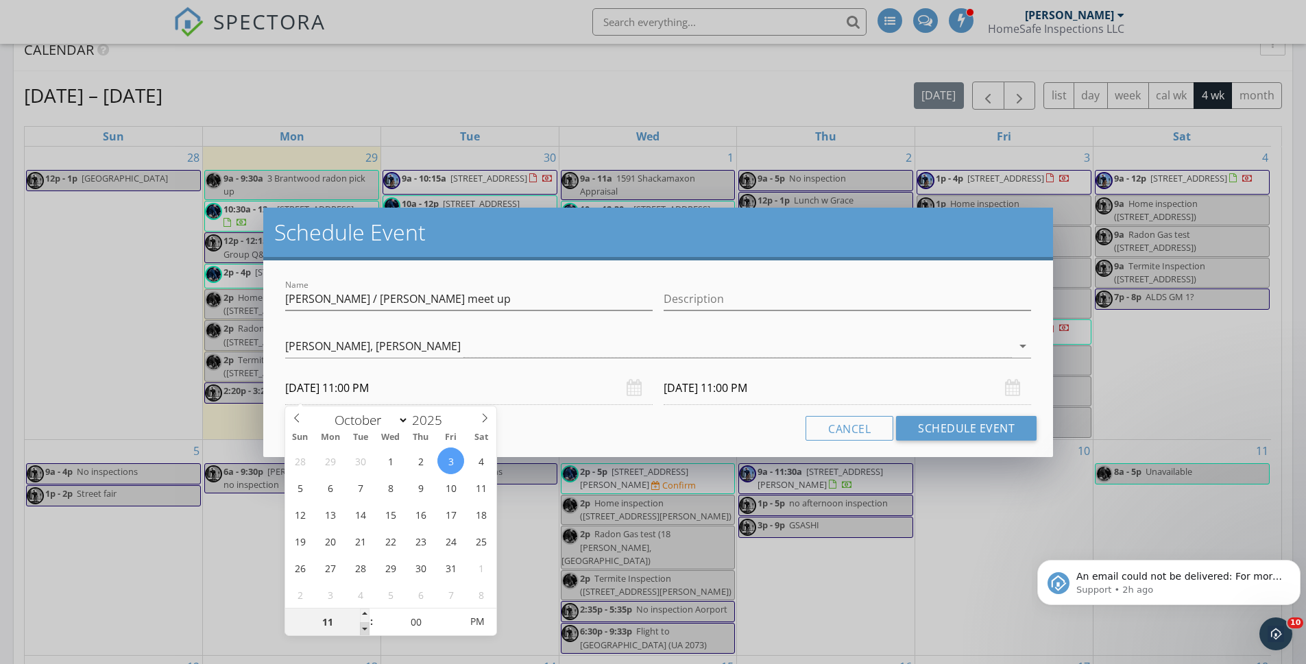
type input "[DATE] 10:00 PM"
click at [363, 627] on span at bounding box center [365, 629] width 10 height 14
click at [667, 389] on input "[DATE] 10:00 PM" at bounding box center [847, 389] width 367 height 34
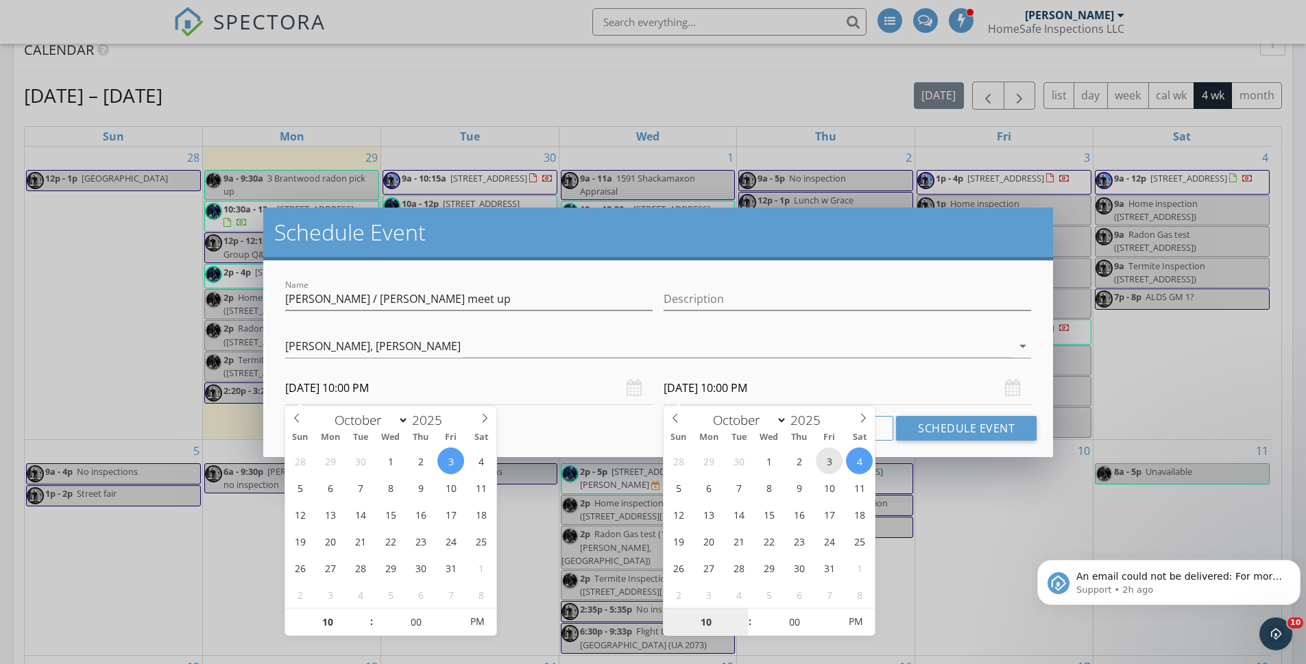
type input "10/03/2025 10:00 PM"
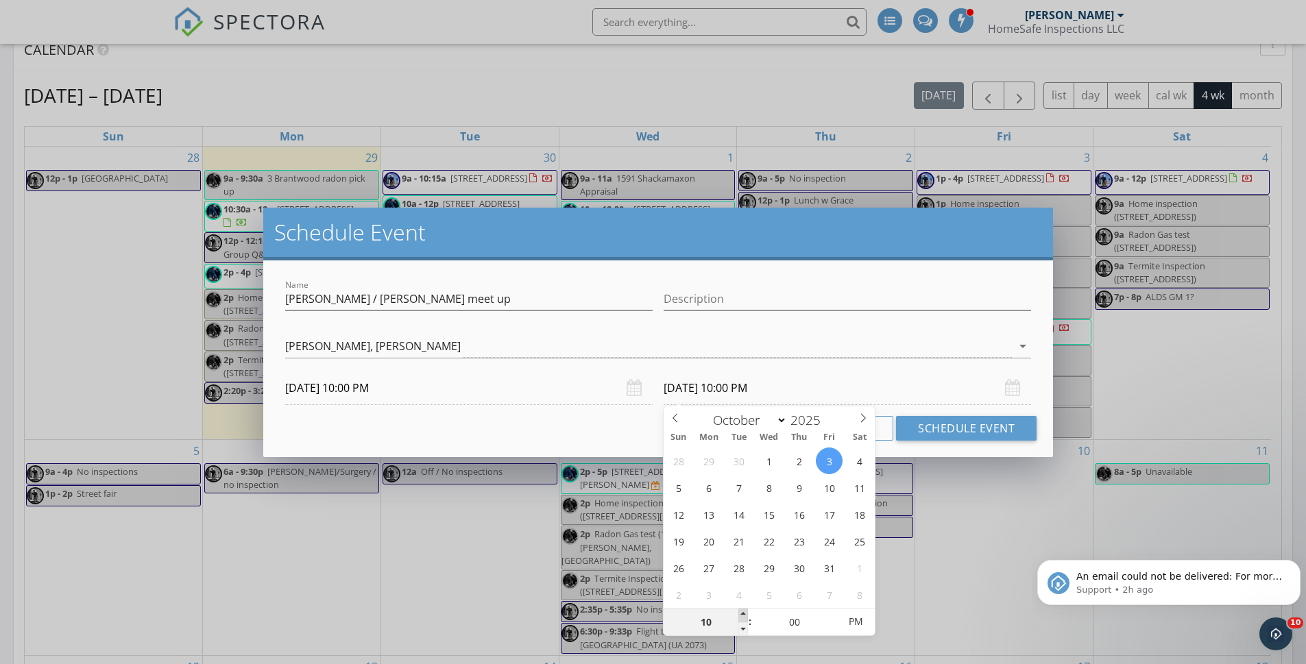
type input "11"
type input "10/03/2025 11:00 PM"
click at [740, 614] on span at bounding box center [743, 616] width 10 height 14
type input "12"
click at [740, 614] on span at bounding box center [743, 616] width 10 height 14
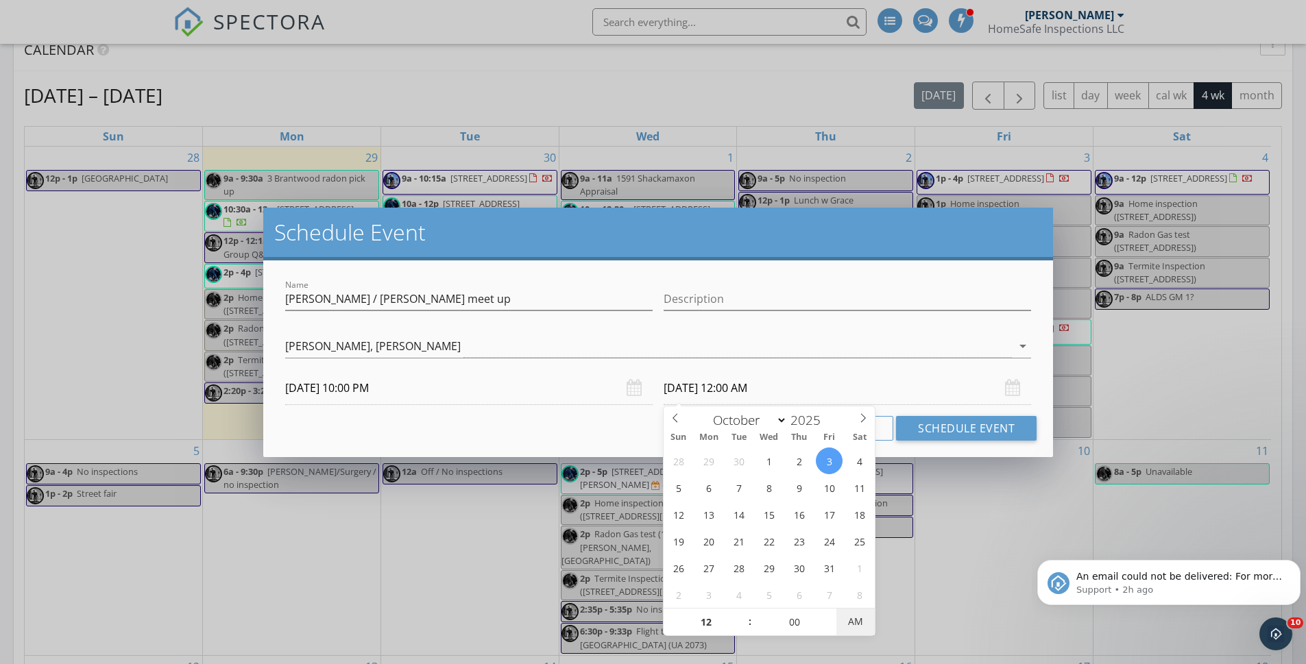
type input "10/03/2025 12:00 PM"
click at [858, 621] on span "AM" at bounding box center [855, 621] width 38 height 27
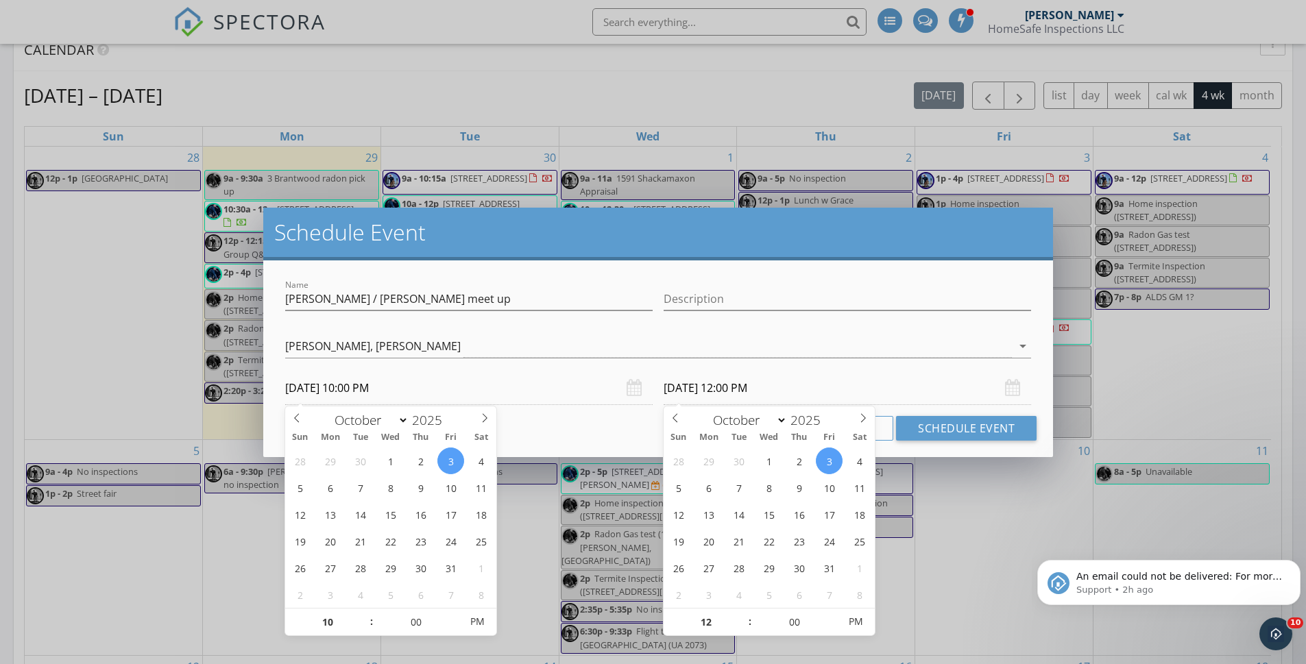
click at [401, 388] on input "10/03/2025 10:00 PM" at bounding box center [468, 389] width 367 height 34
click at [956, 425] on button "Schedule Event" at bounding box center [966, 428] width 141 height 25
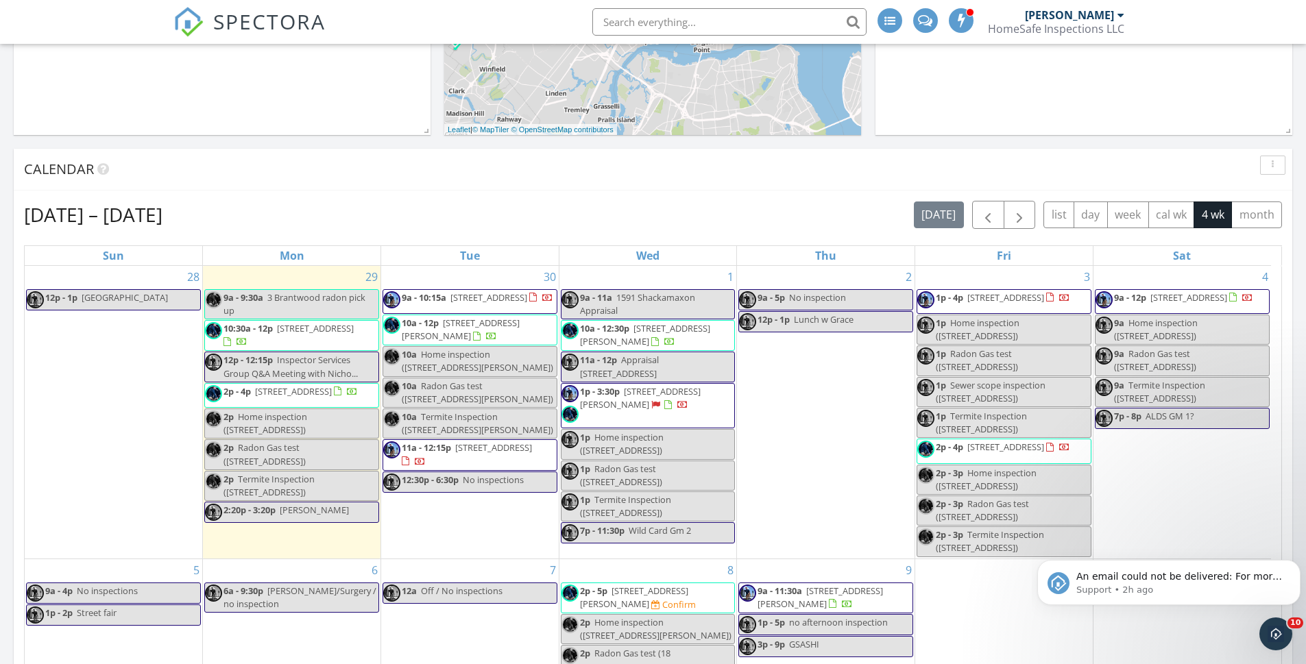
scroll to position [498, 0]
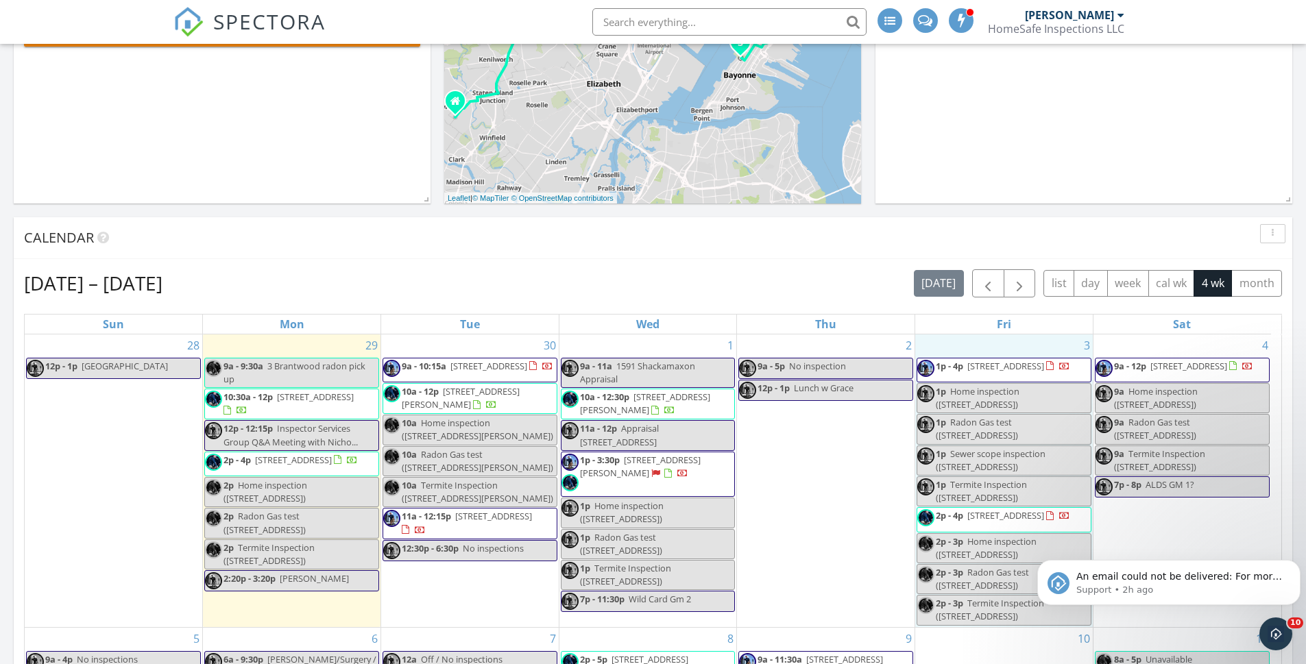
click at [949, 344] on div "3 1p - 4p [STREET_ADDRESS] 1p Home inspection ([STREET_ADDRESS]) 1p Radon Gas t…" at bounding box center [1004, 481] width 178 height 293
click at [1002, 310] on link "Event" at bounding box center [1004, 308] width 71 height 22
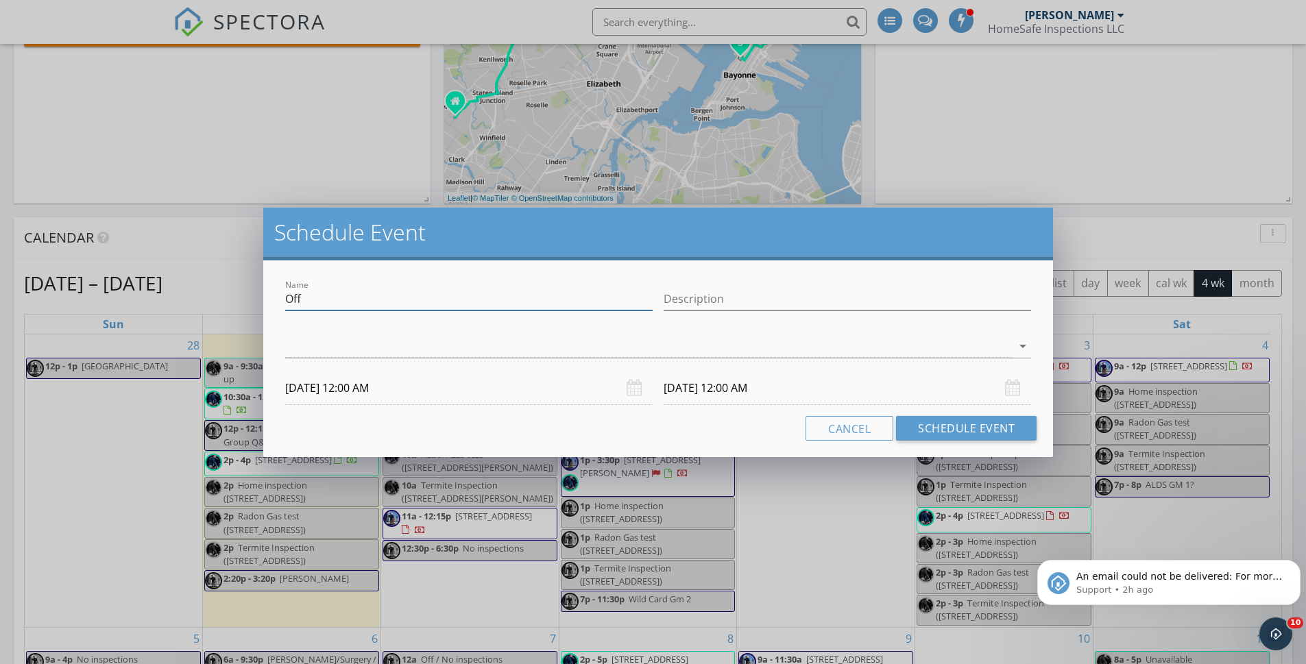
click at [332, 304] on input "Off" at bounding box center [468, 299] width 367 height 23
type input "O"
type input "Meet up / ASHI/ report writing"
click at [328, 348] on div at bounding box center [648, 346] width 727 height 23
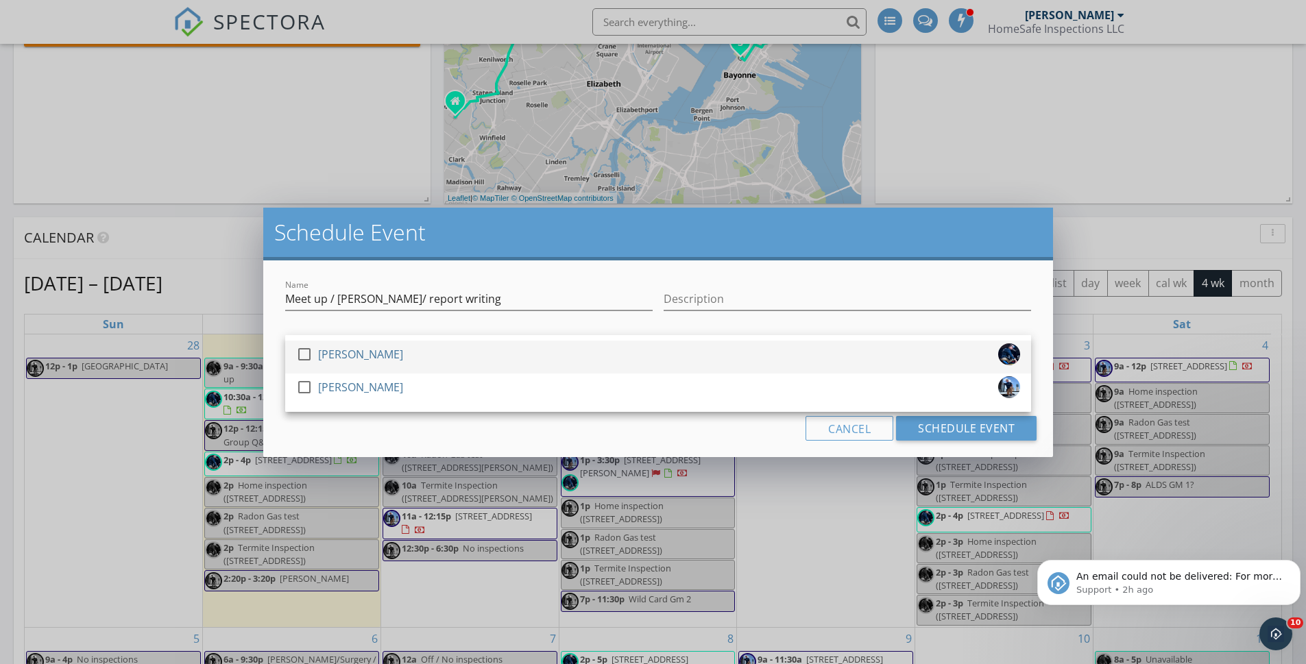
click at [301, 355] on div at bounding box center [304, 354] width 23 height 23
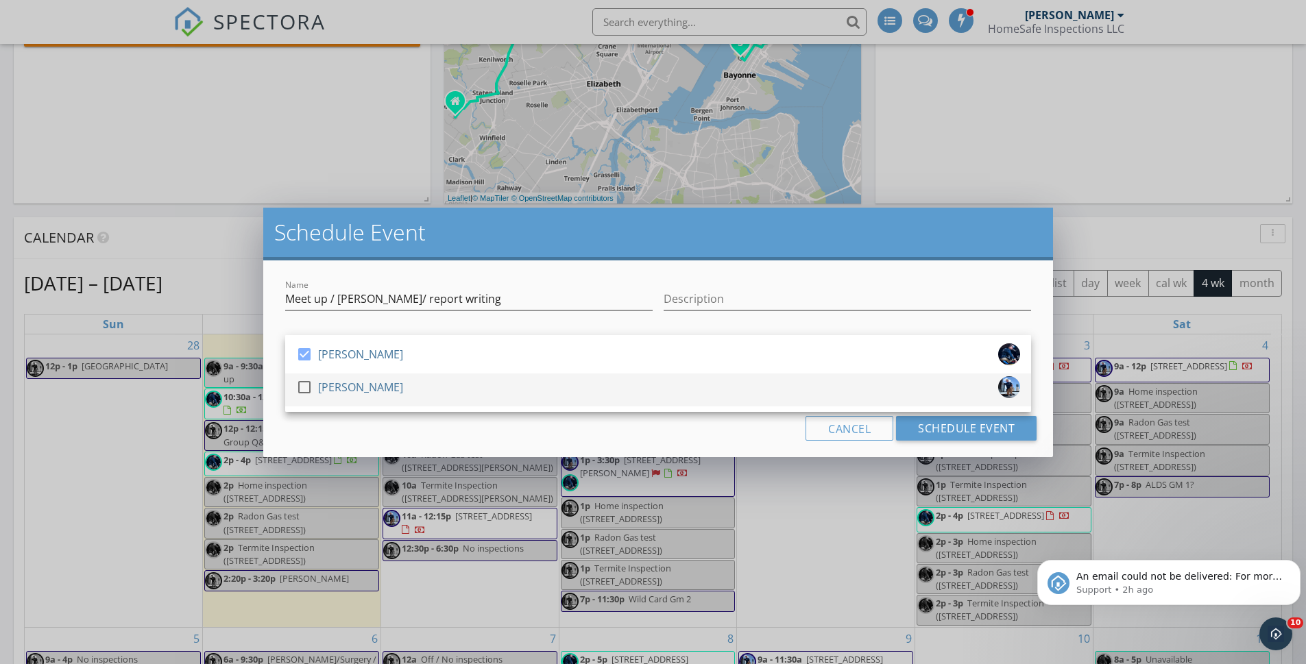
click at [305, 389] on div at bounding box center [304, 387] width 23 height 23
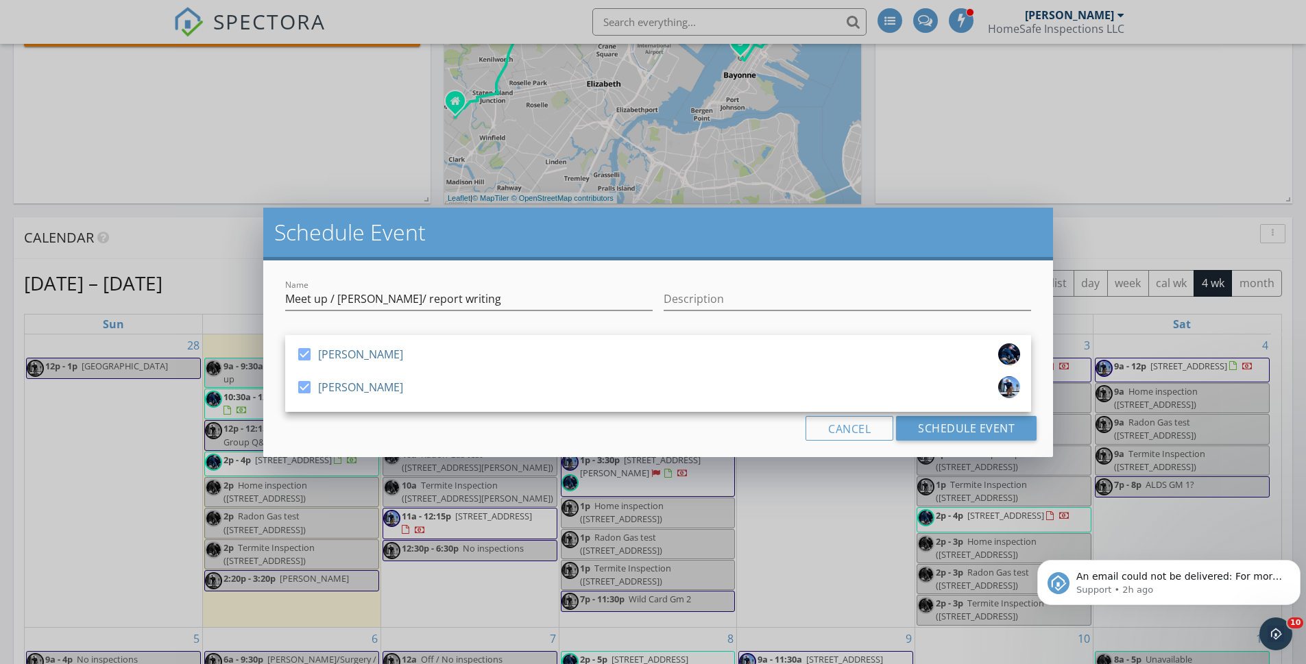
click at [305, 433] on div "Cancel Schedule Event" at bounding box center [658, 428] width 757 height 25
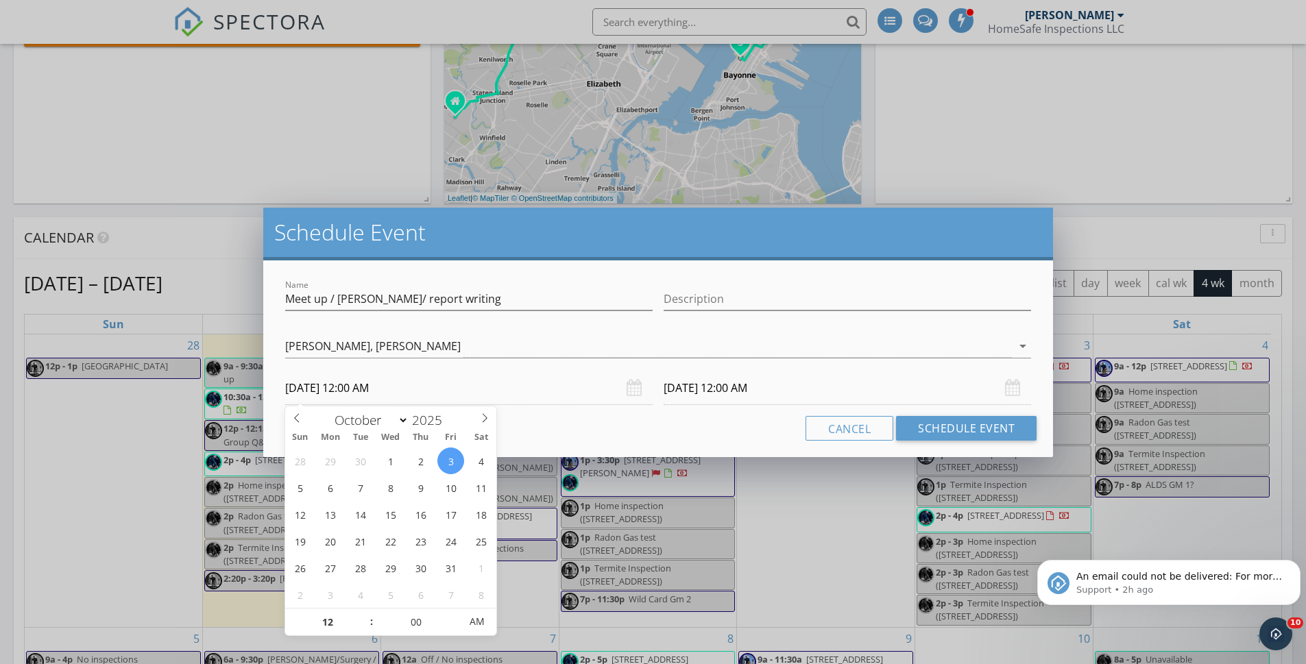
click at [321, 381] on input "10/03/2025 12:00 AM" at bounding box center [468, 389] width 367 height 34
type input "01"
type input "10/03/2025 1:00 AM"
click at [367, 617] on span at bounding box center [365, 616] width 10 height 14
type input "02"
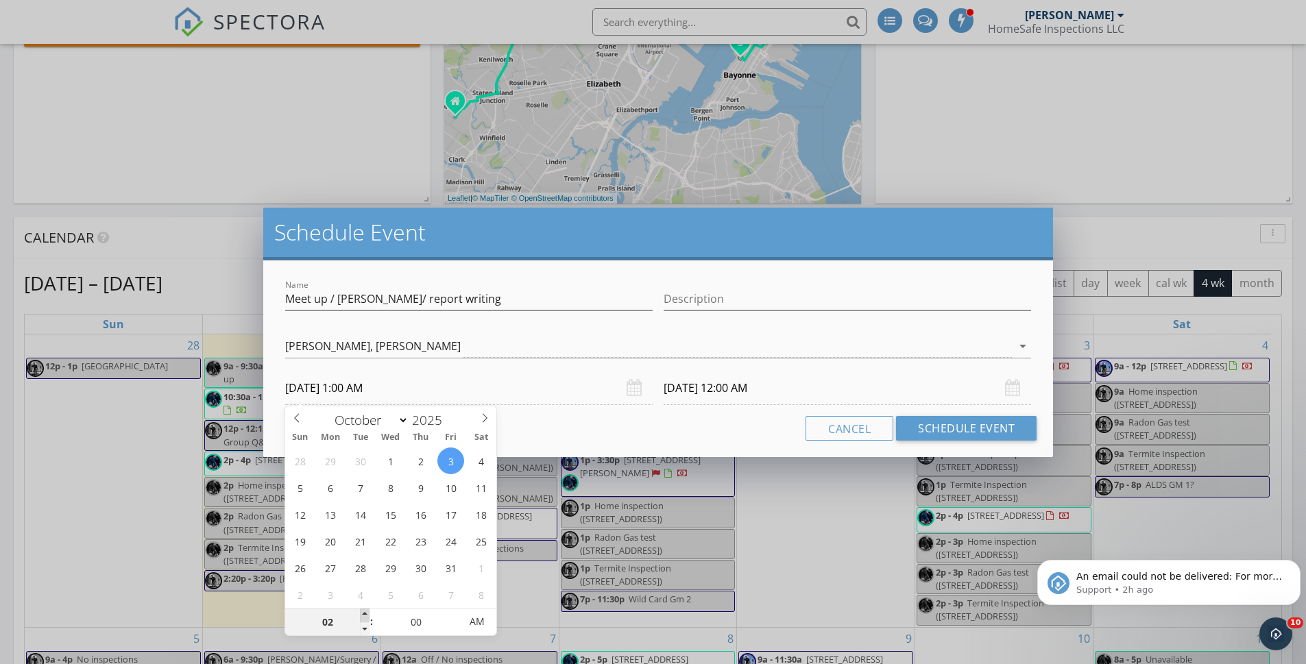
type input "10/03/2025 2:00 AM"
click at [367, 617] on span at bounding box center [365, 616] width 10 height 14
type input "03"
type input "10/03/2025 3:00 AM"
click at [367, 617] on span at bounding box center [365, 616] width 10 height 14
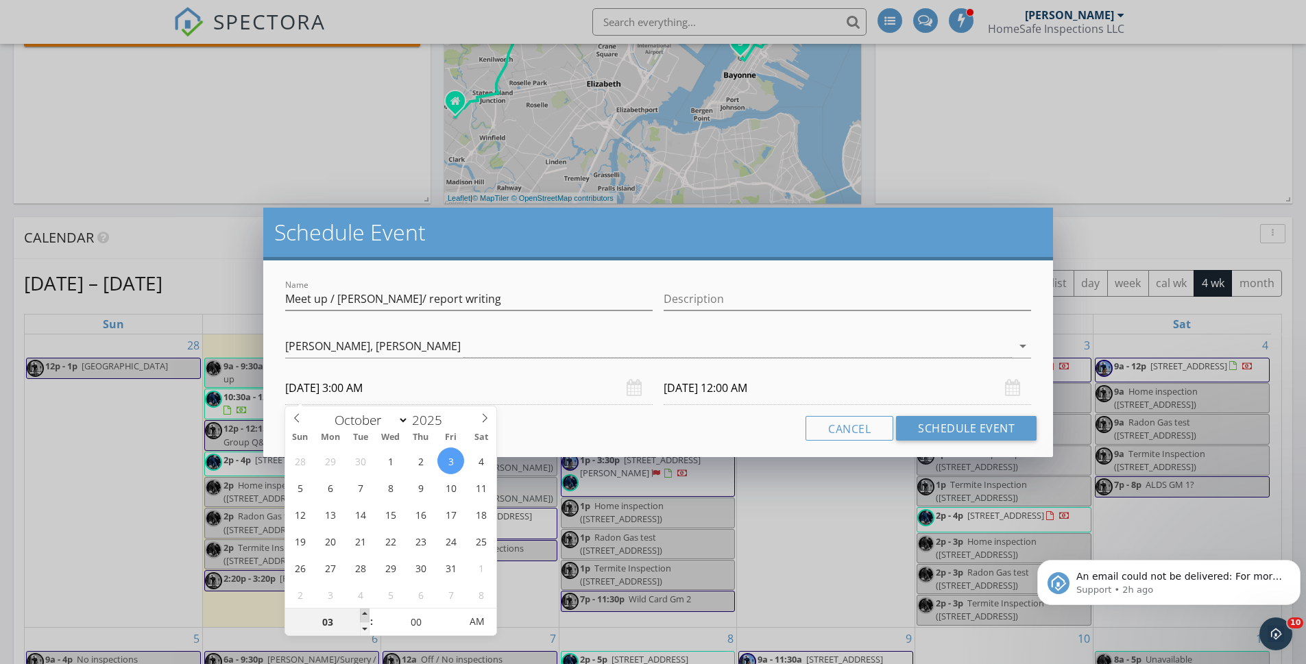
type input "04"
type input "10/03/2025 4:00 AM"
click at [367, 617] on span at bounding box center [365, 616] width 10 height 14
type input "05"
type input "10/03/2025 5:00 AM"
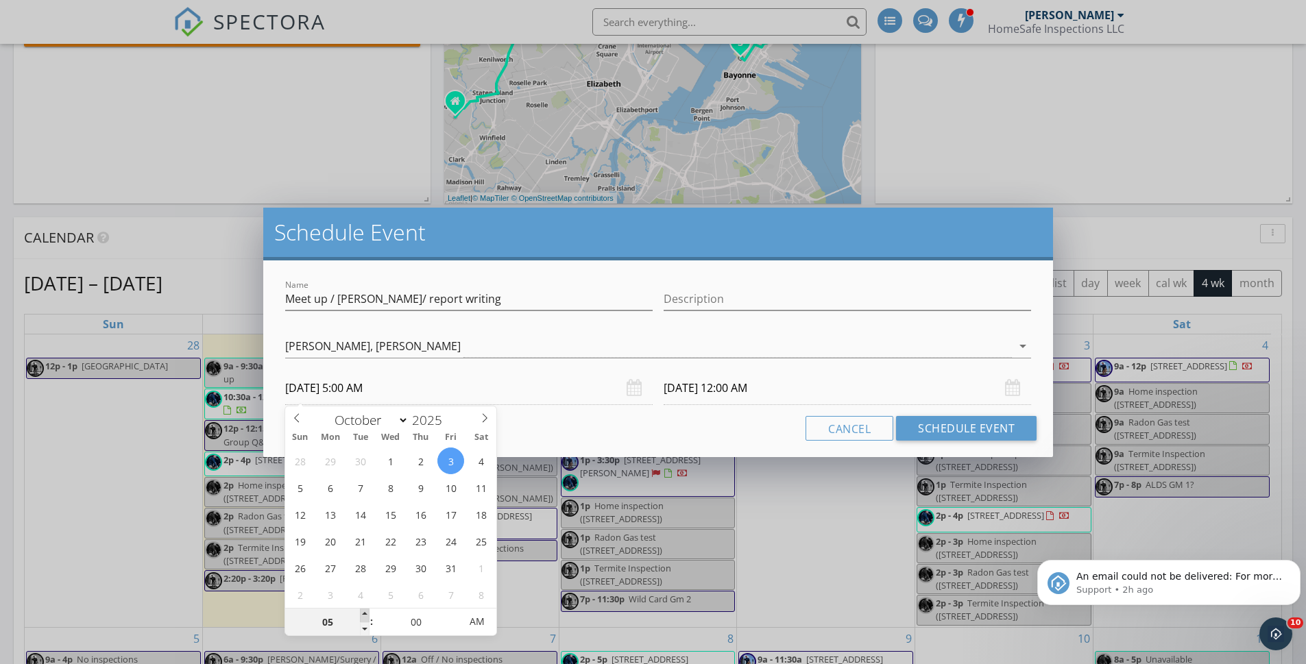
click at [367, 617] on span at bounding box center [365, 616] width 10 height 14
type input "06"
type input "10/03/2025 6:00 AM"
click at [367, 617] on span at bounding box center [365, 616] width 10 height 14
type input "07"
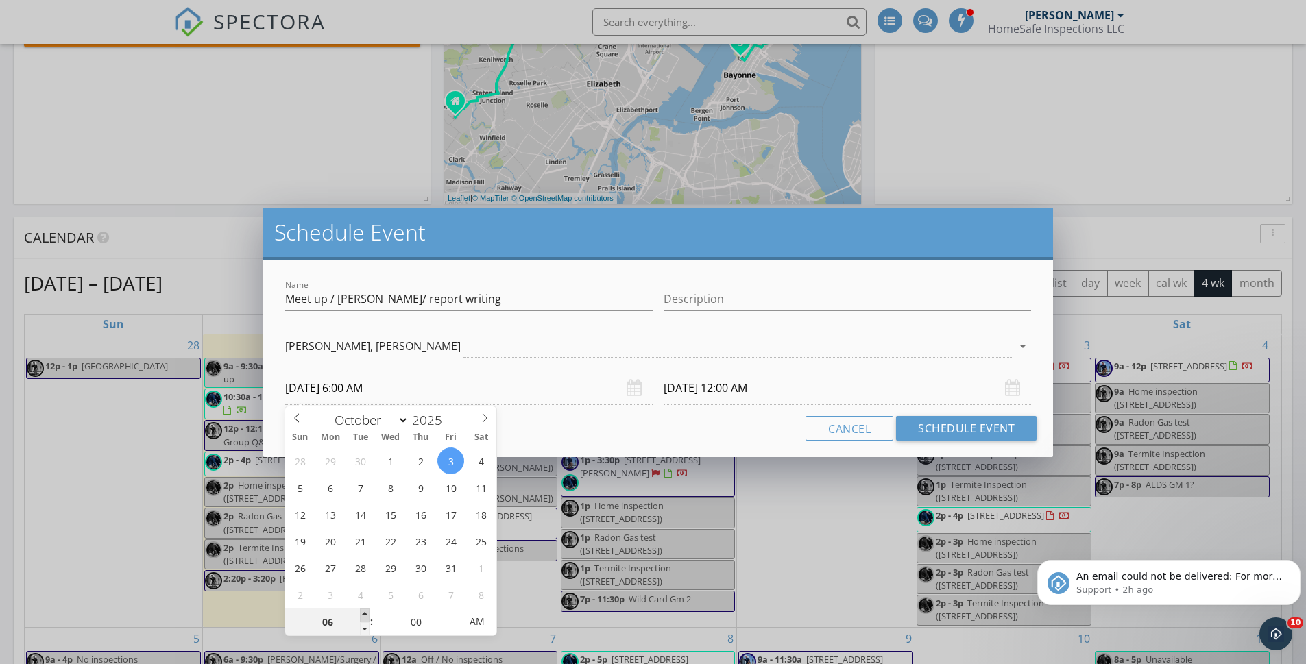
type input "10/03/2025 7:00 AM"
click at [367, 617] on span at bounding box center [365, 616] width 10 height 14
type input "08"
type input "10/03/2025 8:00 AM"
click at [367, 617] on span at bounding box center [365, 616] width 10 height 14
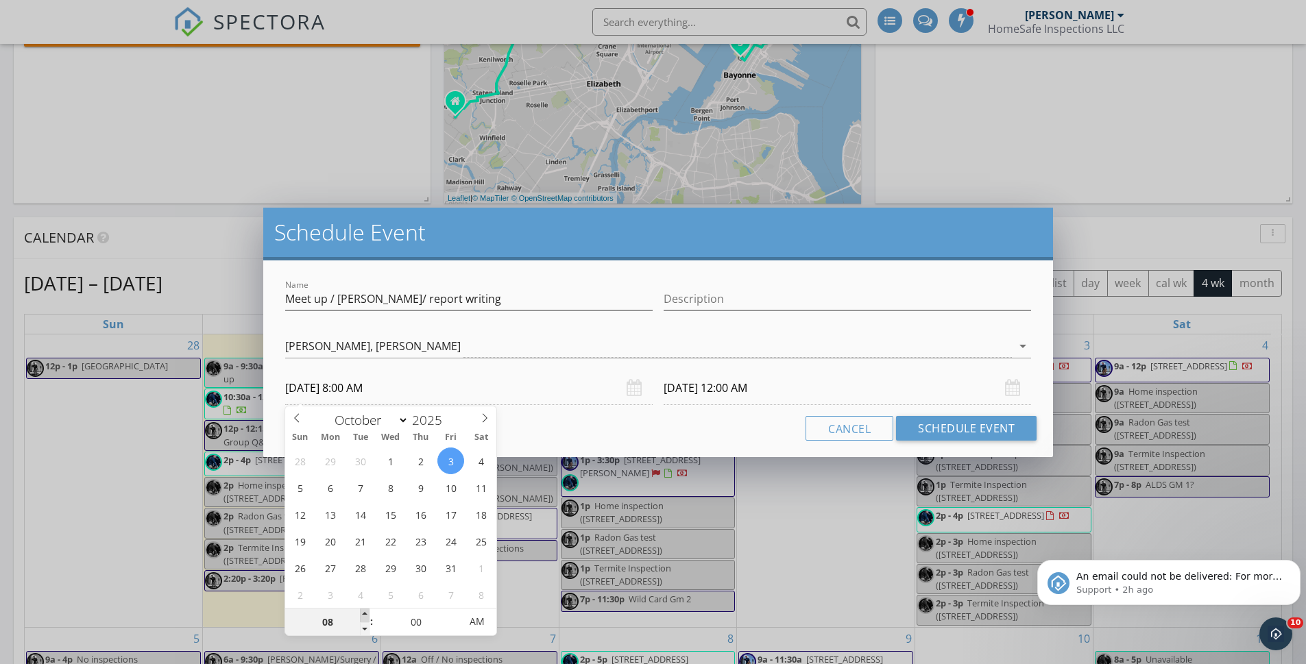
type input "09"
type input "10/03/2025 9:00 AM"
click at [367, 617] on span at bounding box center [365, 616] width 10 height 14
type input "09"
click at [681, 391] on input "10/04/2025 9:00 AM" at bounding box center [847, 389] width 367 height 34
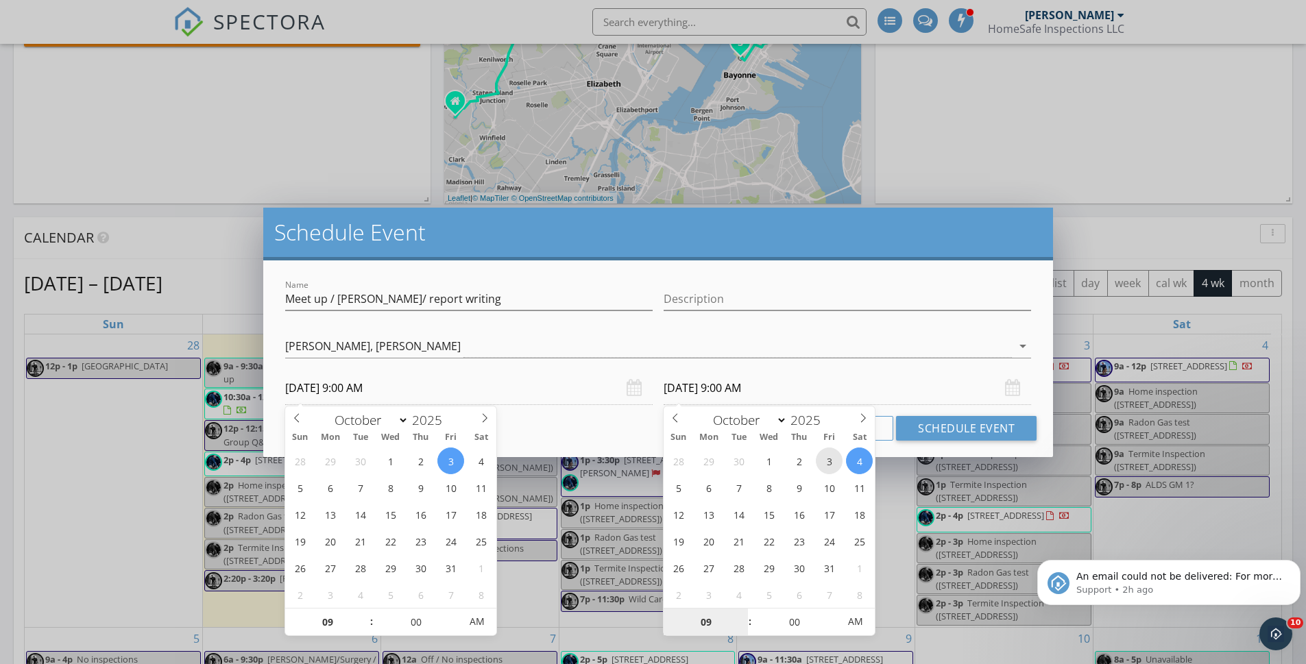
type input "10/03/2025 9:00 AM"
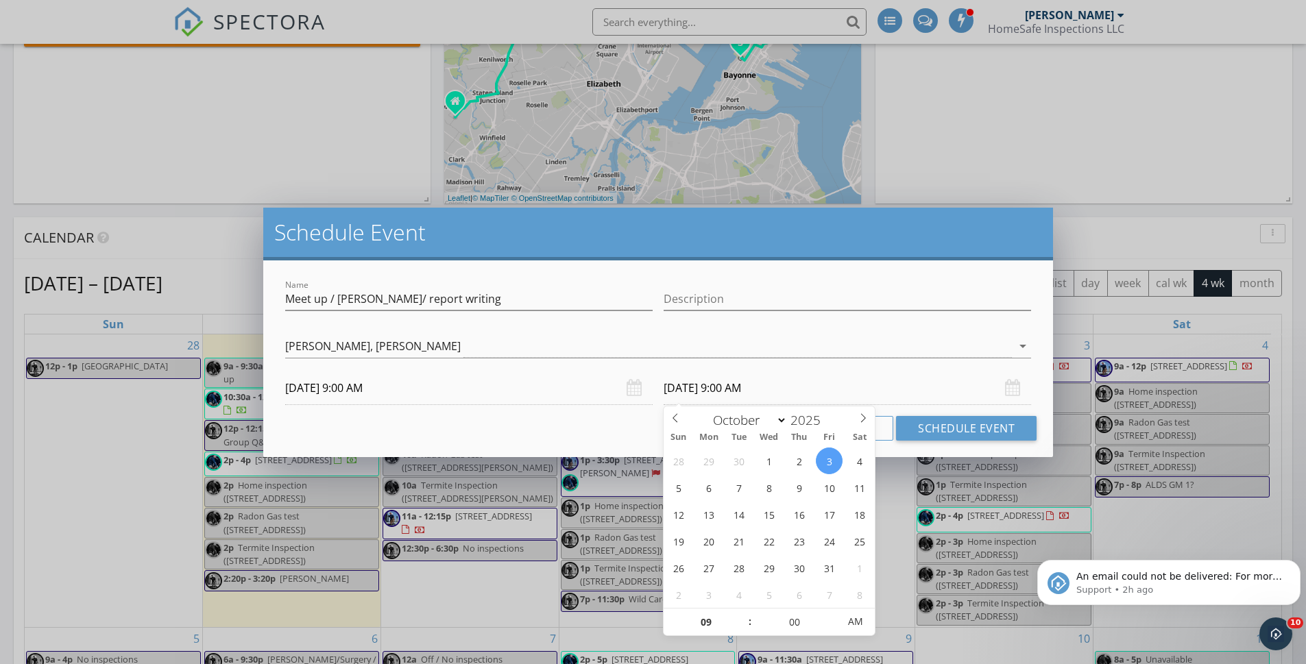
click at [731, 385] on input "10/03/2025 9:00 AM" at bounding box center [847, 389] width 367 height 34
type input "10"
type input "10/03/2025 10:00 AM"
click at [742, 612] on span at bounding box center [743, 616] width 10 height 14
type input "11"
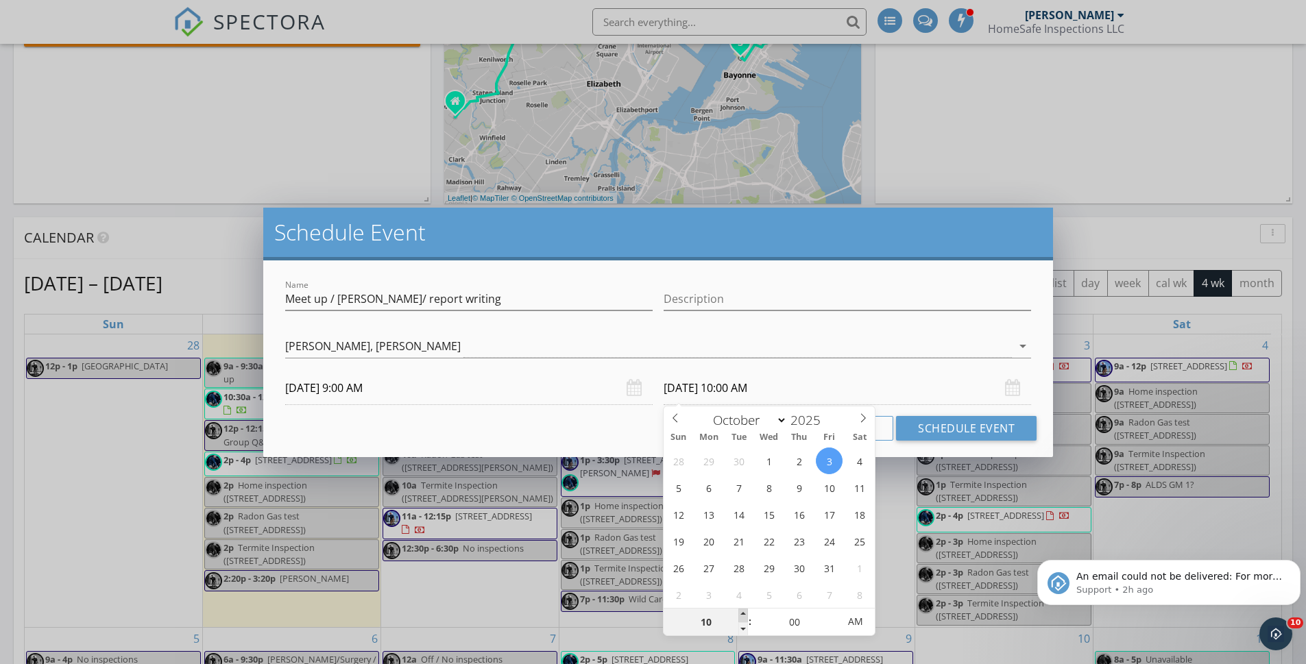
type input "10/03/2025 11:00 AM"
click at [742, 612] on span at bounding box center [743, 616] width 10 height 14
drag, startPoint x: 938, startPoint y: 415, endPoint x: 935, endPoint y: 424, distance: 8.9
click at [938, 417] on button "Schedule Event" at bounding box center [966, 428] width 141 height 25
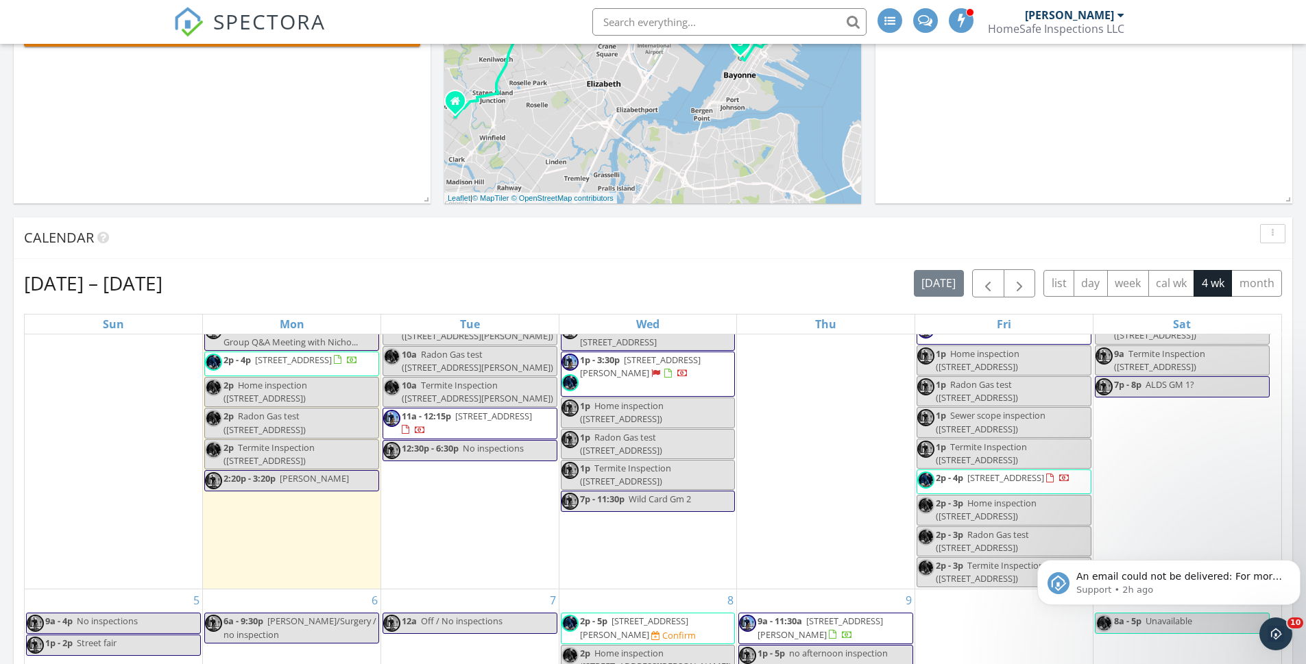
scroll to position [169, 0]
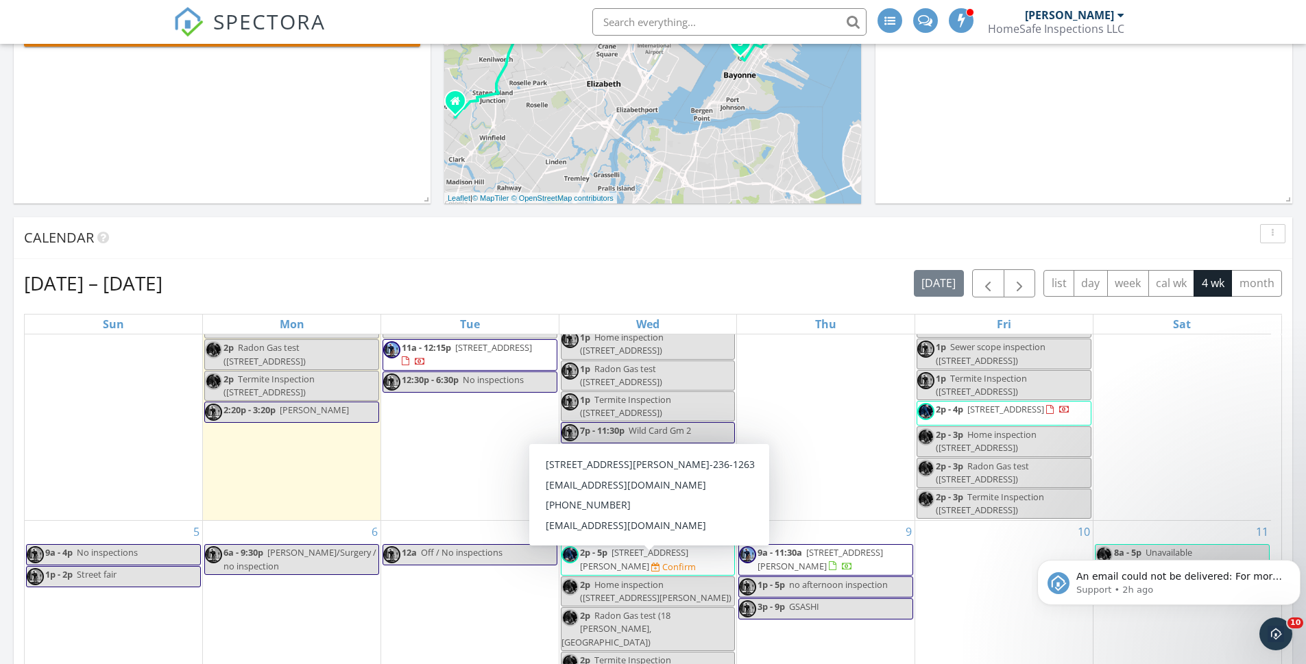
click at [674, 573] on span "2p - 5p 18 Bradley Ln, Montvale 07645 Confirm" at bounding box center [647, 559] width 173 height 27
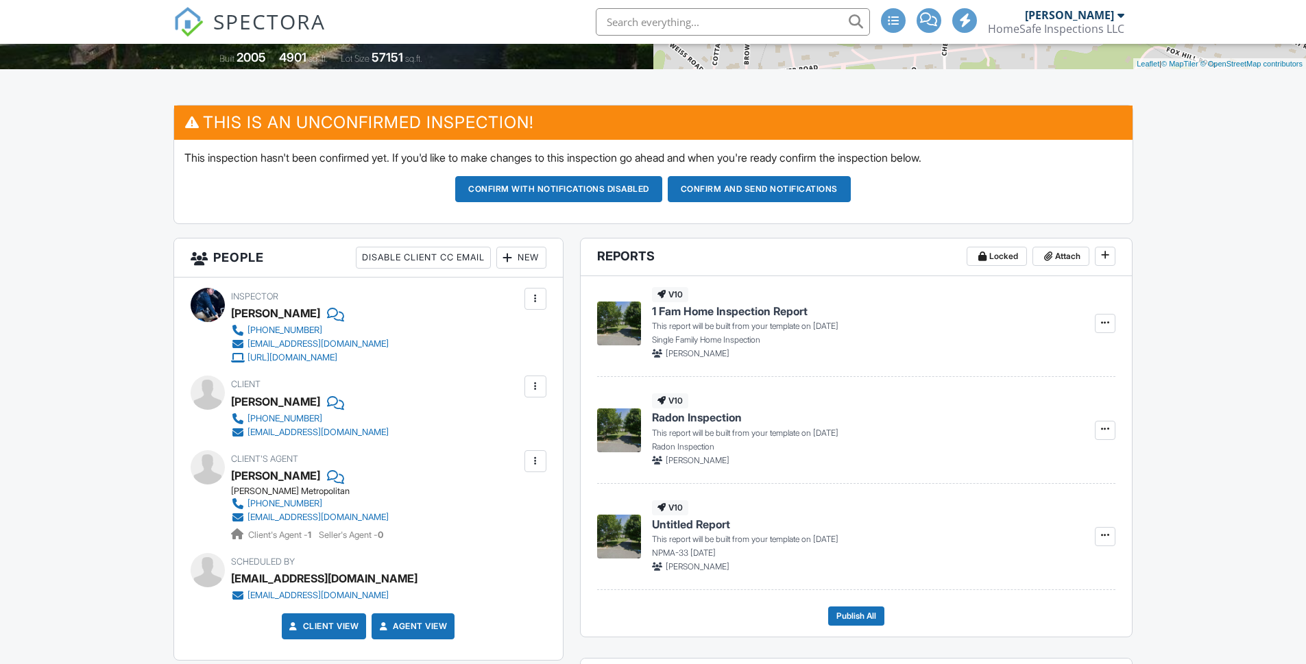
scroll to position [274, 0]
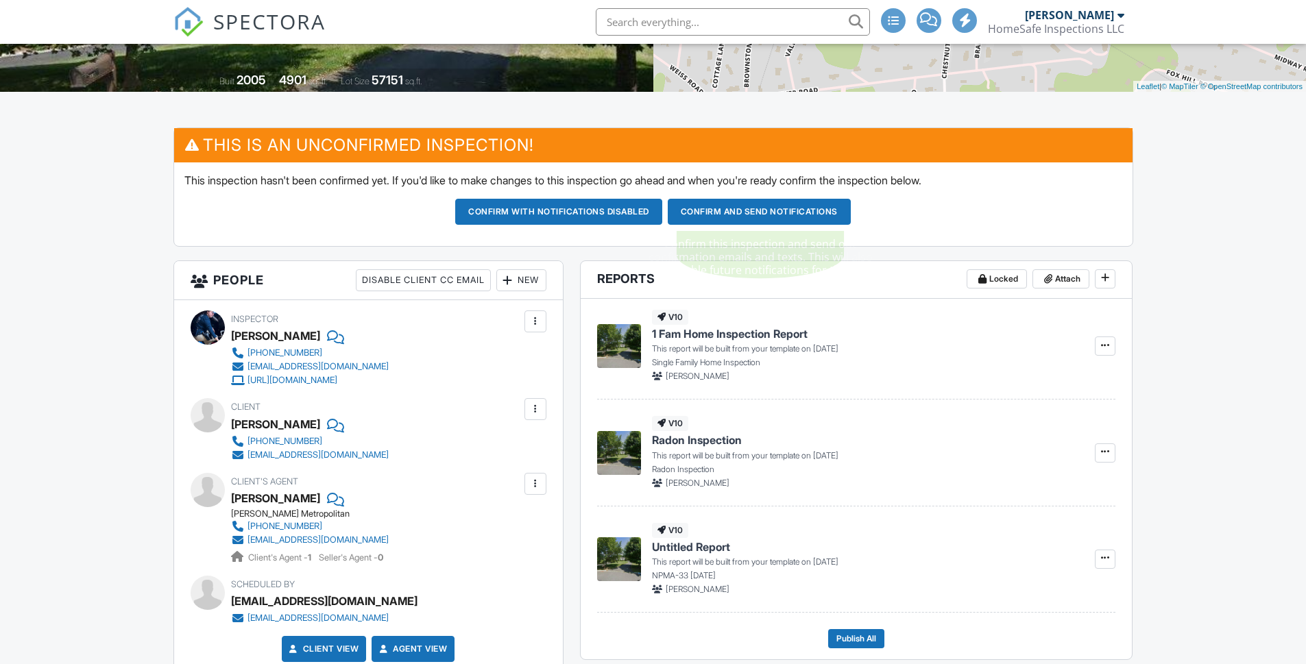
click at [746, 208] on button "Confirm and send notifications" at bounding box center [759, 212] width 183 height 26
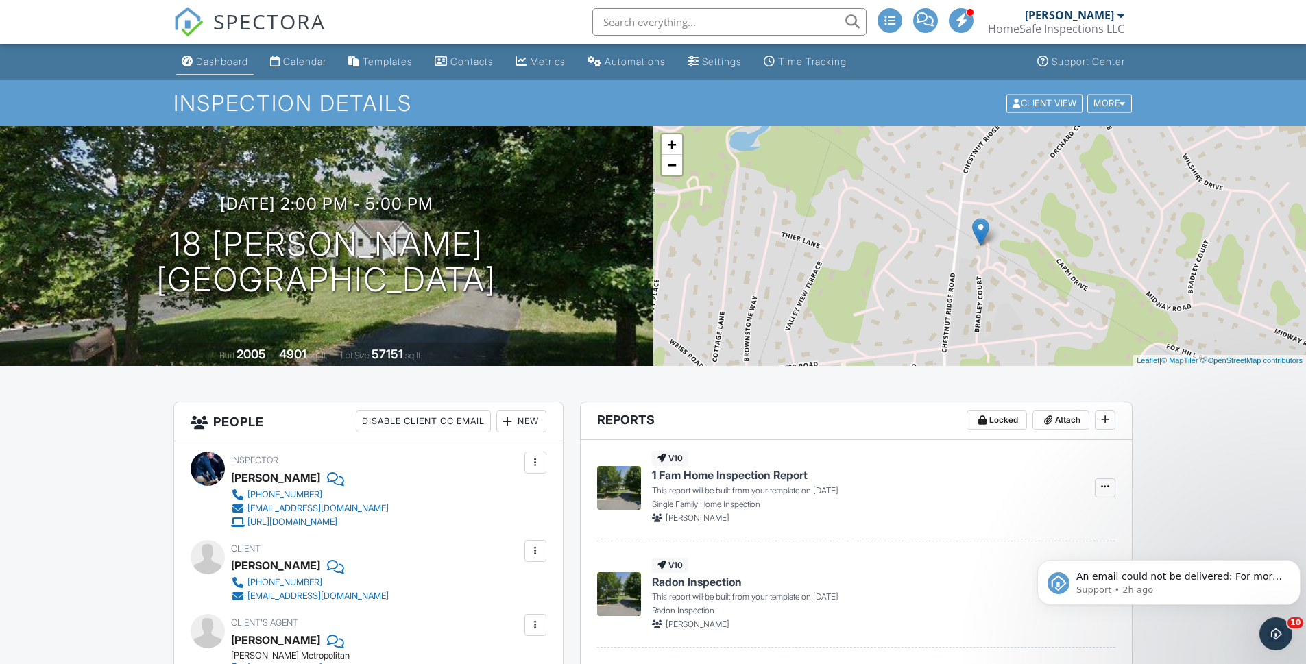
click at [230, 56] on div "Dashboard" at bounding box center [222, 62] width 52 height 12
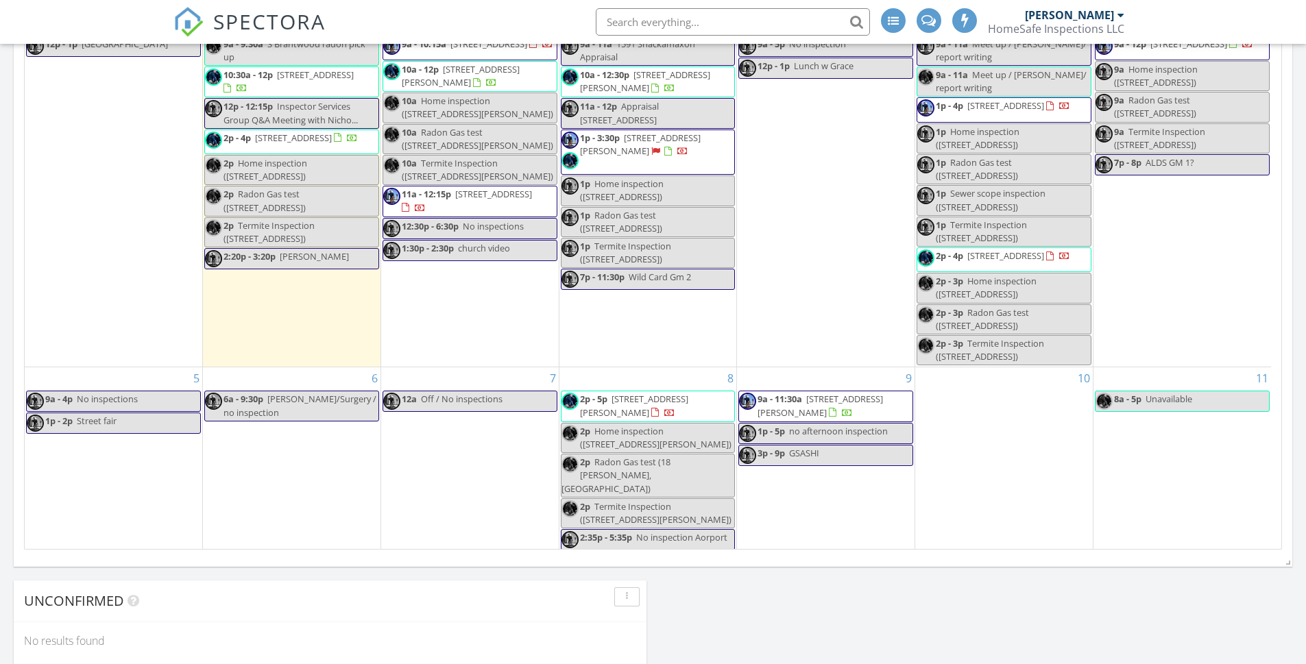
scroll to position [7, 7]
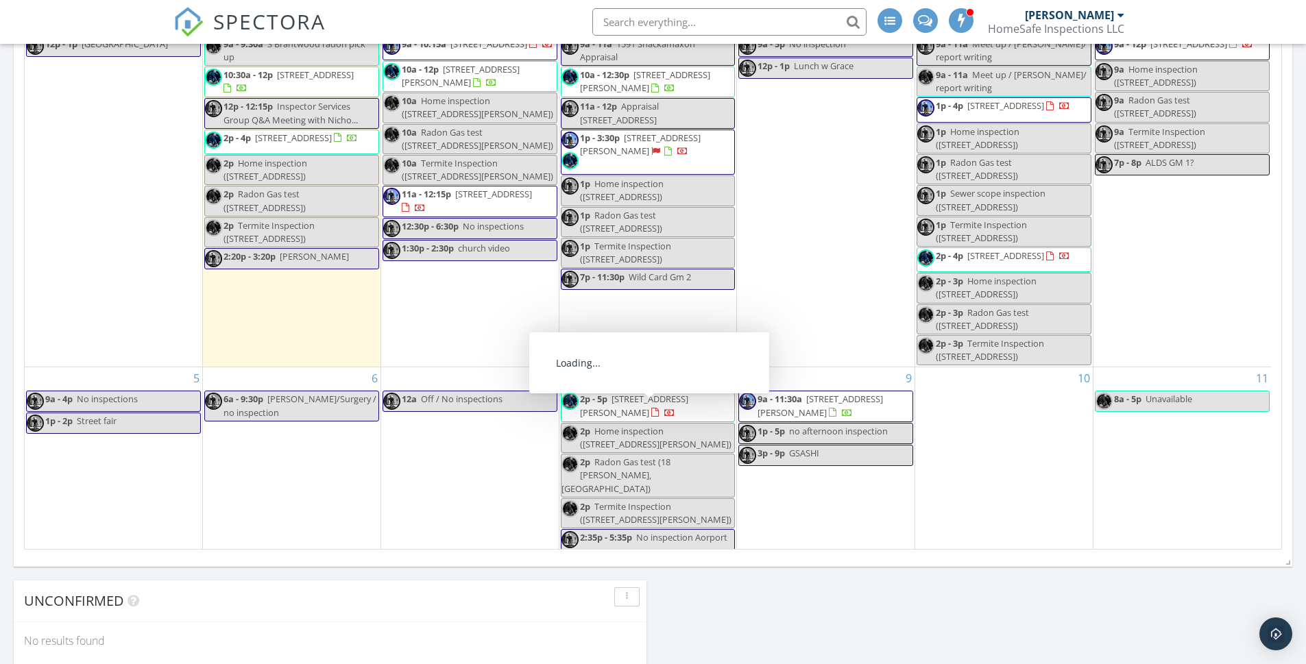
click at [646, 420] on span "2p - 5p 18 Bradley Ln, Montvale 07645" at bounding box center [647, 406] width 173 height 27
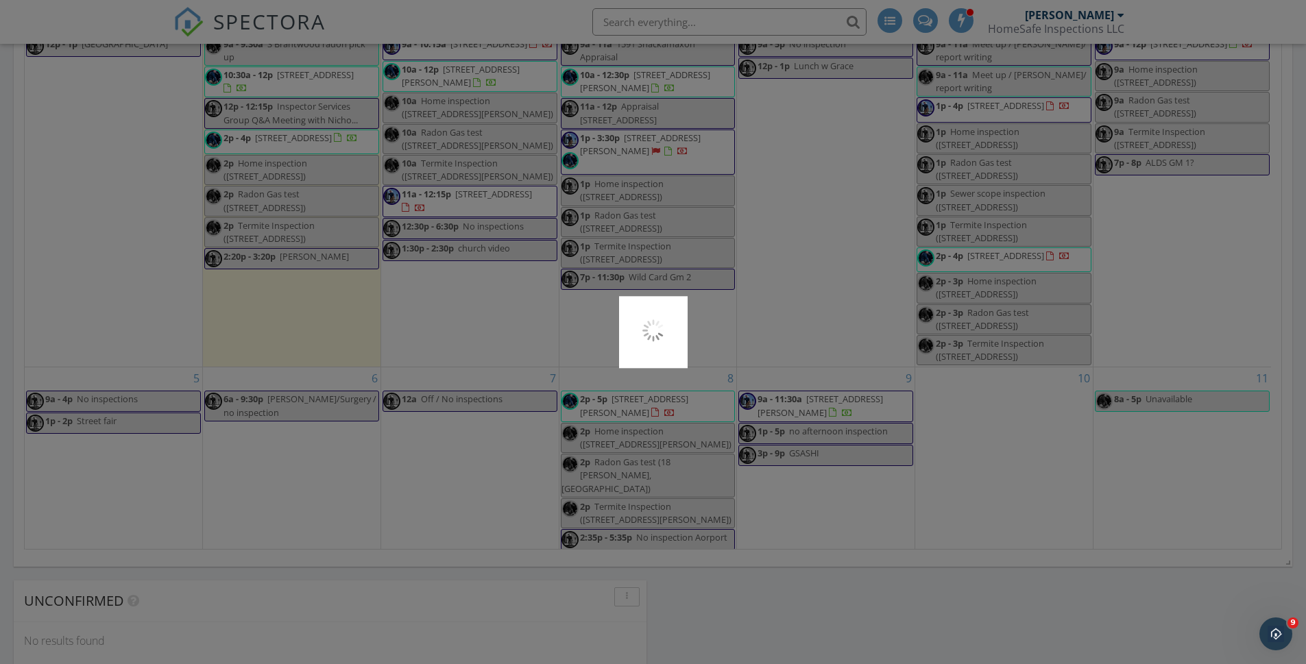
scroll to position [0, 0]
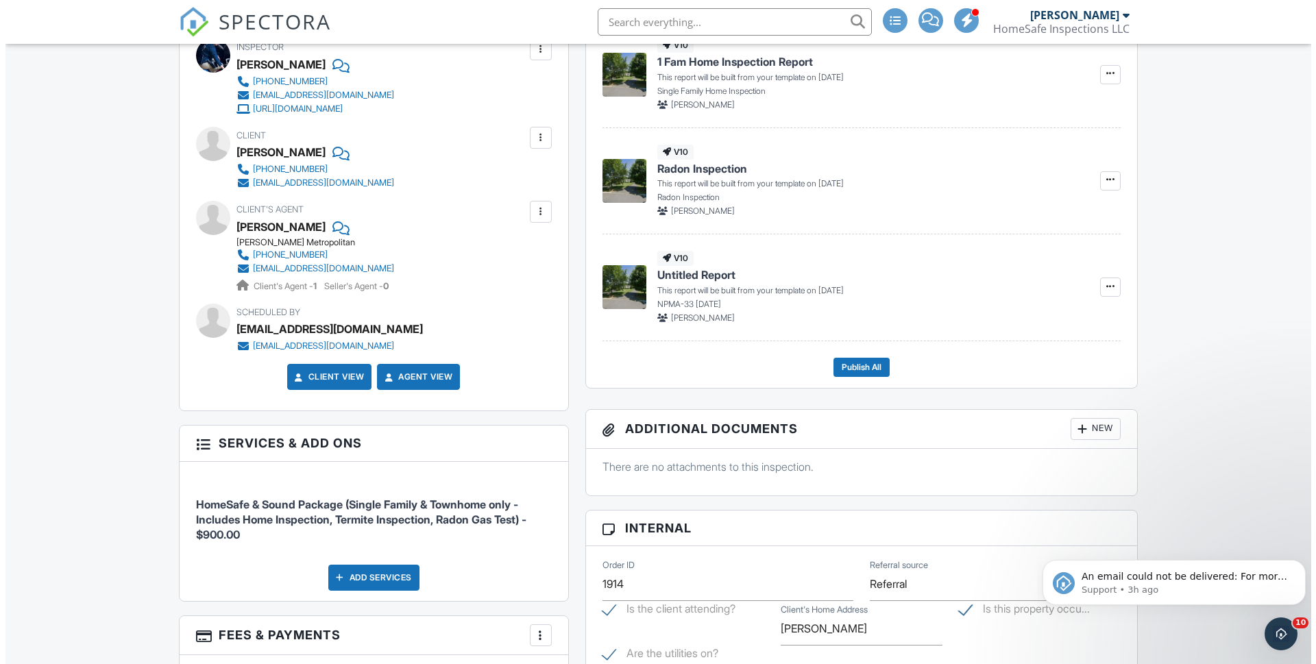
scroll to position [615, 0]
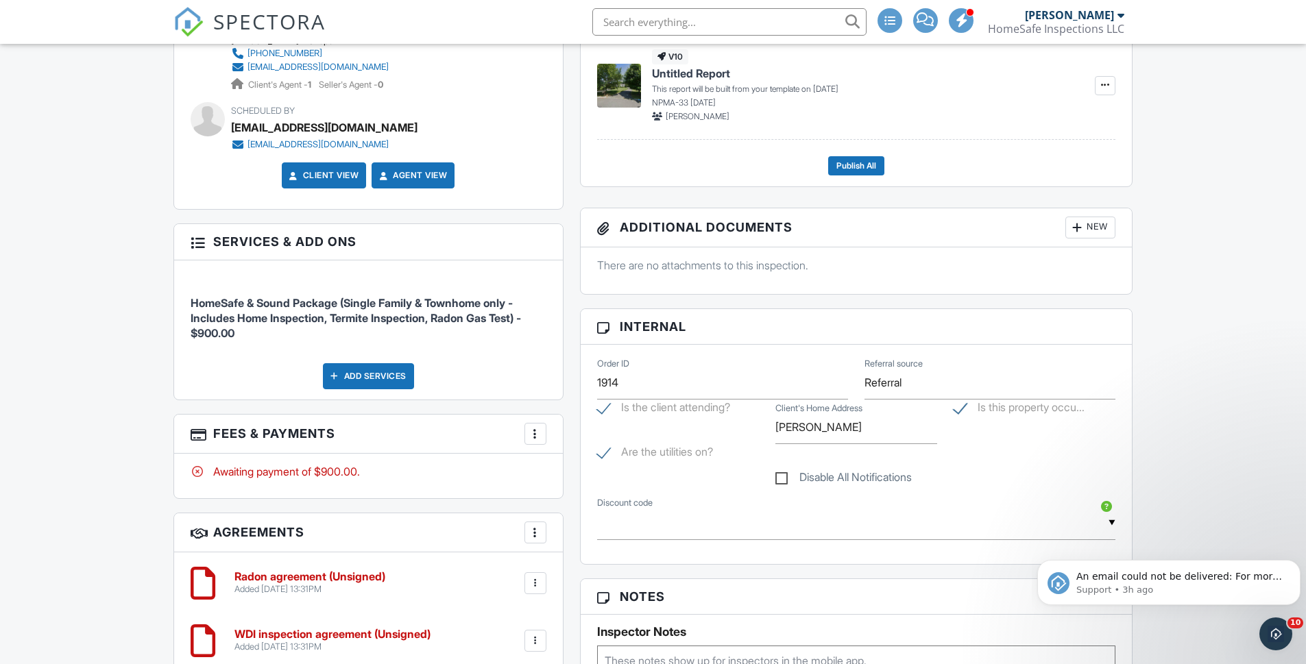
click at [371, 374] on div "Add Services" at bounding box center [368, 376] width 91 height 26
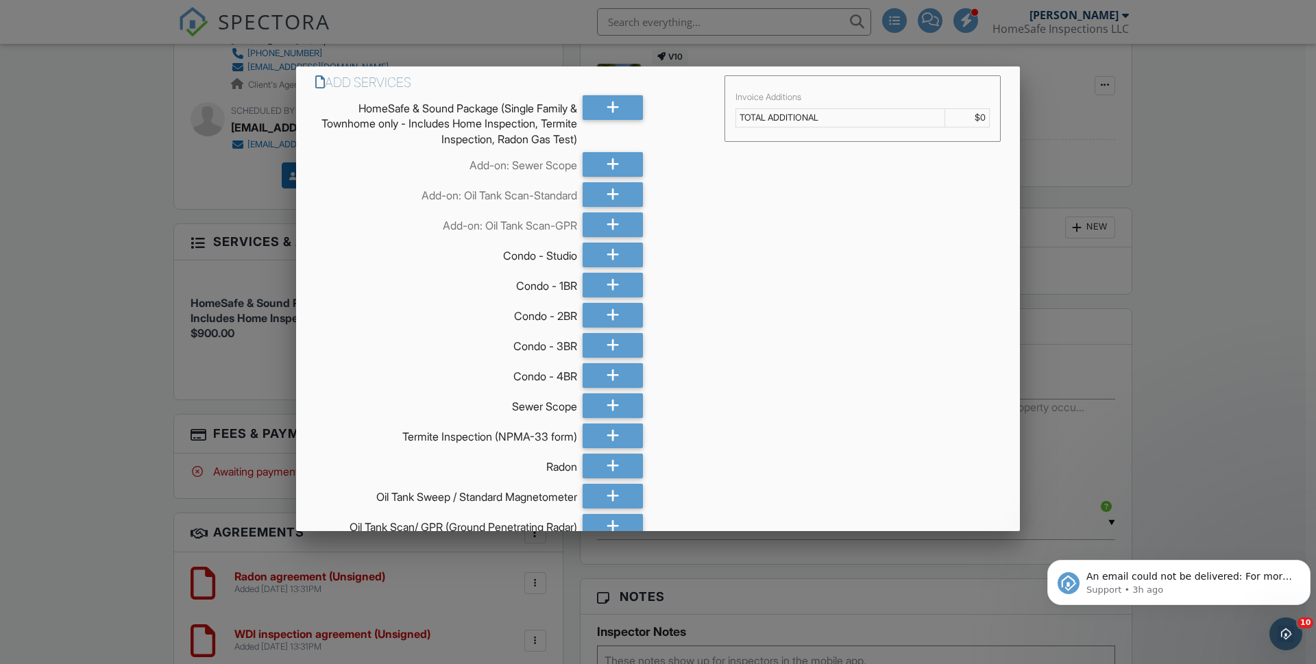
scroll to position [0, 0]
click at [607, 191] on icon at bounding box center [613, 196] width 13 height 25
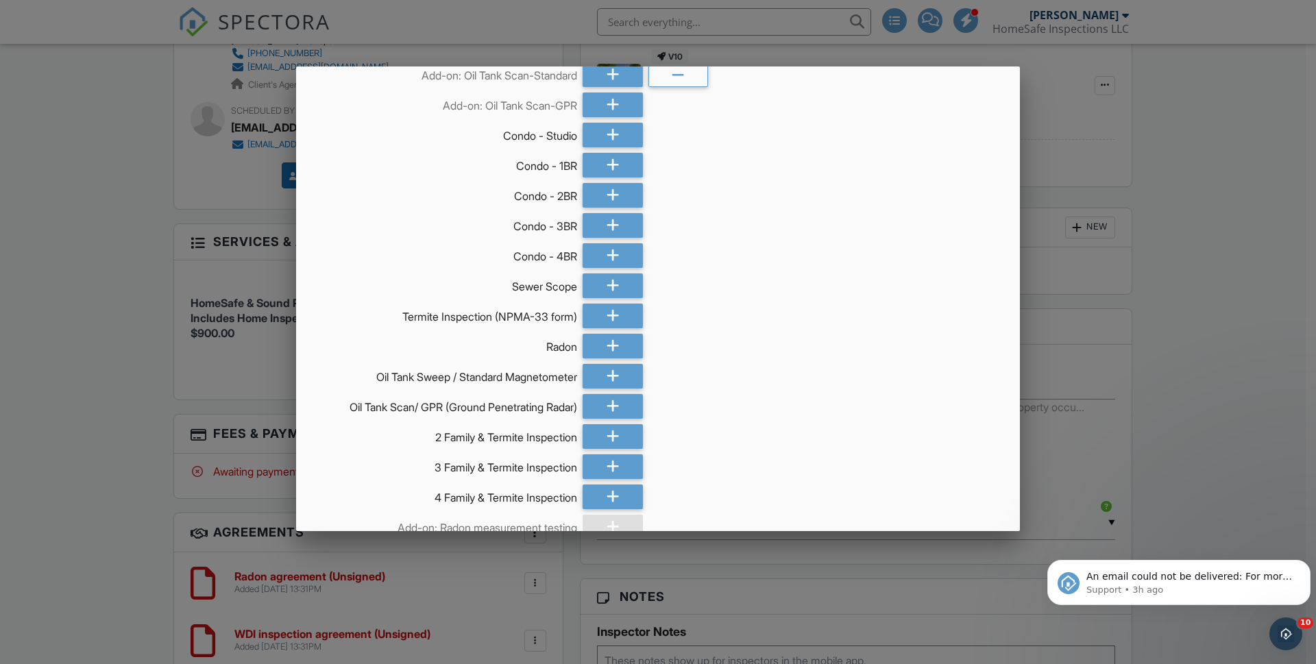
scroll to position [322, 0]
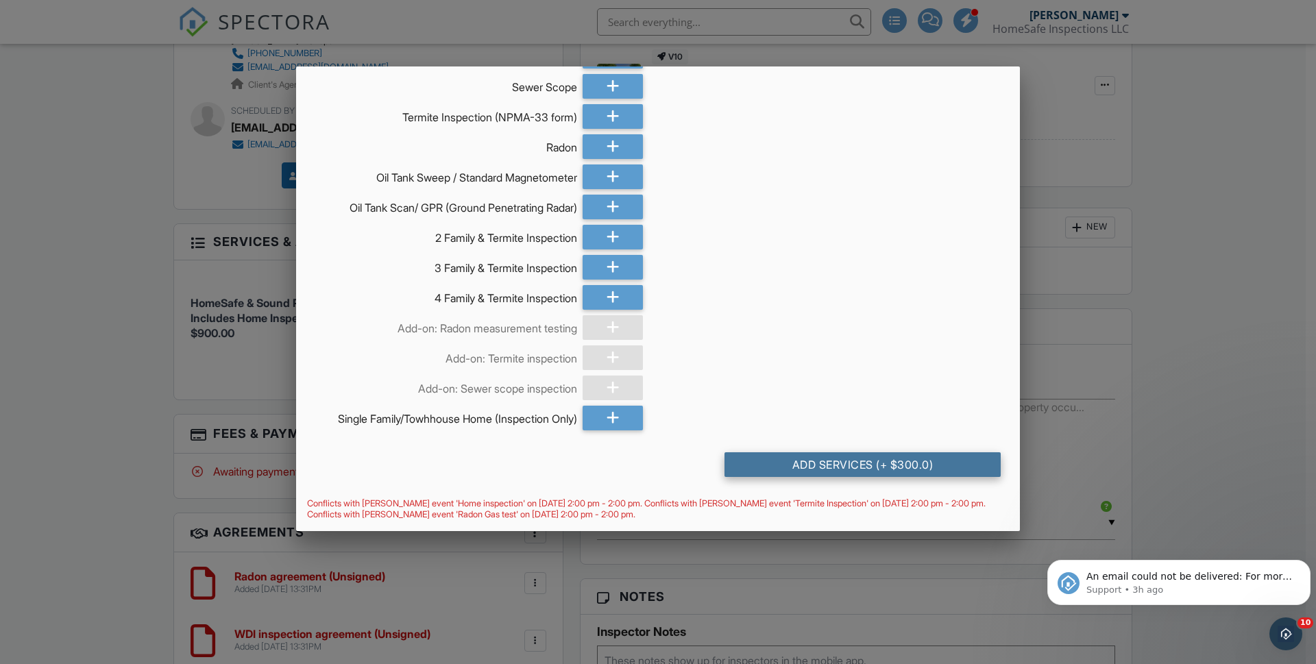
click at [814, 465] on div "Add Services (+ $300.0)" at bounding box center [863, 464] width 276 height 25
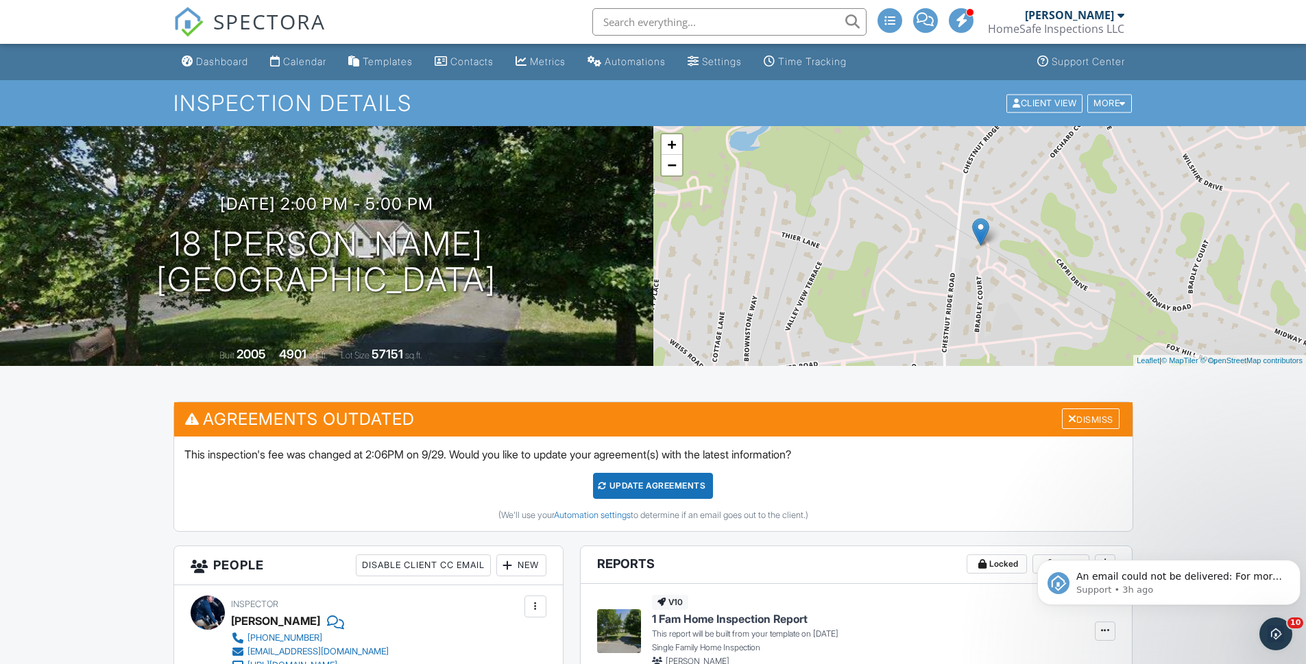
click at [210, 59] on div "Dashboard" at bounding box center [222, 62] width 52 height 12
